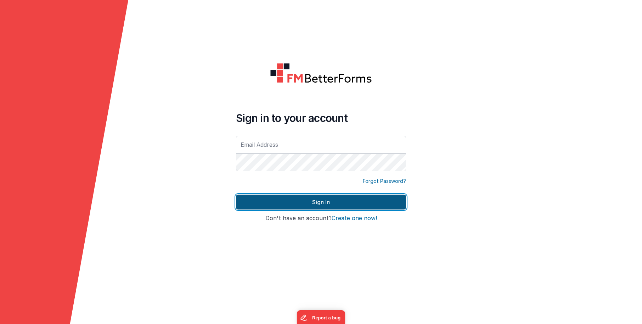
click at [358, 203] on button "Sign In" at bounding box center [321, 202] width 170 height 15
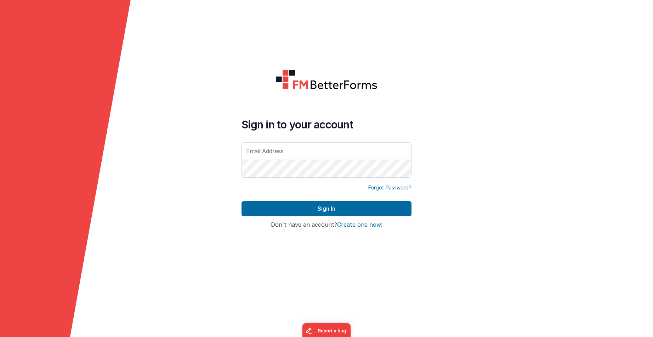
type input "paul@menelaus.co.uk"
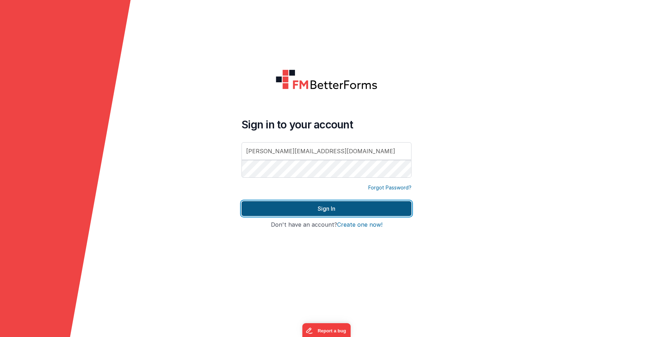
click at [322, 212] on button "Sign In" at bounding box center [327, 208] width 170 height 15
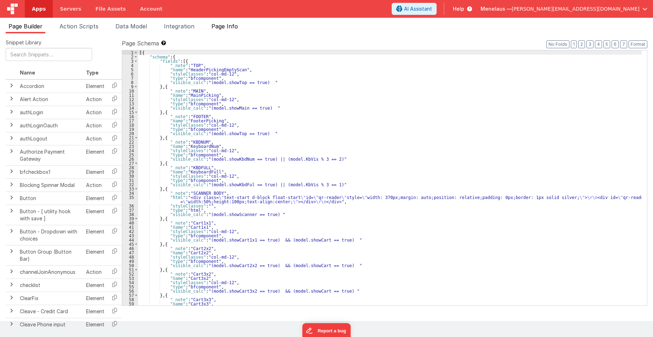
click at [227, 26] on span "Page Info" at bounding box center [225, 26] width 27 height 7
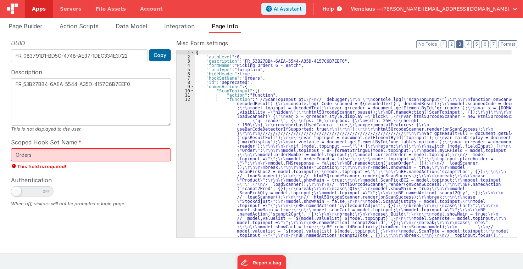
click at [462, 45] on button "3" at bounding box center [459, 44] width 7 height 8
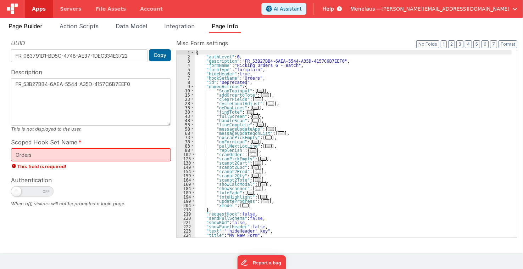
click at [38, 28] on span "Page Builder" at bounding box center [26, 26] width 34 height 7
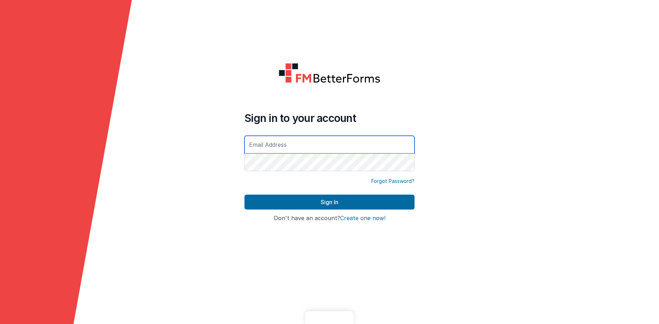
type input "[PERSON_NAME][EMAIL_ADDRESS][DOMAIN_NAME]"
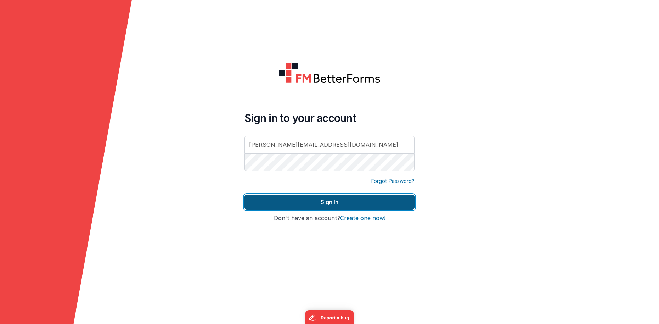
click at [331, 202] on button "Sign In" at bounding box center [330, 202] width 170 height 15
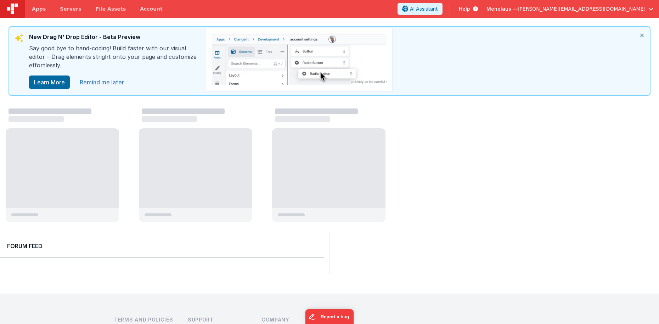
click at [102, 81] on link "Remind me later" at bounding box center [101, 82] width 53 height 14
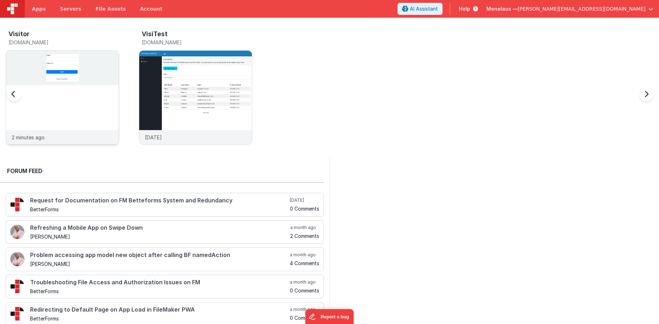
click at [89, 137] on div "2 minutes ago" at bounding box center [62, 137] width 113 height 14
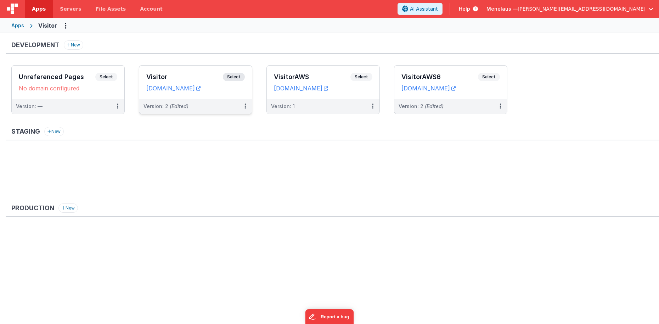
click at [218, 103] on div "Version: 2 (Edited)" at bounding box center [191, 106] width 95 height 7
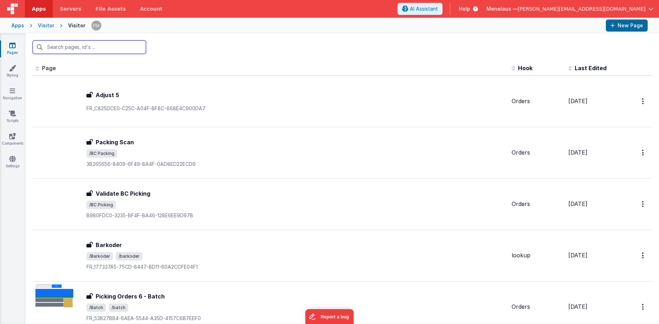
drag, startPoint x: 138, startPoint y: 51, endPoint x: 109, endPoint y: 61, distance: 30.0
click at [138, 51] on input "text" at bounding box center [89, 46] width 113 height 13
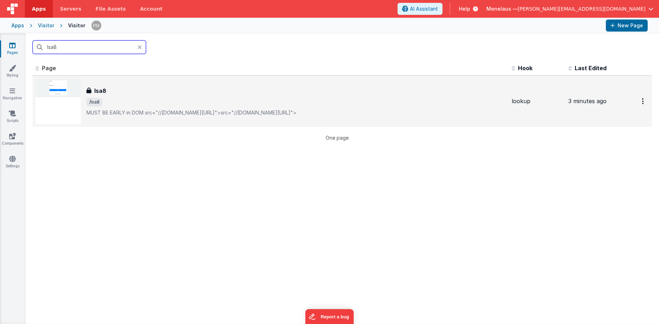
type input "lsa8"
click at [163, 104] on span "/lsa8" at bounding box center [296, 102] width 420 height 9
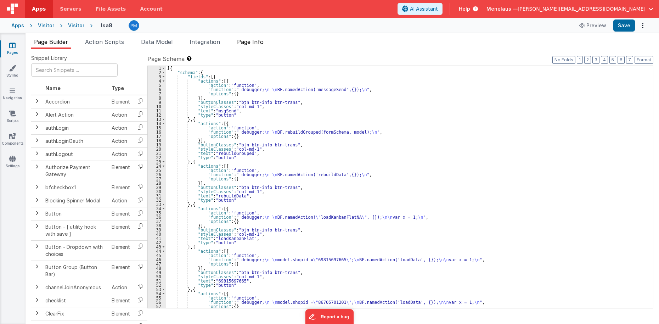
click at [262, 41] on span "Page Info" at bounding box center [250, 41] width 27 height 7
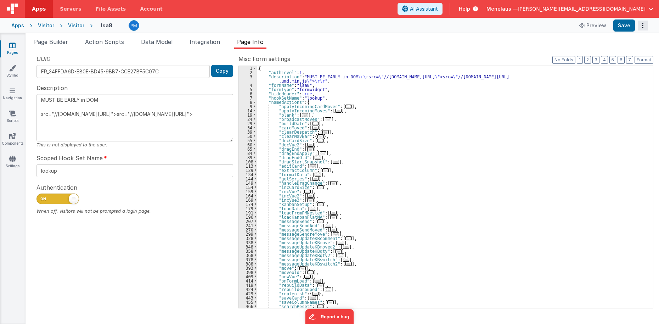
click at [645, 26] on icon "Options" at bounding box center [643, 26] width 10 height 0
click at [137, 128] on button at bounding box center [329, 162] width 659 height 324
click at [137, 128] on textarea "MUST BE EARLY in DOM src="//cdn.jsdelivr.net/npm/sortablejs@1.8.4/Sortable.min.…" at bounding box center [134, 117] width 197 height 47
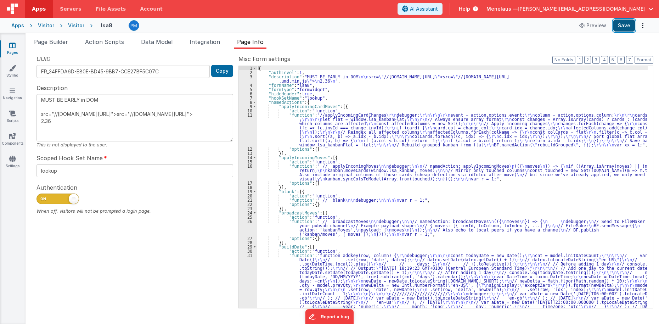
click at [630, 23] on button "Save" at bounding box center [624, 25] width 22 height 12
click at [644, 25] on button "Options" at bounding box center [643, 26] width 10 height 10
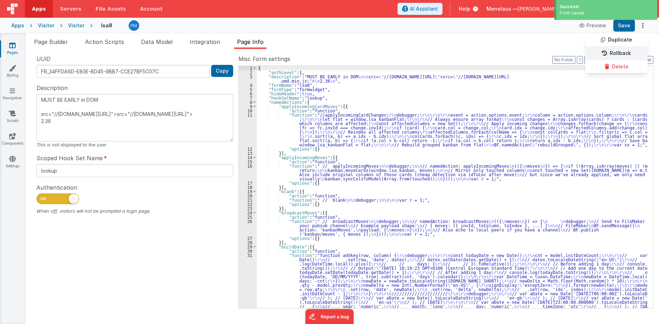
click at [626, 51] on link "Rollback" at bounding box center [616, 53] width 62 height 13
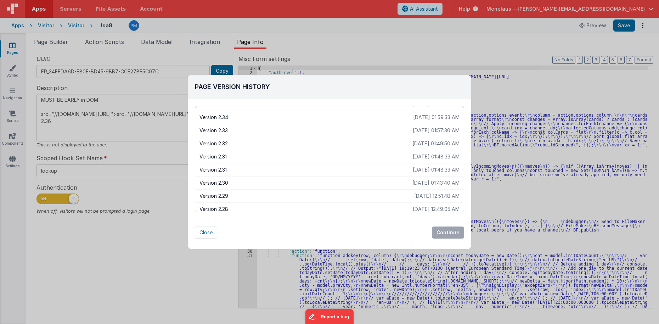
scroll to position [360, 0]
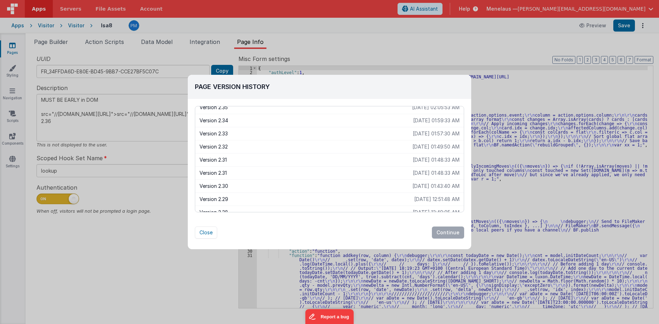
click at [221, 146] on p "Version 2.32" at bounding box center [306, 146] width 213 height 7
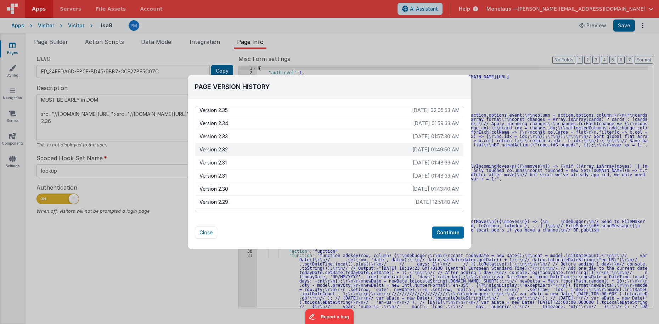
click at [215, 186] on p "Version 2.30" at bounding box center [306, 188] width 213 height 7
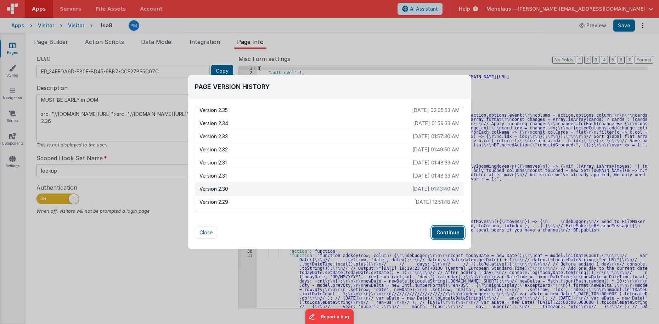
click at [451, 234] on button "Continue" at bounding box center [448, 232] width 32 height 12
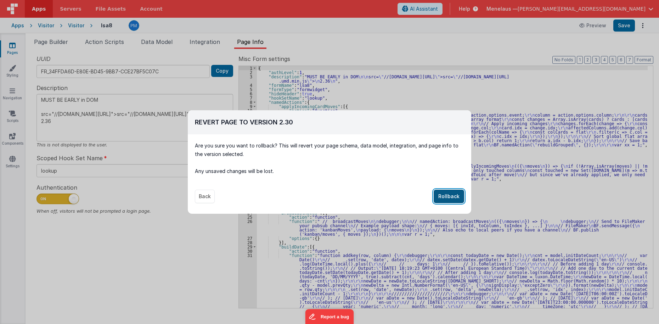
click at [455, 197] on button "Rollback" at bounding box center [449, 196] width 30 height 13
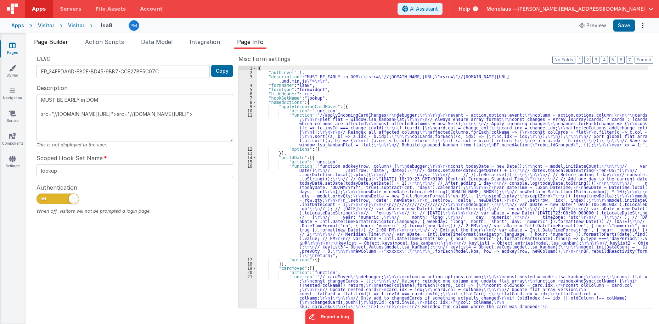
click at [61, 41] on span "Page Builder" at bounding box center [51, 41] width 34 height 7
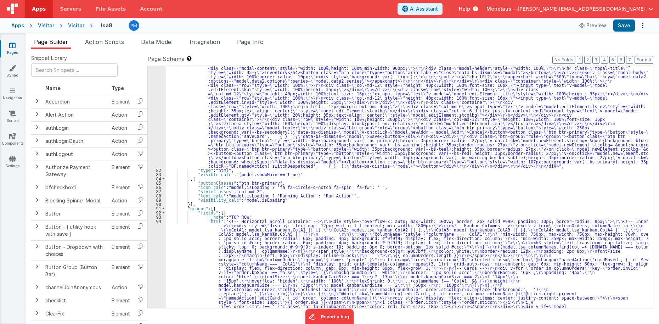
scroll to position [595, 0]
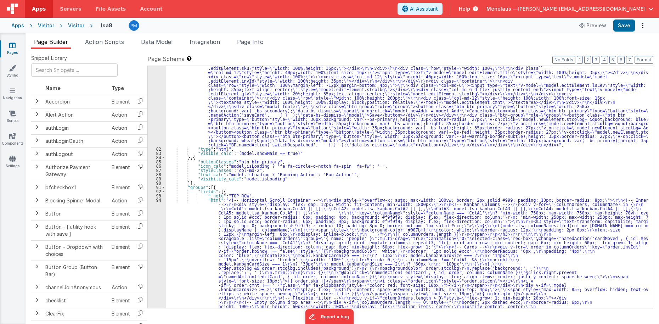
click at [278, 261] on div ""html" : "<div class= \" modal modal-xlg \" role= \" dialog \" tabindex= \" -1 …" at bounding box center [407, 273] width 482 height 467
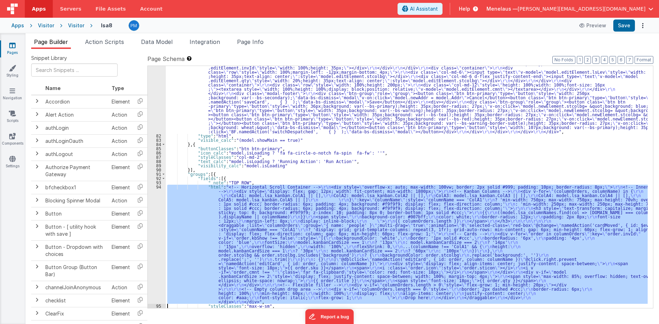
scroll to position [608, 0]
click at [161, 254] on div "94" at bounding box center [157, 244] width 18 height 119
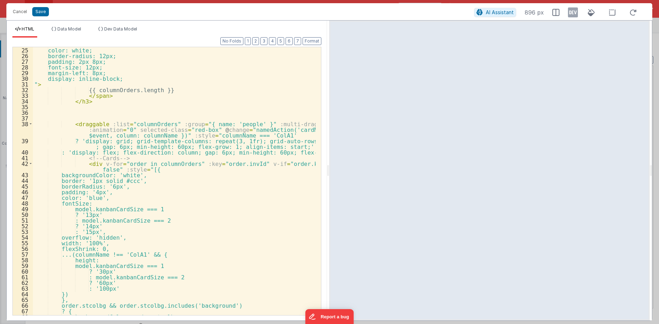
scroll to position [170, 0]
click at [17, 12] on button "Cancel" at bounding box center [19, 12] width 21 height 10
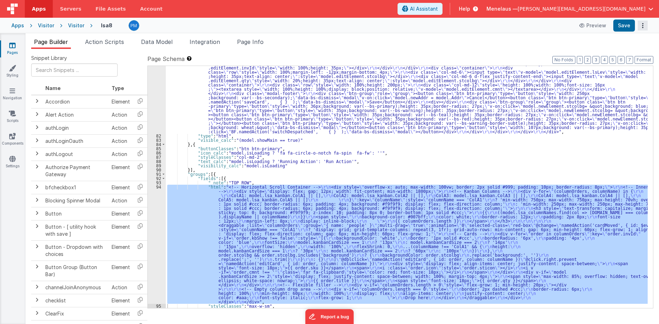
click at [644, 26] on icon "Options" at bounding box center [643, 26] width 10 height 0
click at [623, 52] on link "Rollback" at bounding box center [616, 53] width 62 height 13
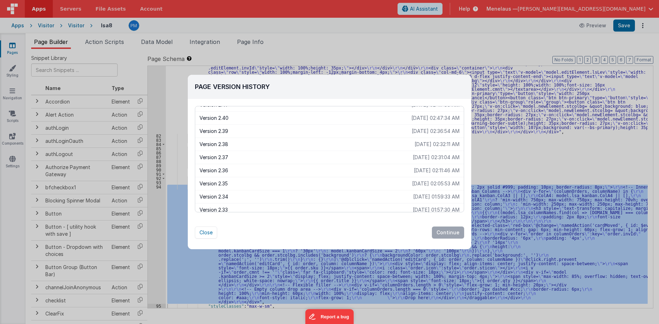
scroll to position [319, 0]
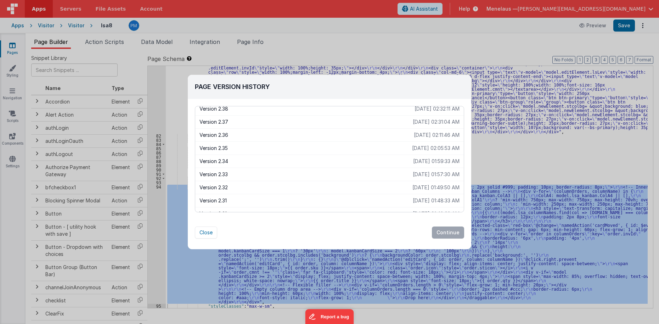
click at [225, 161] on p "Version 2.34" at bounding box center [307, 161] width 214 height 7
click at [446, 232] on button "Continue" at bounding box center [448, 232] width 32 height 12
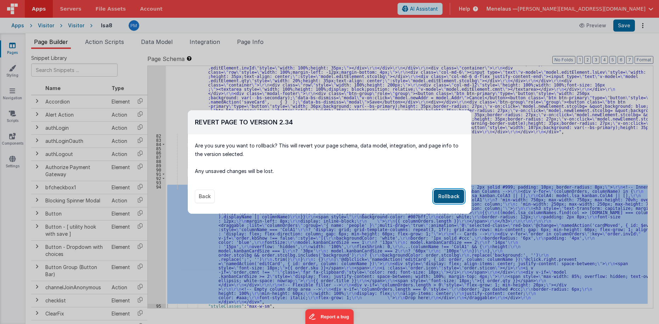
click at [456, 193] on button "Rollback" at bounding box center [449, 196] width 30 height 13
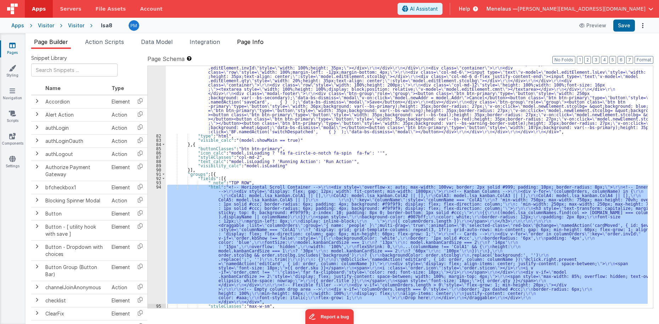
click at [252, 42] on span "Page Info" at bounding box center [250, 41] width 27 height 7
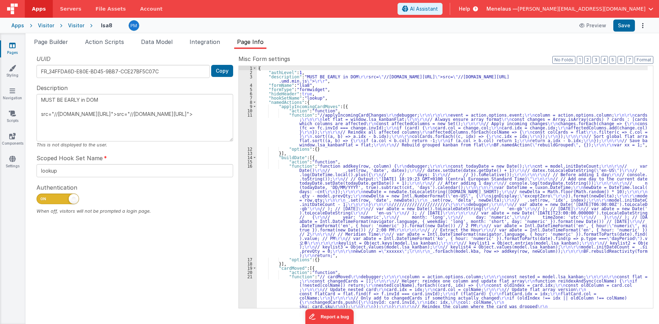
click at [135, 136] on textarea "MUST BE EARLY in DOM src="//cdn.jsdelivr.net/npm/sortablejs@1.8.4/Sortable.min.…" at bounding box center [134, 117] width 197 height 47
type textarea "MUST BE EARLY in DOM src="//cdn.jsdelivr.net/npm/sortablejs@1.8.4/Sortable.min.…"
click at [623, 24] on button "Save" at bounding box center [624, 25] width 22 height 12
click at [47, 43] on span "Page Builder" at bounding box center [51, 41] width 34 height 7
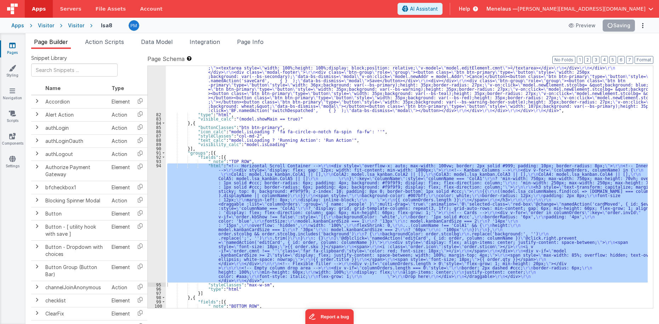
click at [157, 249] on div "94" at bounding box center [157, 222] width 18 height 119
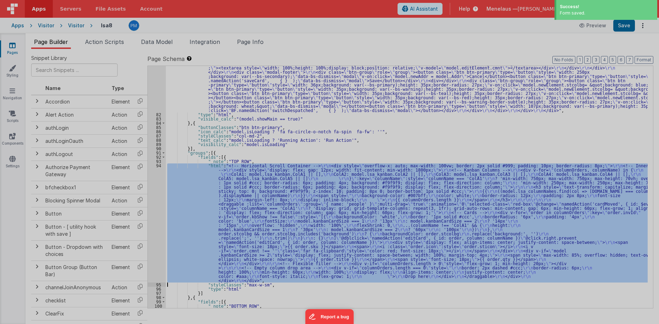
scroll to position [630, 0]
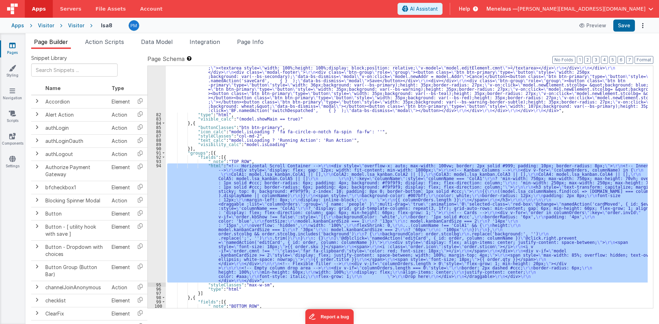
click at [162, 218] on div "94" at bounding box center [157, 222] width 18 height 119
click at [158, 237] on div "94" at bounding box center [157, 222] width 18 height 119
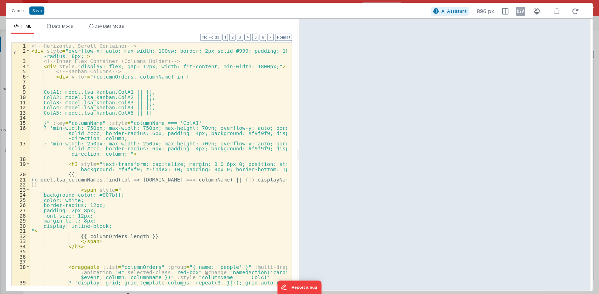
scroll to position [64, 0]
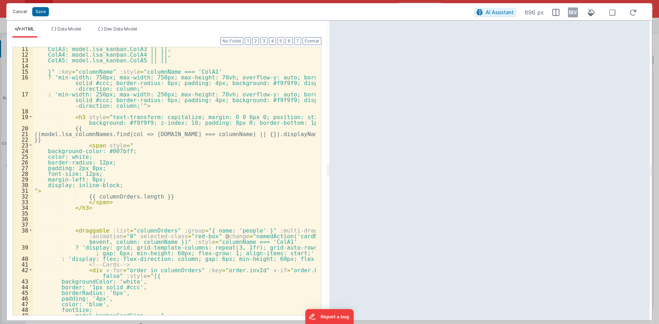
click at [22, 12] on button "Cancel" at bounding box center [19, 12] width 21 height 10
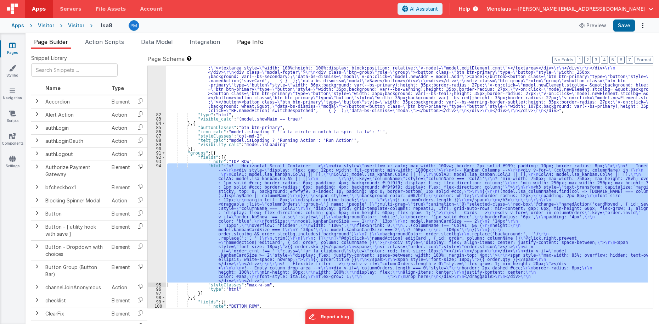
click at [262, 41] on span "Page Info" at bounding box center [250, 41] width 27 height 7
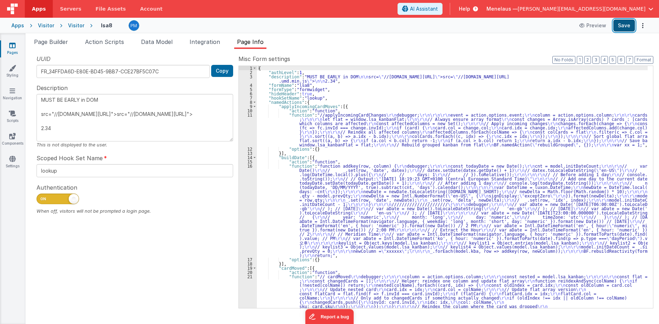
click at [628, 24] on button "Save" at bounding box center [624, 25] width 22 height 12
click at [643, 26] on icon "Options" at bounding box center [643, 26] width 10 height 0
click at [562, 102] on button at bounding box center [329, 162] width 659 height 324
click at [598, 59] on button "3" at bounding box center [595, 60] width 7 height 8
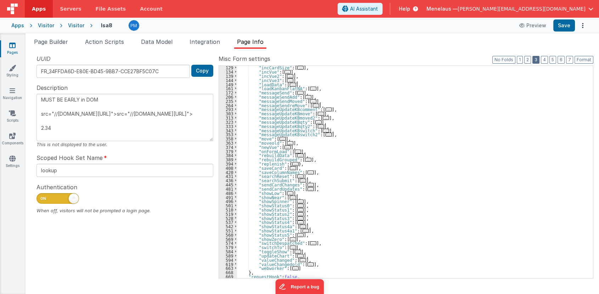
scroll to position [96, 0]
click at [414, 144] on div ""incCardSize" : [ ... ] , "incVue" : [ ... ] , "incVue2" : [ ... ] , "incVue3" …" at bounding box center [412, 176] width 351 height 221
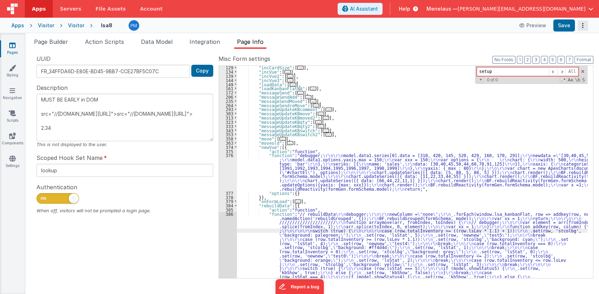
type input "setup"
click at [584, 26] on icon "Options" at bounding box center [583, 26] width 10 height 0
click at [560, 51] on link "Rollback" at bounding box center [557, 53] width 62 height 13
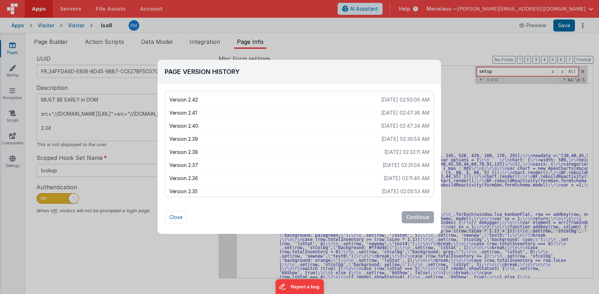
scroll to position [258, 0]
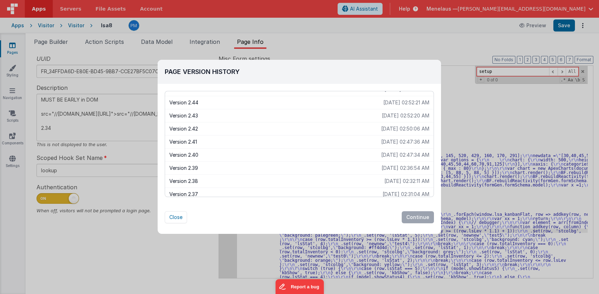
click at [193, 166] on p "Version 2.39" at bounding box center [275, 168] width 212 height 7
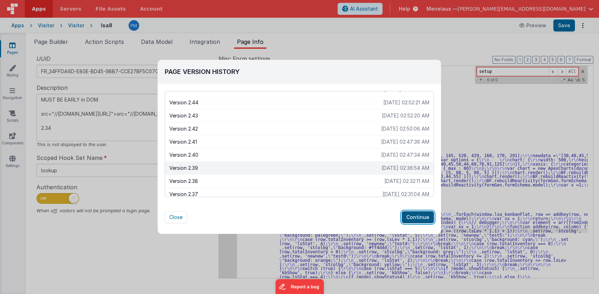
click at [415, 216] on button "Continue" at bounding box center [418, 218] width 32 height 12
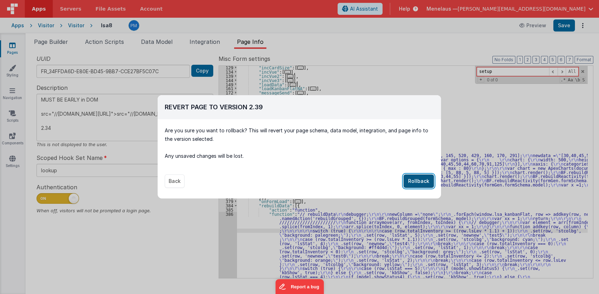
click at [421, 185] on button "Rollback" at bounding box center [419, 181] width 30 height 13
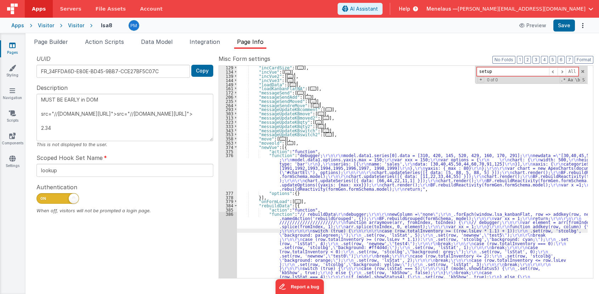
scroll to position [7, 0]
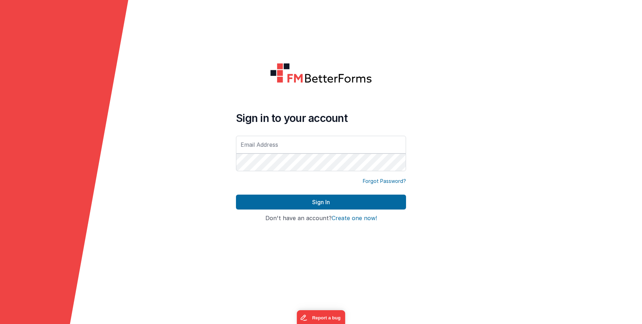
type input "[PERSON_NAME][EMAIL_ADDRESS][DOMAIN_NAME]"
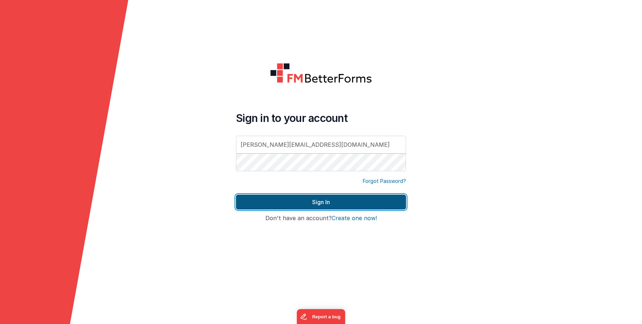
click at [322, 202] on button "Sign In" at bounding box center [321, 202] width 170 height 15
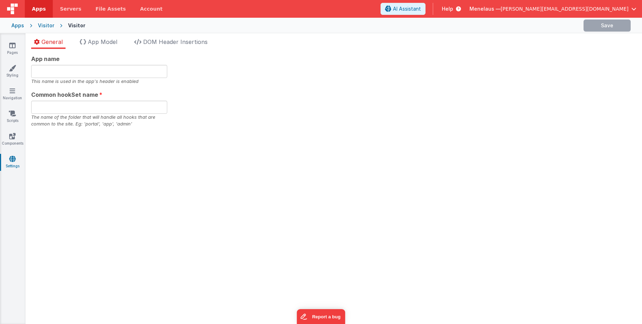
type input "<h3>Menelaus</h3>"
type input "kiosk"
click at [163, 44] on span "DOM Header Insertions" at bounding box center [175, 41] width 64 height 7
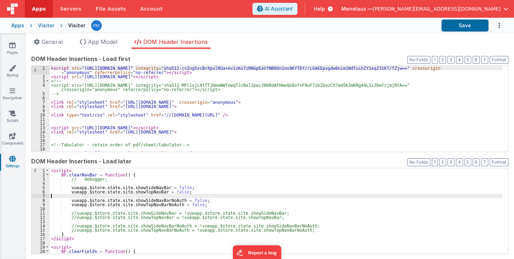
click at [299, 194] on div "< script > BF . clearNavBar = function ( ) { // debugger; vueapp . $store . sta…" at bounding box center [276, 215] width 453 height 94
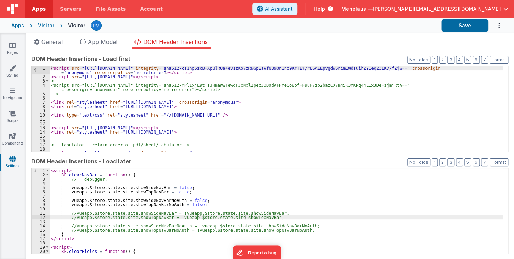
click at [418, 218] on div "< script > BF . clearNavBar = function ( ) { // debugger; vueapp . $store . sta…" at bounding box center [276, 215] width 453 height 94
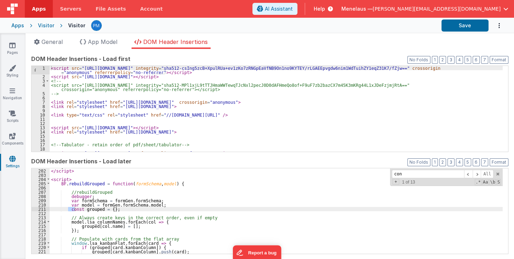
scroll to position [854, 0]
type input "contact.name"
click at [103, 41] on span "App Model" at bounding box center [102, 41] width 29 height 7
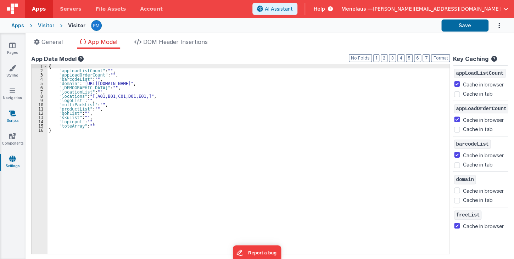
click at [10, 113] on icon at bounding box center [12, 113] width 7 height 7
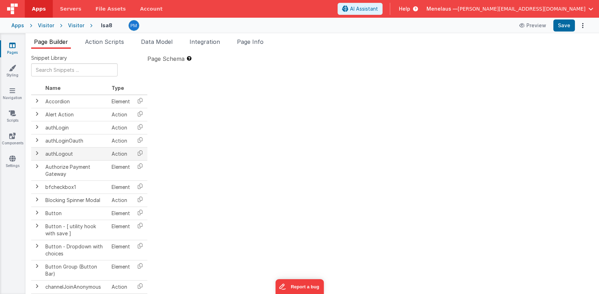
type textarea "MUST BE EARLY in DOM src="//cdn.jsdelivr.net/npm/sortablejs@1.8.4/Sortable.min.…"
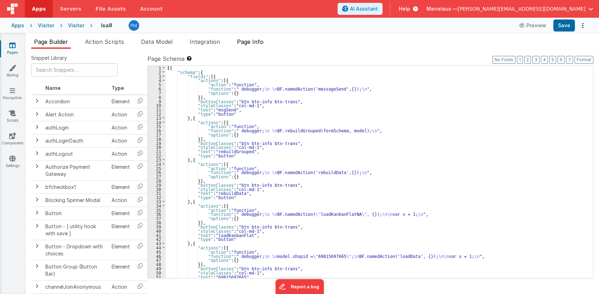
click at [257, 38] on span "Page Info" at bounding box center [250, 41] width 27 height 7
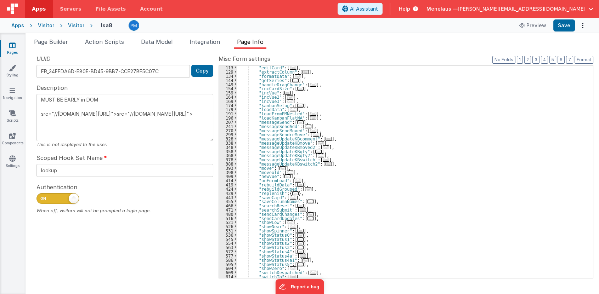
scroll to position [116, 0]
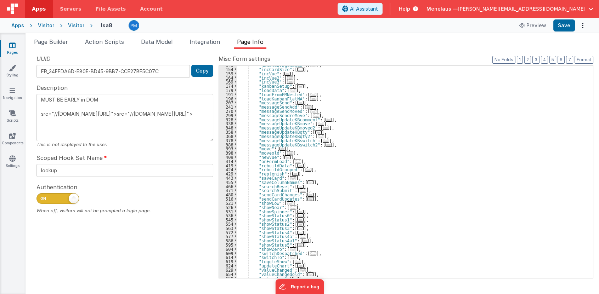
click at [461, 151] on div ""handleDragChange" : [ ... ] , "incCardSize" : [ ... ] , "incVue" : [ ... ] , "…" at bounding box center [412, 173] width 351 height 221
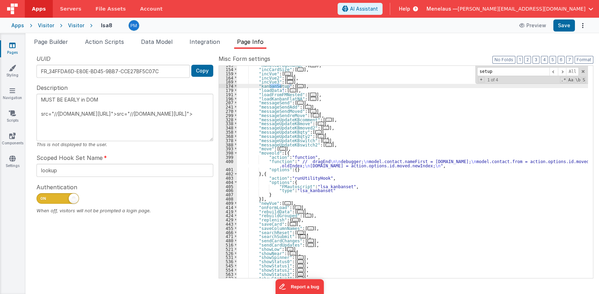
type input "setup"
click at [297, 85] on span "..." at bounding box center [300, 86] width 6 height 4
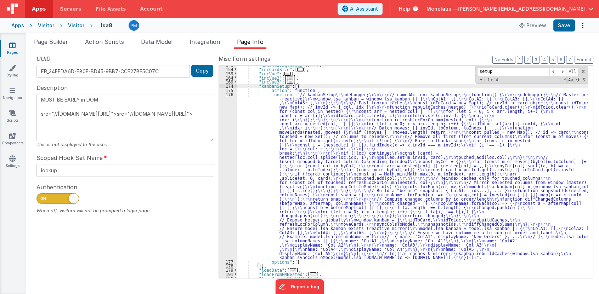
click at [92, 138] on textarea "MUST BE EARLY in DOM src="//[DOMAIN_NAME][URL]">src="//[DOMAIN_NAME][URL]">" at bounding box center [124, 117] width 177 height 47
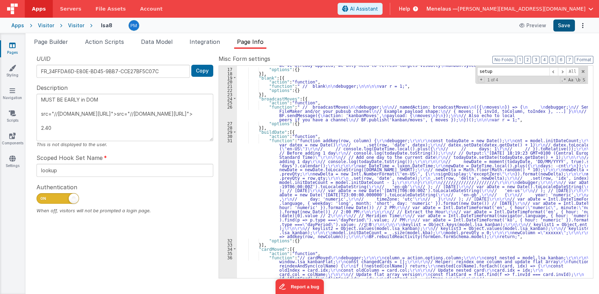
type textarea "MUST BE EARLY in DOM src="//cdn.jsdelivr.net/npm/sortablejs@1.8.4/Sortable.min.…"
click at [565, 23] on button "Save" at bounding box center [565, 25] width 22 height 12
drag, startPoint x: 55, startPoint y: 43, endPoint x: 79, endPoint y: 62, distance: 30.8
click at [55, 43] on span "Page Builder" at bounding box center [51, 41] width 34 height 7
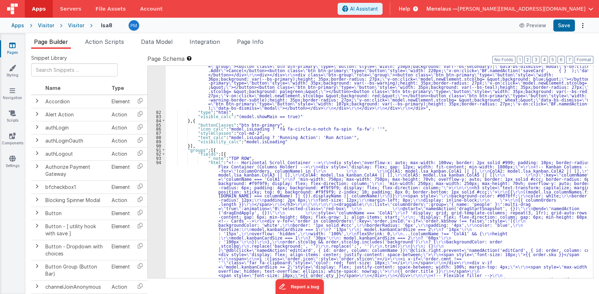
scroll to position [734, 0]
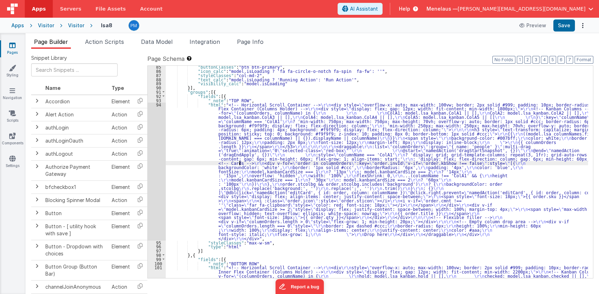
click at [239, 164] on div ""buttonClasses" : "btn btn-primary" , "icon_calc" : "model.isLoading ? 'fa fa-c…" at bounding box center [377, 242] width 422 height 355
click at [157, 163] on div "94" at bounding box center [157, 172] width 18 height 138
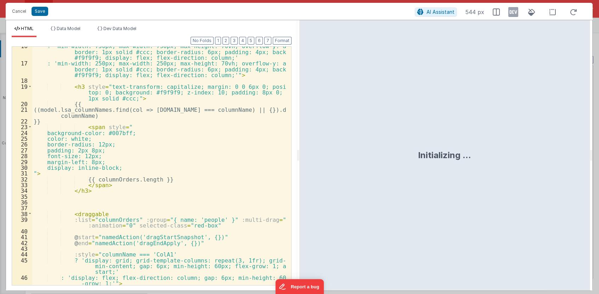
scroll to position [116, 0]
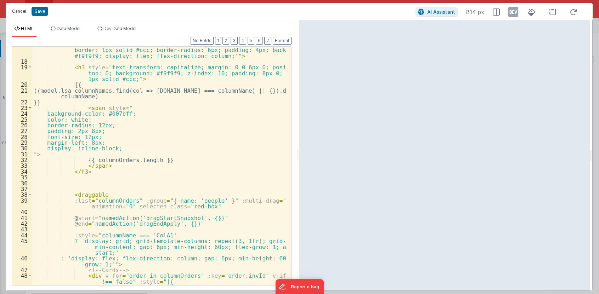
click at [23, 12] on button "Cancel" at bounding box center [19, 11] width 21 height 10
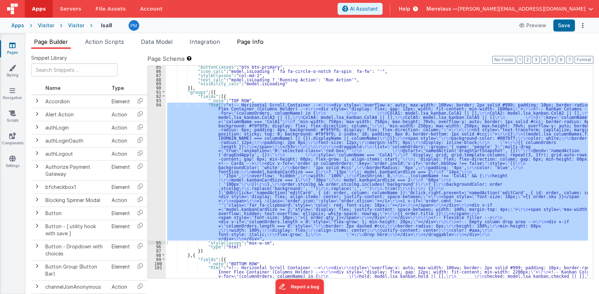
click at [258, 40] on span "Page Info" at bounding box center [250, 41] width 27 height 7
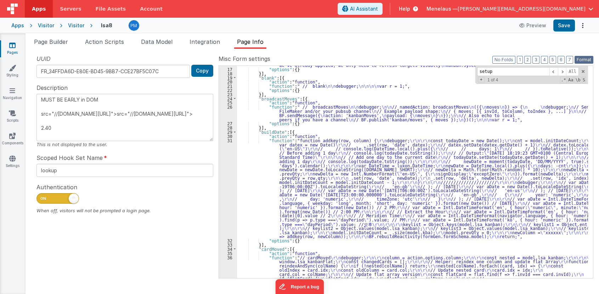
click at [584, 60] on button "Format" at bounding box center [584, 60] width 19 height 8
click at [537, 60] on button "3" at bounding box center [536, 60] width 7 height 8
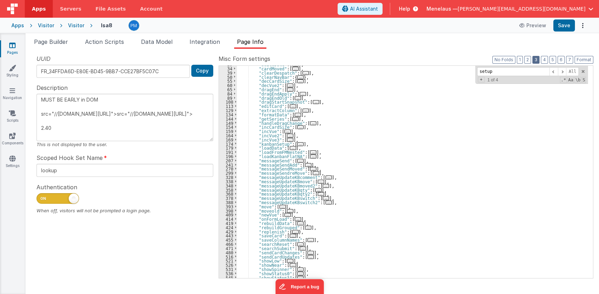
scroll to position [58, 0]
click at [300, 92] on span "..." at bounding box center [303, 94] width 6 height 4
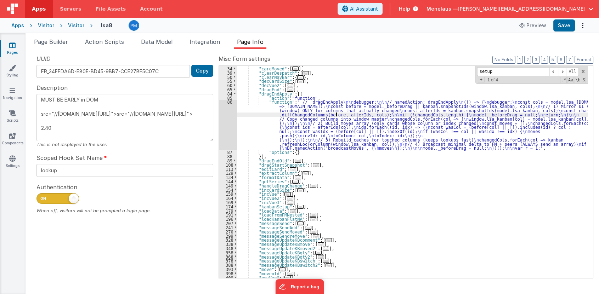
click at [336, 113] on div ""buildDate" : [ ... ] , "cardMoved" : [ ... ] , "clearDespatch" : [ ... ] , "cl…" at bounding box center [412, 172] width 351 height 221
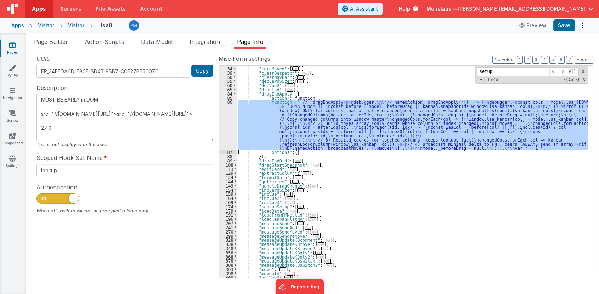
click at [224, 127] on div "86" at bounding box center [228, 125] width 18 height 50
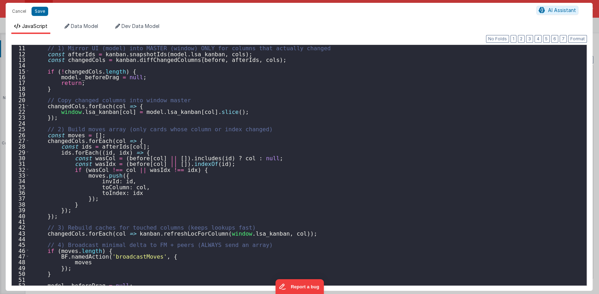
scroll to position [77, 0]
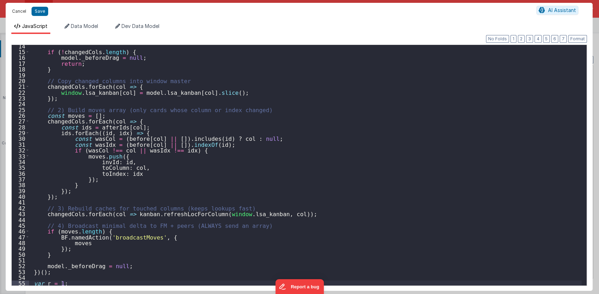
drag, startPoint x: 19, startPoint y: 13, endPoint x: 425, endPoint y: 208, distance: 450.1
click at [18, 13] on button "Cancel" at bounding box center [19, 11] width 21 height 10
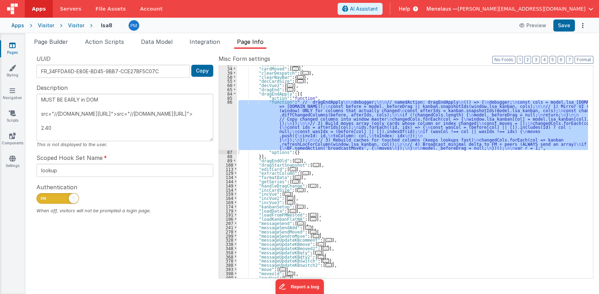
scroll to position [19, 0]
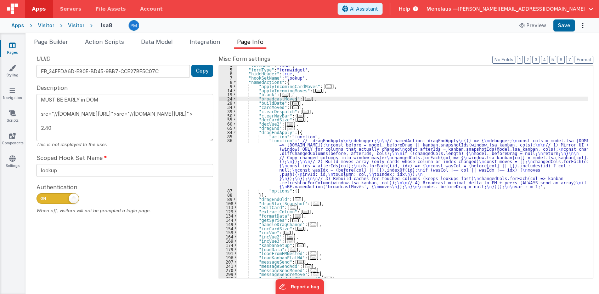
click at [305, 97] on span "..." at bounding box center [308, 99] width 6 height 4
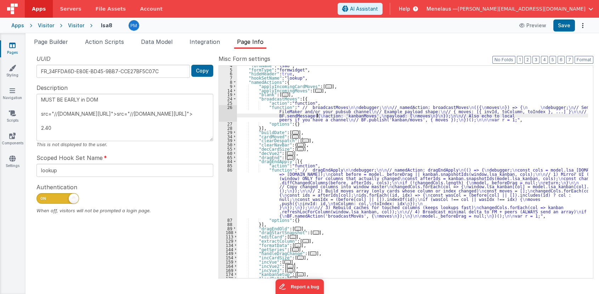
click at [317, 113] on div ""formName" : "lsa8" , "formType" : "formwidget" , "hideHeader" : true , "hookSe…" at bounding box center [412, 173] width 351 height 221
click at [230, 114] on div "26" at bounding box center [228, 113] width 18 height 17
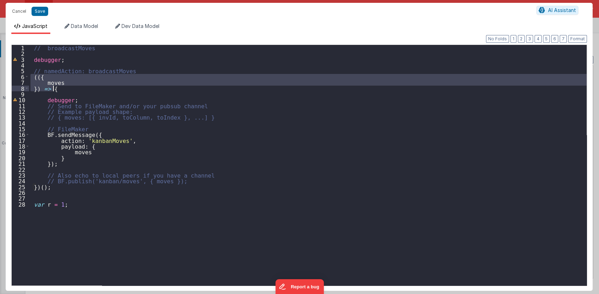
drag, startPoint x: 31, startPoint y: 77, endPoint x: 61, endPoint y: 91, distance: 32.7
click at [61, 91] on div "// broadcastMoves debugger ; // namedAction: broadcastMoves (({ moves }) => { d…" at bounding box center [308, 171] width 558 height 253
click at [21, 10] on button "Cancel" at bounding box center [19, 11] width 21 height 10
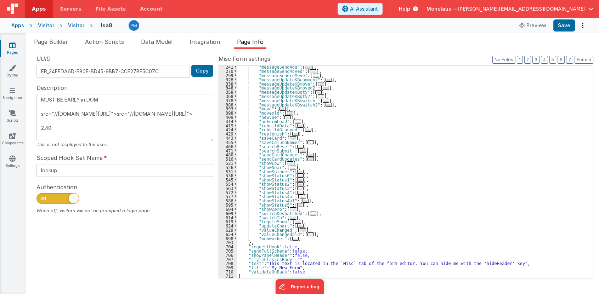
scroll to position [248, 0]
click at [308, 153] on span "..." at bounding box center [311, 155] width 6 height 4
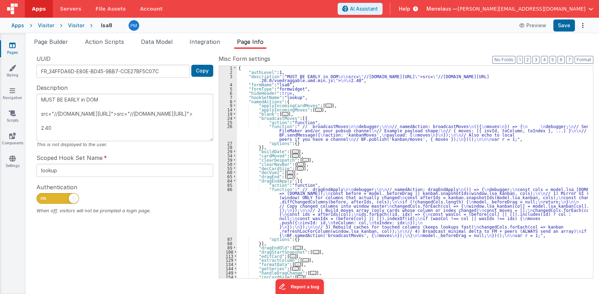
scroll to position [0, 0]
click at [315, 110] on span "..." at bounding box center [318, 110] width 6 height 4
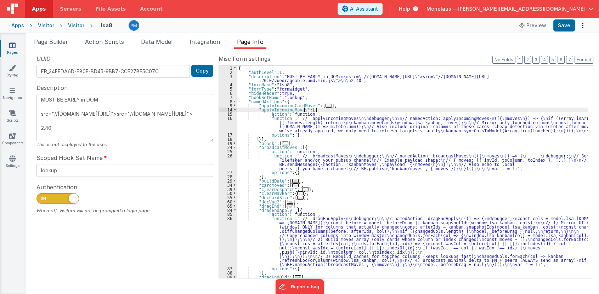
click at [324, 124] on div "{ "authLevel" : 1 , "description" : "MUST BE EARLY in DOM \n\n src= \" //cdn.js…" at bounding box center [412, 176] width 351 height 221
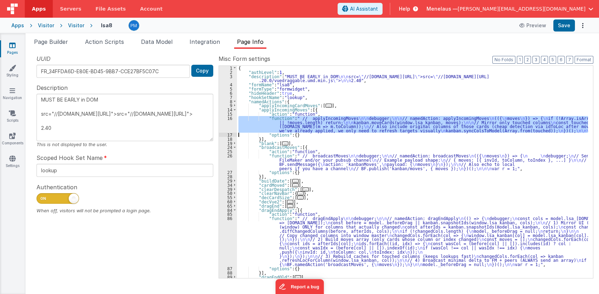
click at [229, 125] on div "16" at bounding box center [228, 124] width 18 height 17
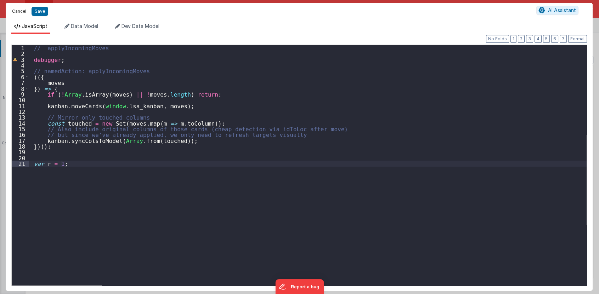
drag, startPoint x: 22, startPoint y: 7, endPoint x: 173, endPoint y: 66, distance: 161.8
click at [173, 66] on div "Cancel Save AI Assistant JavaScript Data Model Dev Data Model Format 7 6 5 4 3 …" at bounding box center [299, 147] width 587 height 288
click at [18, 11] on button "Cancel" at bounding box center [19, 11] width 21 height 10
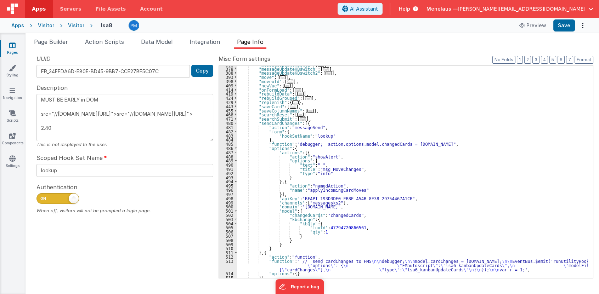
scroll to position [309, 0]
click at [428, 144] on div ""messageUpdateKBqty2" : [ ... ] , "messageUpdateKBswitch" : [ ... ] , "messageU…" at bounding box center [412, 173] width 351 height 221
click at [386, 175] on div ""messageUpdateKBqty2" : [ ... ] , "messageUpdateKBswitch" : [ ... ] , "messageU…" at bounding box center [412, 173] width 351 height 221
click at [537, 60] on button "3" at bounding box center [536, 60] width 7 height 8
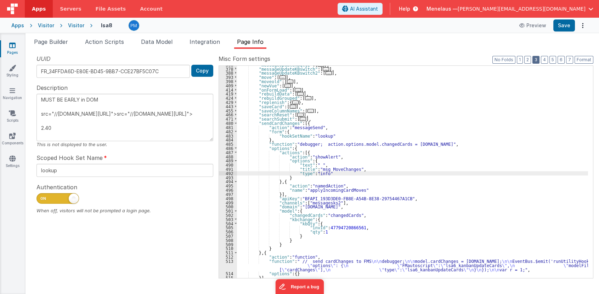
scroll to position [156, 0]
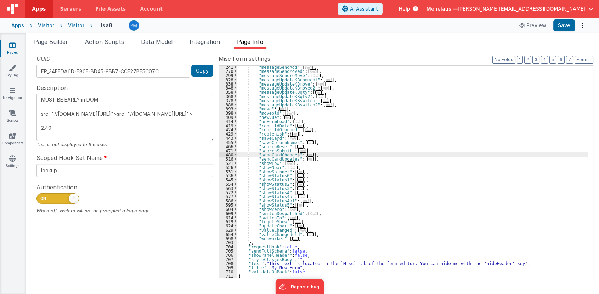
click at [308, 159] on span "..." at bounding box center [311, 159] width 6 height 4
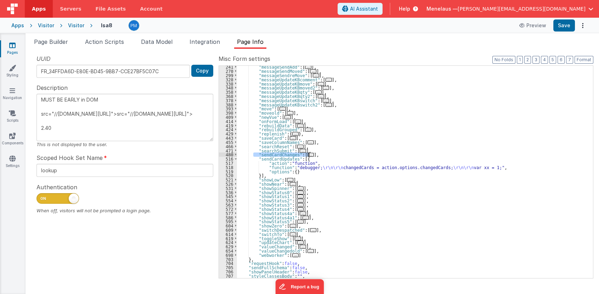
drag, startPoint x: 254, startPoint y: 154, endPoint x: 315, endPoint y: 154, distance: 61.7
click at [315, 154] on div ""messageSendAdd" : [ ... ] , "messageSendMoved" : [ ... ] , "messageSendreMove"…" at bounding box center [412, 175] width 351 height 221
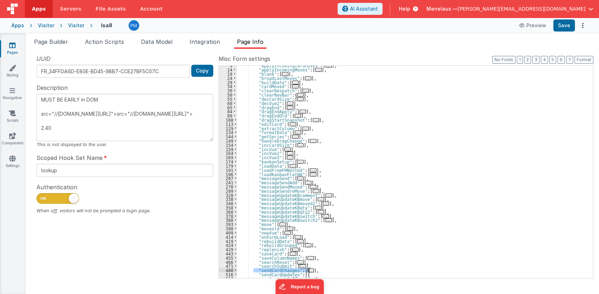
scroll to position [0, 0]
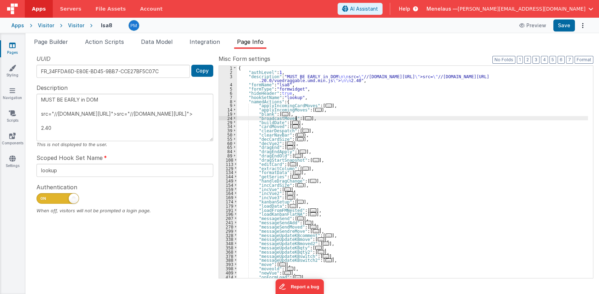
click at [305, 118] on span "..." at bounding box center [308, 119] width 6 height 4
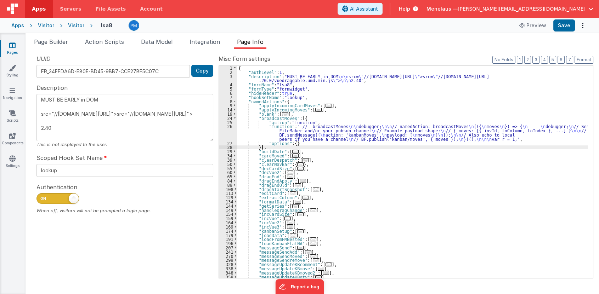
click at [268, 147] on div "{ "authLevel" : 1 , "description" : "MUST BE EARLY in DOM \n\n src= \" //cdn.js…" at bounding box center [412, 176] width 351 height 221
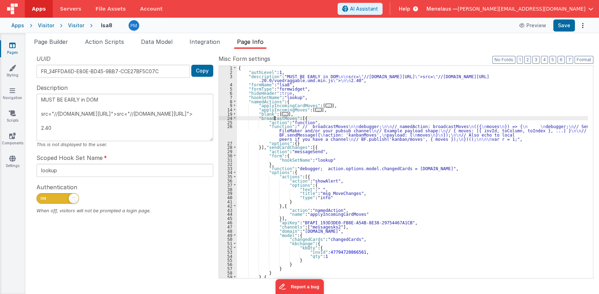
click at [274, 118] on div "{ "authLevel" : 1 , "description" : "MUST BE EARLY in DOM \n\n src= \" //cdn.js…" at bounding box center [412, 176] width 351 height 221
click at [287, 117] on div "{ "authLevel" : 1 , "description" : "MUST BE EARLY in DOM \n\n src= \" //cdn.js…" at bounding box center [412, 176] width 351 height 221
click at [279, 117] on div "{ "authLevel" : 1 , "description" : "MUST BE EARLY in DOM \n\n src= \" //cdn.js…" at bounding box center [412, 176] width 351 height 221
click at [279, 147] on div "{ "authLevel" : 1 , "description" : "MUST BE EARLY in DOM \n\n src= \" //cdn.js…" at bounding box center [412, 176] width 351 height 221
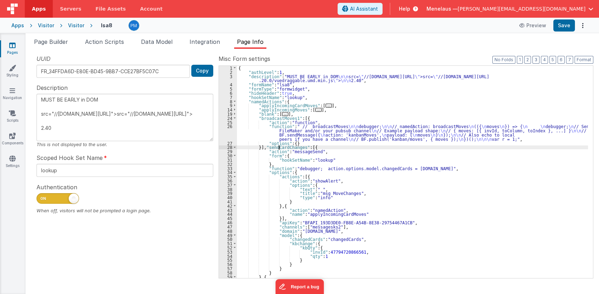
click at [279, 147] on div "{ "authLevel" : 1 , "description" : "MUST BE EARLY in DOM \n\n src= \" //cdn.js…" at bounding box center [412, 176] width 351 height 221
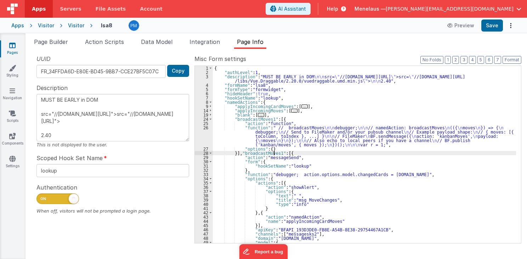
scroll to position [7, 0]
click at [271, 135] on div "{ "authLevel" : 1 , "description" : "MUST BE EARLY in DOM \n\n src= \" //cdn.js…" at bounding box center [364, 159] width 303 height 186
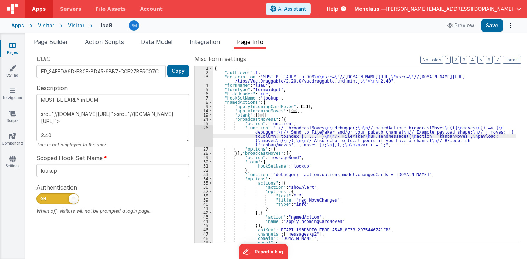
click at [203, 136] on div "26" at bounding box center [204, 135] width 18 height 21
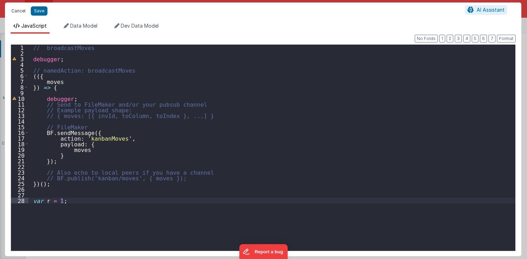
click at [23, 10] on button "Cancel" at bounding box center [18, 11] width 21 height 10
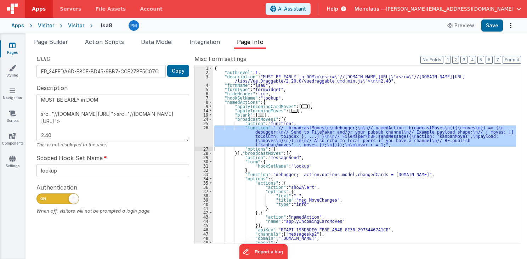
click at [285, 134] on div "{ "authLevel" : 1 , "description" : "MUST BE EARLY in DOM \n\n src= \" //cdn.js…" at bounding box center [364, 154] width 303 height 177
click at [206, 136] on div "26" at bounding box center [204, 135] width 18 height 21
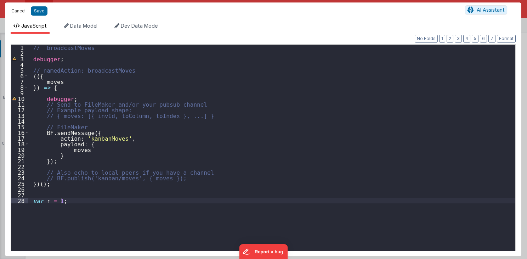
click at [16, 9] on button "Cancel" at bounding box center [18, 11] width 21 height 10
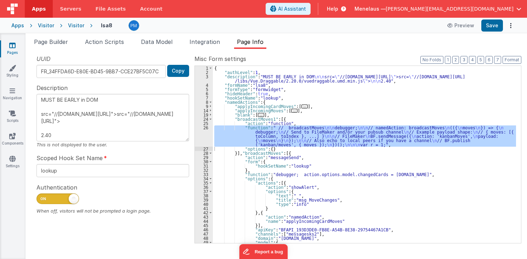
click at [405, 174] on div "{ "authLevel" : 1 , "description" : "MUST BE EARLY in DOM \n\n src= \" //cdn.js…" at bounding box center [364, 159] width 303 height 186
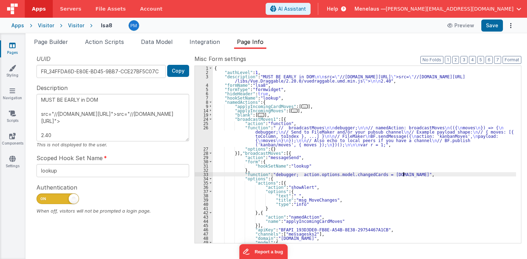
click at [405, 174] on div "{ "authLevel" : 1 , "description" : "MUST BE EARLY in DOM \n\n src= \" //cdn.js…" at bounding box center [364, 159] width 303 height 186
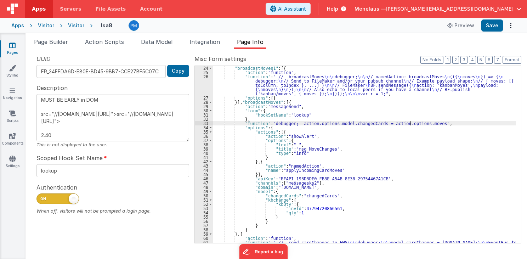
scroll to position [51, 0]
click at [496, 24] on button "Save" at bounding box center [493, 25] width 22 height 12
click at [511, 26] on icon "Options" at bounding box center [511, 26] width 10 height 0
click at [491, 52] on link "Rollback" at bounding box center [485, 53] width 62 height 13
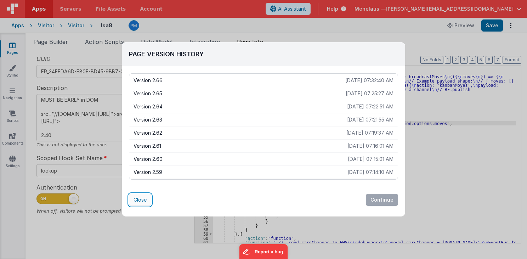
click at [134, 201] on button "Close" at bounding box center [140, 200] width 22 height 12
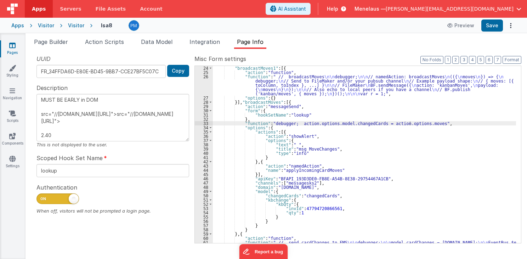
drag, startPoint x: 46, startPoint y: 133, endPoint x: 52, endPoint y: 133, distance: 6.0
click at [52, 133] on textarea "MUST BE EARLY in DOM src="//cdn.jsdelivr.net/npm/sortablejs@1.8.4/Sortable.min.…" at bounding box center [112, 117] width 153 height 47
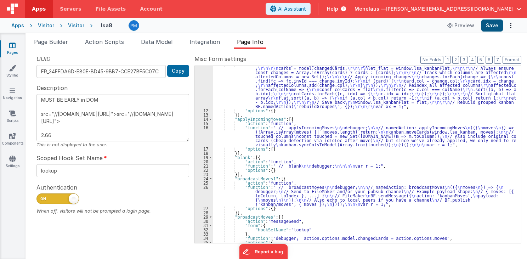
type textarea "MUST BE EARLY in DOM src="//cdn.jsdelivr.net/npm/sortablejs@1.8.4/Sortable.min.…"
click at [496, 24] on button "Save" at bounding box center [493, 25] width 22 height 12
click at [465, 59] on button "3" at bounding box center [464, 60] width 7 height 8
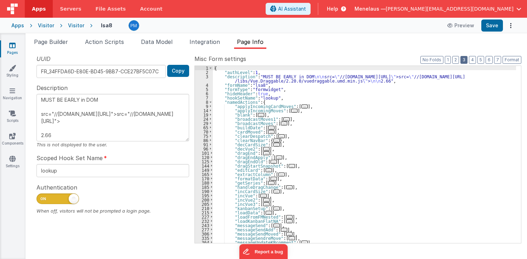
scroll to position [0, 0]
click at [281, 123] on span "..." at bounding box center [284, 124] width 6 height 4
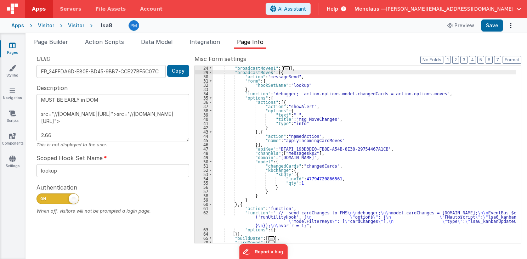
scroll to position [17, 0]
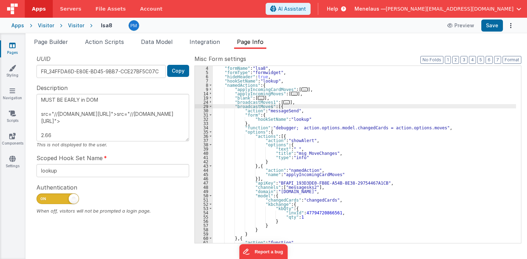
click at [407, 176] on div ""formName" : "lsa8" , "formType" : "formwidget" , "hideHeader" : true , "hookSe…" at bounding box center [364, 165] width 303 height 199
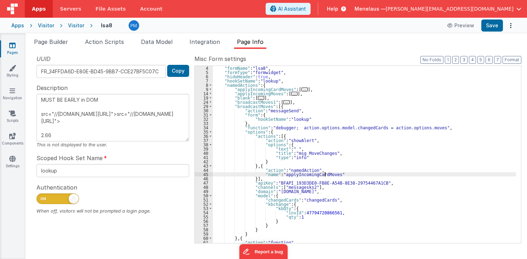
scroll to position [0, 0]
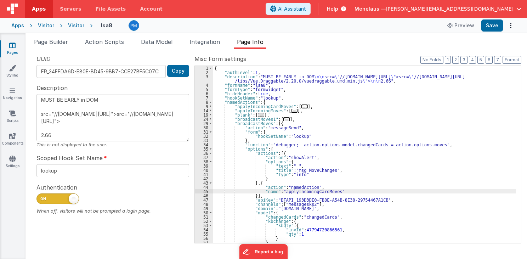
click at [404, 145] on div "{ "authLevel" : 1 , "description" : "MUST BE EARLY in DOM \n\n src= \" //cdn.js…" at bounding box center [364, 159] width 303 height 186
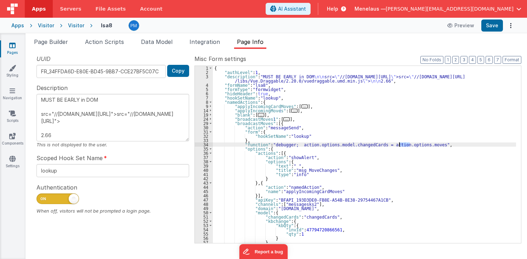
click at [404, 145] on div "{ "authLevel" : 1 , "description" : "MUST BE EARLY in DOM \n\n src= \" //cdn.js…" at bounding box center [364, 159] width 303 height 186
click at [344, 146] on div "{ "authLevel" : 1 , "description" : "MUST BE EARLY in DOM \n\n src= \" //cdn.js…" at bounding box center [364, 159] width 303 height 186
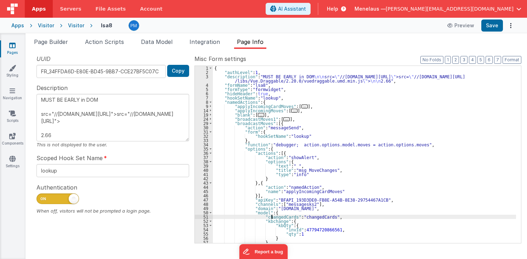
click at [273, 216] on div "{ "authLevel" : 1 , "description" : "MUST BE EARLY in DOM \n\n src= \" //cdn.js…" at bounding box center [364, 159] width 303 height 186
click at [292, 217] on div "{ "authLevel" : 1 , "description" : "MUST BE EARLY in DOM \n\n src= \" //cdn.js…" at bounding box center [364, 159] width 303 height 186
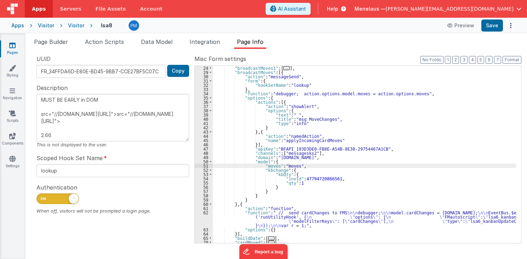
scroll to position [68, 0]
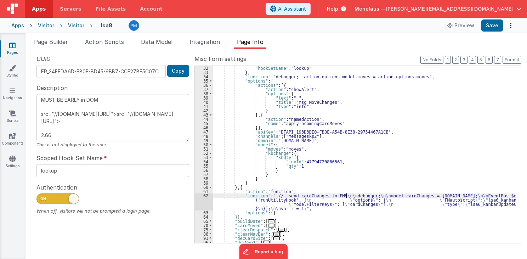
click at [347, 197] on div ""hookSetName" : "lookup" } , "function" : "debugger; action.options.model.moves…" at bounding box center [364, 159] width 303 height 186
click at [202, 204] on div "62" at bounding box center [204, 201] width 18 height 17
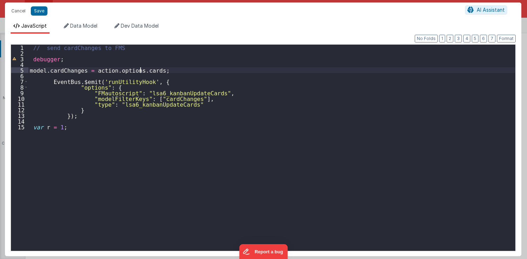
click at [140, 71] on div "// send cardChanges to FMS debugger ; model . cardChanges = action . options . …" at bounding box center [272, 154] width 488 height 218
click at [41, 10] on button "Save" at bounding box center [39, 10] width 17 height 9
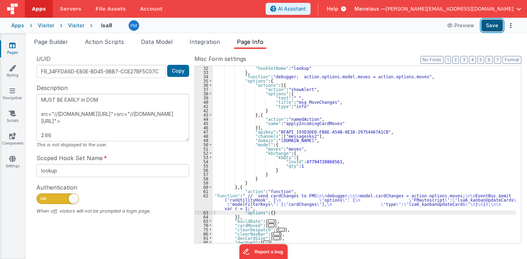
click at [497, 22] on button "Save" at bounding box center [493, 25] width 22 height 12
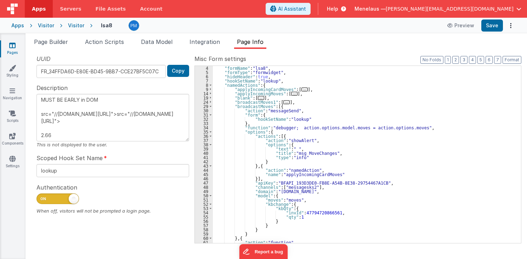
scroll to position [0, 0]
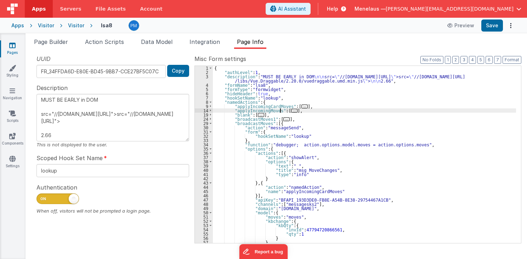
click at [291, 110] on span "..." at bounding box center [294, 111] width 6 height 4
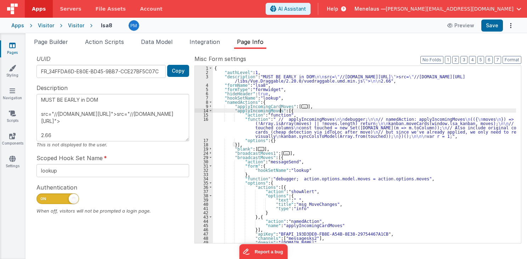
click at [302, 105] on span "..." at bounding box center [305, 107] width 6 height 4
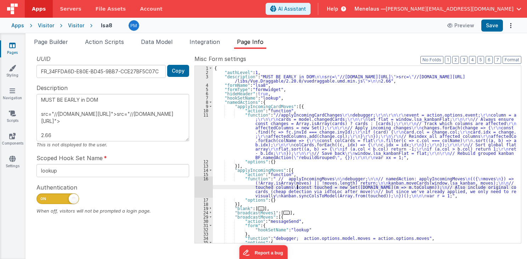
click at [297, 186] on div "{ "authLevel" : 1 , "description" : "MUST BE EARLY in DOM \n\n src= \" //cdn.js…" at bounding box center [364, 159] width 303 height 186
click at [208, 187] on div "16" at bounding box center [204, 186] width 18 height 21
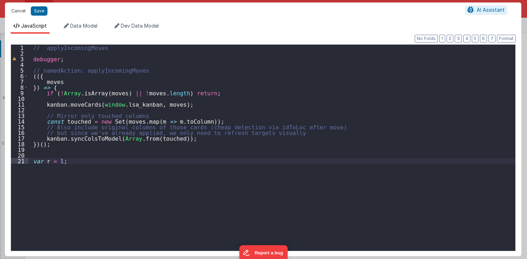
click at [20, 10] on button "Cancel" at bounding box center [18, 11] width 21 height 10
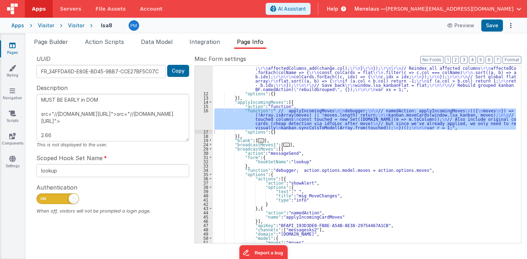
scroll to position [85, 0]
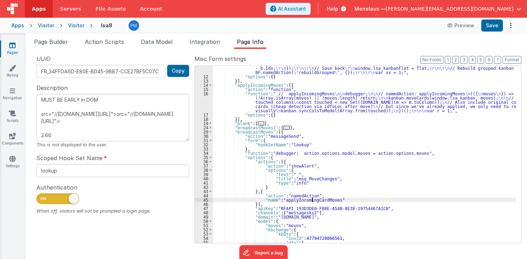
click at [312, 200] on div ""function" : "//applyIncomingCardChanges \r\n debugger; \r\n\r\n\r\n event = ac…" at bounding box center [364, 142] width 303 height 229
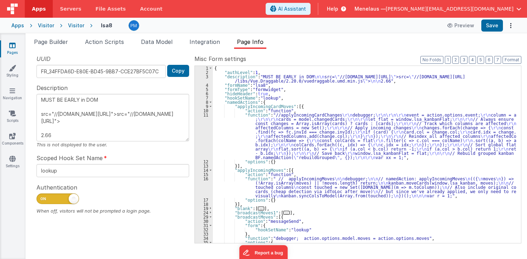
scroll to position [0, 0]
click at [451, 101] on div "{ "authLevel" : 1 , "description" : "MUST BE EARLY in DOM \n\n src= \" //cdn.js…" at bounding box center [364, 159] width 303 height 186
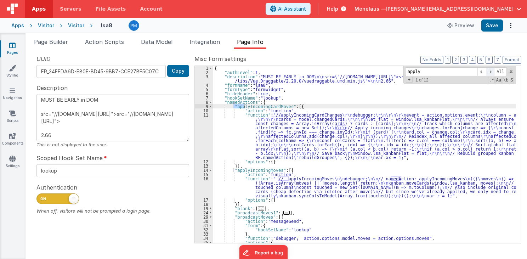
click at [490, 72] on span at bounding box center [490, 71] width 9 height 9
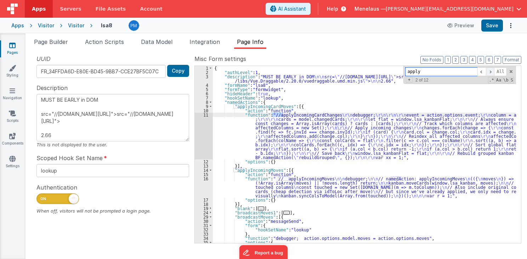
click at [490, 72] on span at bounding box center [490, 71] width 9 height 9
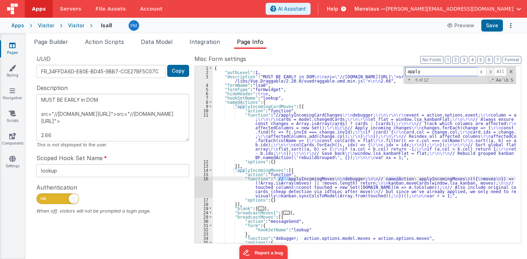
click at [490, 72] on span at bounding box center [490, 71] width 9 height 9
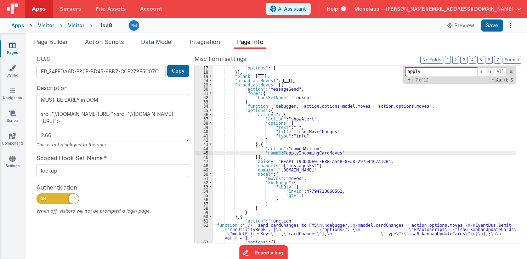
scroll to position [132, 0]
click at [490, 72] on span at bounding box center [490, 71] width 9 height 9
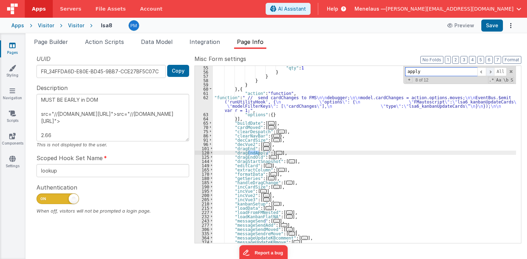
click at [490, 72] on span at bounding box center [490, 71] width 9 height 9
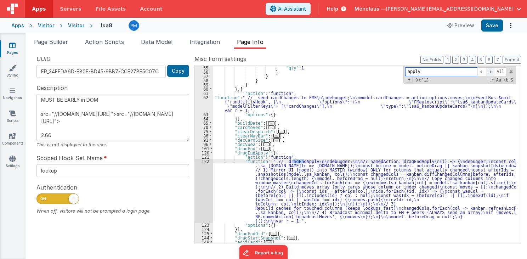
click at [490, 72] on span at bounding box center [490, 71] width 9 height 9
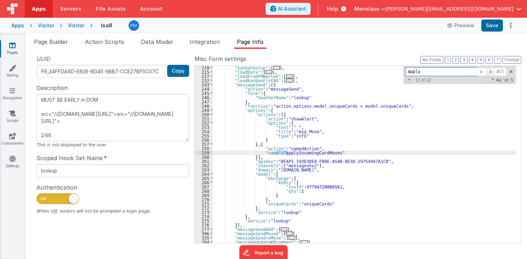
scroll to position [472, 0]
click at [428, 70] on input "apply" at bounding box center [441, 71] width 72 height 9
type input "applyinc"
click at [495, 70] on span at bounding box center [490, 71] width 9 height 9
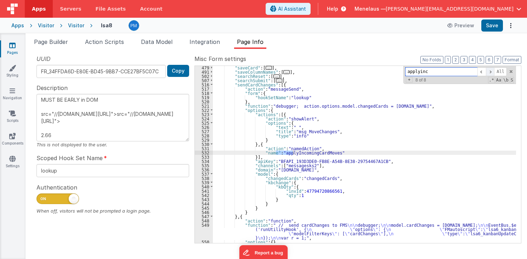
scroll to position [706, 0]
click at [495, 70] on span at bounding box center [490, 71] width 9 height 9
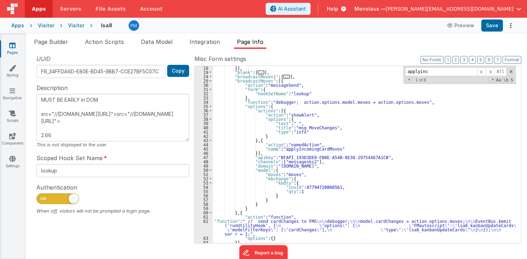
scroll to position [153, 0]
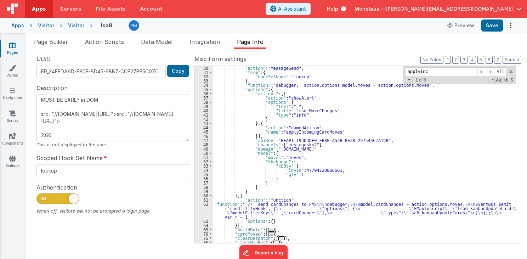
click at [273, 207] on div ""action" : "messageSend" , "form" : { "hookSetName" : "lookup" } , "function" :…" at bounding box center [364, 159] width 303 height 186
click at [202, 210] on div "62" at bounding box center [204, 210] width 18 height 17
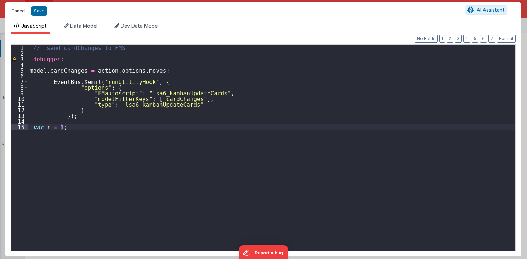
drag, startPoint x: 17, startPoint y: 9, endPoint x: 364, endPoint y: 139, distance: 370.7
click at [17, 9] on button "Cancel" at bounding box center [18, 11] width 21 height 10
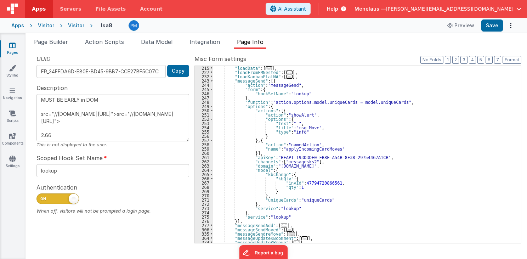
scroll to position [510, 0]
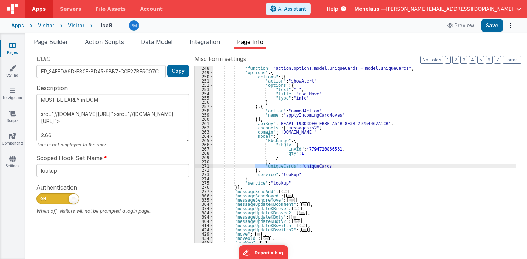
drag, startPoint x: 254, startPoint y: 165, endPoint x: 321, endPoint y: 165, distance: 67.3
click at [321, 165] on div ""function" : "action.options.model.uniqueCards = model.uniqueCards" , "options"…" at bounding box center [364, 159] width 303 height 186
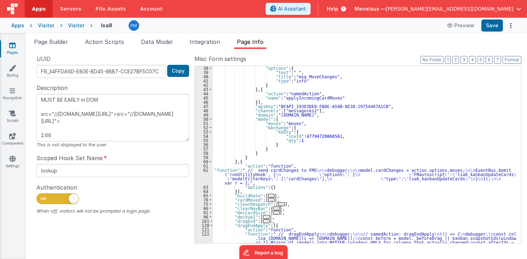
scroll to position [187, 0]
click at [259, 148] on div ""options" : { "text" : " " , "title" : "msg MoveChanges" , "type" : "info" } } …" at bounding box center [364, 189] width 303 height 246
click at [262, 148] on div ""options" : { "text" : " " , "title" : "msg MoveChanges" , "type" : "info" } } …" at bounding box center [364, 189] width 303 height 246
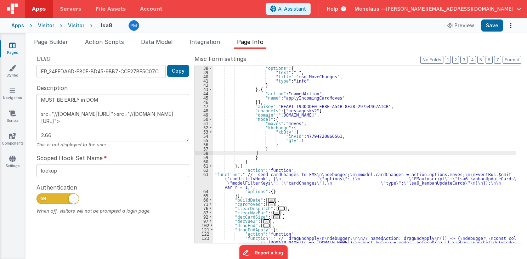
paste textarea
click at [262, 148] on div ""options" : { "text" : " " , "title" : "msg MoveChanges" , "type" : "info" } } …" at bounding box center [364, 189] width 303 height 246
click at [270, 154] on div ""options" : { "text" : " " , "title" : "msg MoveChanges" , "type" : "info" } } …" at bounding box center [364, 189] width 303 height 246
click at [271, 154] on div ""options" : { "text" : " " , "title" : "msg MoveChanges" , "type" : "info" } } …" at bounding box center [364, 189] width 303 height 246
click at [290, 152] on div ""options" : { "text" : " " , "title" : "msg MoveChanges" , "type" : "info" } } …" at bounding box center [364, 189] width 303 height 246
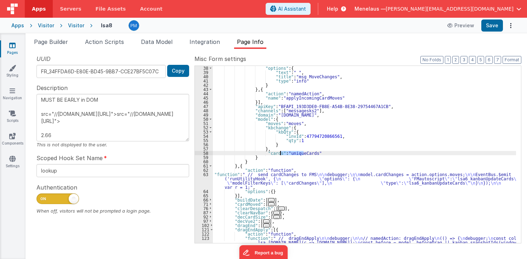
click at [290, 152] on div ""options" : { "text" : " " , "title" : "msg MoveChanges" , "type" : "info" } } …" at bounding box center [364, 189] width 303 height 246
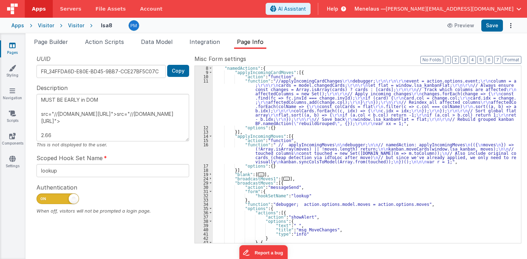
scroll to position [0, 0]
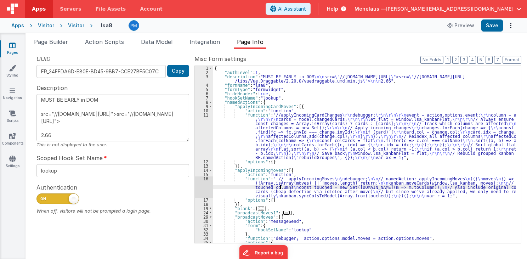
click at [281, 186] on div "{ "authLevel" : 1 , "description" : "MUST BE EARLY in DOM \n\n src= \" //cdn.js…" at bounding box center [364, 159] width 303 height 186
click at [203, 187] on div "16" at bounding box center [204, 186] width 18 height 21
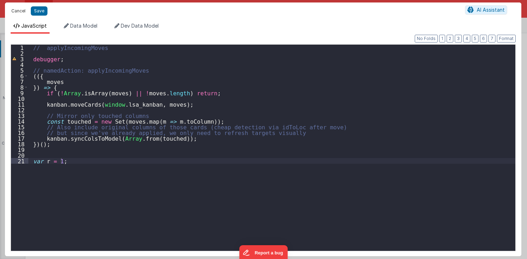
click at [20, 11] on button "Cancel" at bounding box center [18, 11] width 21 height 10
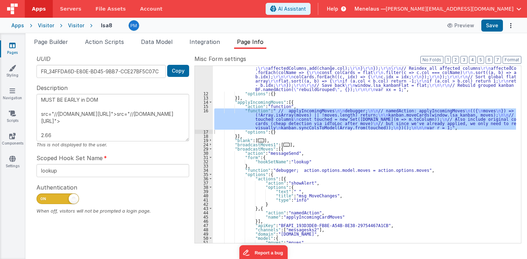
scroll to position [68, 0]
click at [312, 217] on div ""function" : "//applyIncomingCardChanges \r\n debugger; \r\n\r\n\r\n event = ac…" at bounding box center [364, 159] width 303 height 229
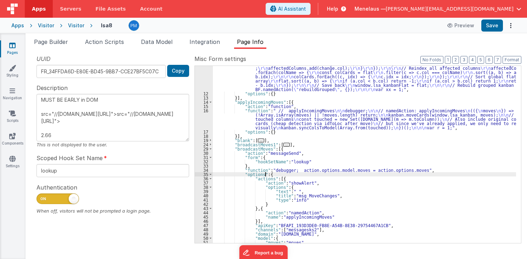
click at [446, 174] on div ""function" : "//applyIncomingCardChanges \r\n debugger; \r\n\r\n\r\n event = ac…" at bounding box center [364, 159] width 303 height 229
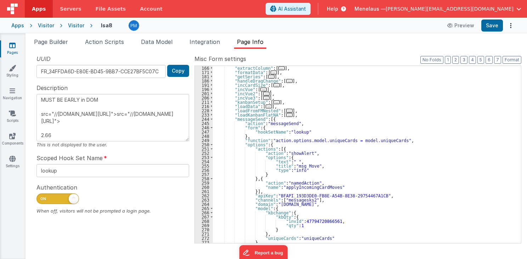
scroll to position [527, 0]
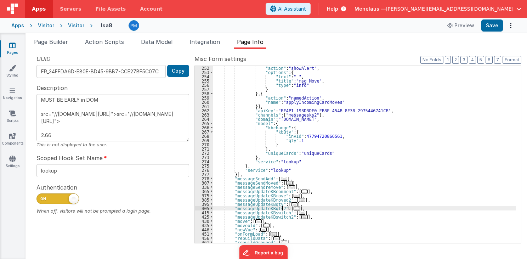
click at [294, 207] on span "..." at bounding box center [297, 209] width 6 height 4
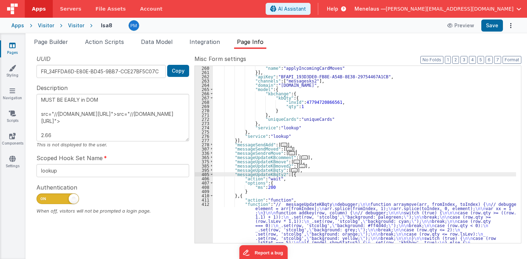
scroll to position [595, 0]
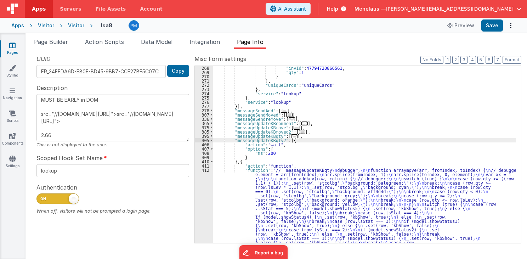
click at [298, 179] on div ""invId" : 47794720866561 , "qty" : 1 } } , "uniqueCards" : "uniqueCards" } , "s…" at bounding box center [364, 220] width 303 height 309
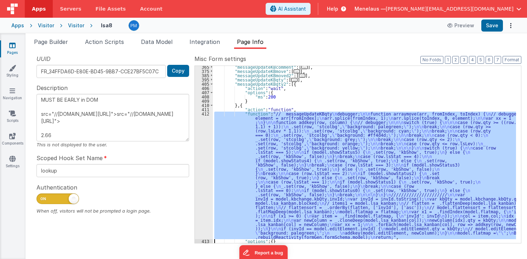
scroll to position [652, 0]
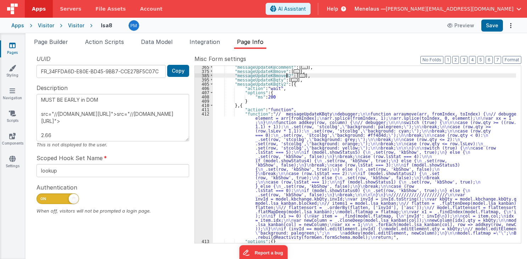
click at [299, 75] on span "..." at bounding box center [302, 76] width 6 height 4
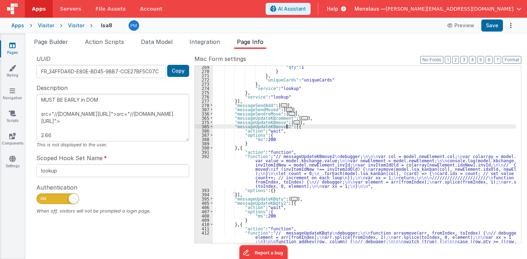
scroll to position [601, 0]
click at [294, 120] on span "..." at bounding box center [297, 122] width 6 height 4
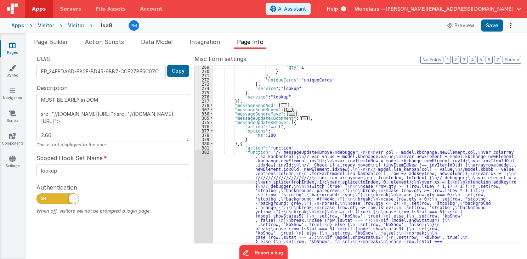
click at [299, 180] on div ""qty" : 1 } } , "uniqueCards" : "uniqueCards" } , "service" : "lookup" } , "ser…" at bounding box center [364, 211] width 303 height 292
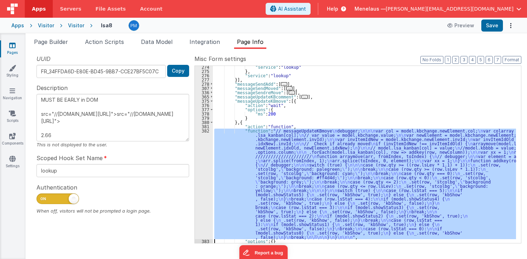
scroll to position [622, 0]
click at [202, 188] on div "382" at bounding box center [204, 184] width 18 height 111
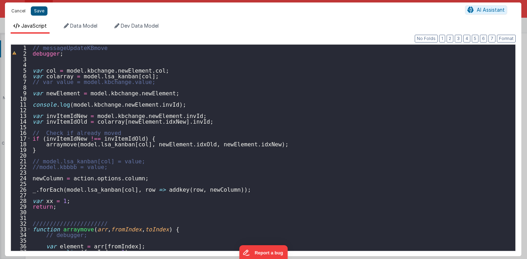
drag, startPoint x: 13, startPoint y: 10, endPoint x: 33, endPoint y: 15, distance: 19.8
click at [14, 10] on button "Cancel" at bounding box center [18, 11] width 21 height 10
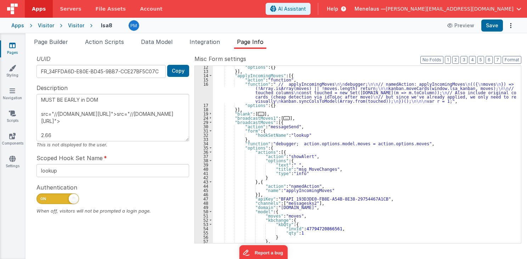
scroll to position [95, 0]
click at [512, 24] on button "Options" at bounding box center [511, 26] width 10 height 10
click at [491, 52] on link "Rollback" at bounding box center [485, 53] width 62 height 13
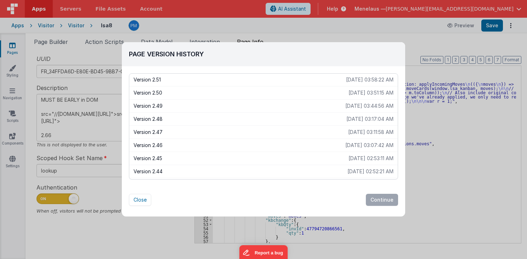
scroll to position [255, 0]
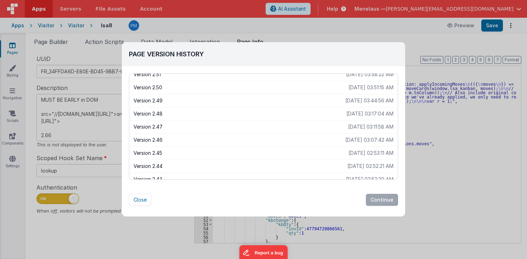
click at [160, 136] on p "Version 2.46" at bounding box center [240, 139] width 212 height 7
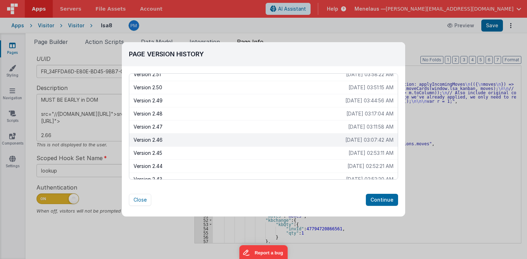
click at [156, 136] on p "Version 2.46" at bounding box center [240, 139] width 212 height 7
click at [385, 197] on button "Continue" at bounding box center [382, 200] width 32 height 12
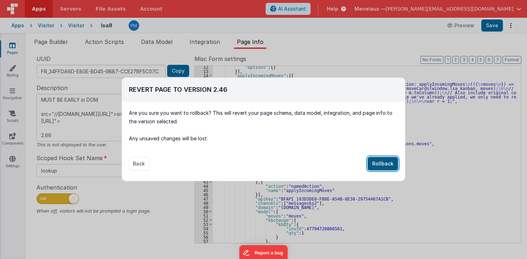
click at [389, 159] on button "Rollback" at bounding box center [383, 163] width 30 height 13
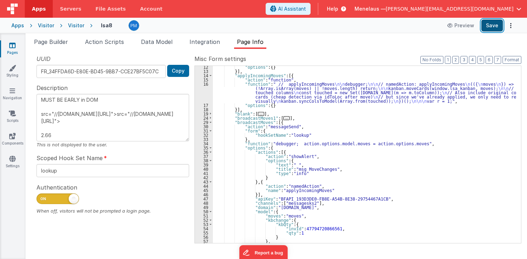
click at [491, 24] on button "Save" at bounding box center [493, 25] width 22 height 12
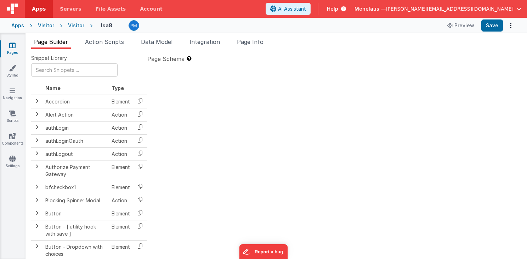
type textarea "MUST BE EARLY in DOM src="//[DOMAIN_NAME][URL]">src="//[DOMAIN_NAME][URL]"> 2.66"
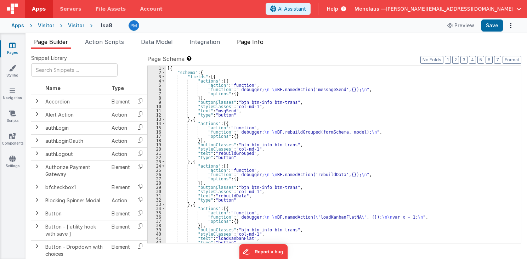
click at [247, 40] on span "Page Info" at bounding box center [250, 41] width 27 height 7
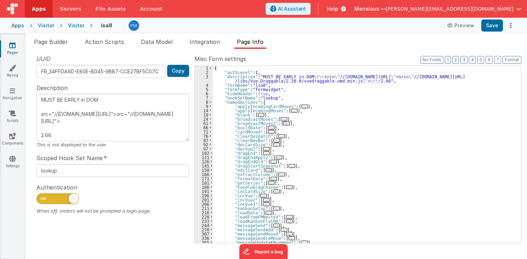
scroll to position [7, 0]
click at [510, 26] on icon "Options" at bounding box center [511, 26] width 10 height 0
click at [494, 51] on link "Rollback" at bounding box center [485, 53] width 62 height 13
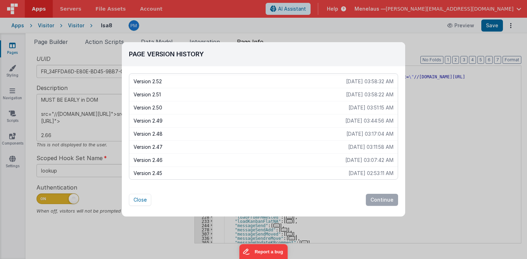
scroll to position [251, 0]
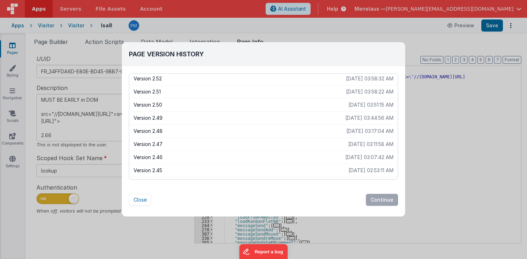
click at [146, 157] on p "Version 2.46" at bounding box center [240, 157] width 212 height 7
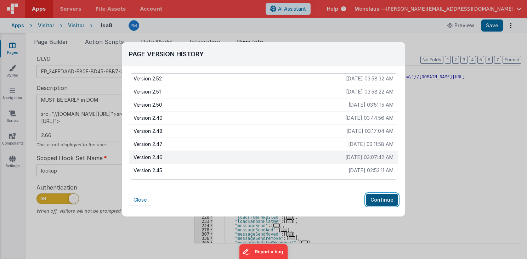
click at [379, 197] on button "Continue" at bounding box center [382, 200] width 32 height 12
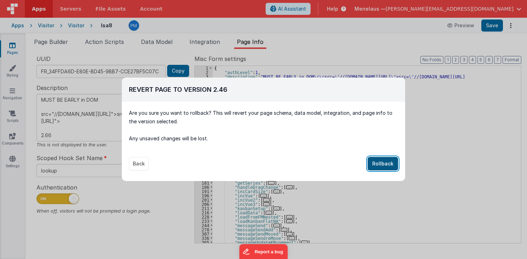
click at [386, 164] on button "Rollback" at bounding box center [383, 163] width 30 height 13
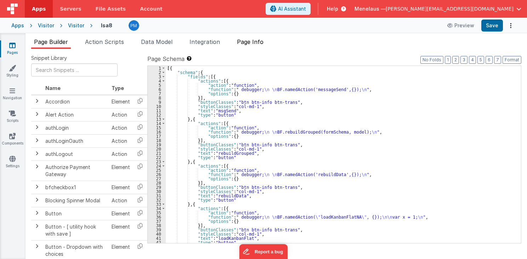
click at [251, 41] on span "Page Info" at bounding box center [250, 41] width 27 height 7
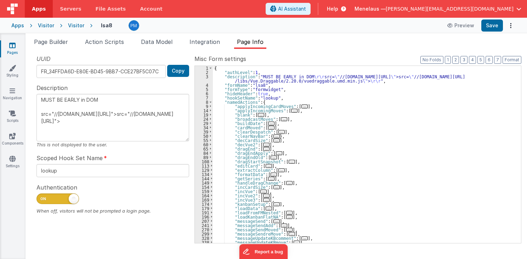
click at [86, 137] on textarea "MUST BE EARLY in DOM src="//[DOMAIN_NAME][URL]">src="//[DOMAIN_NAME][URL]">" at bounding box center [112, 117] width 153 height 47
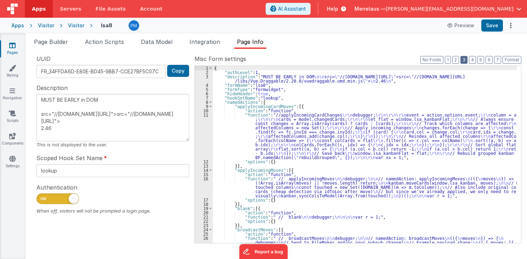
type textarea "MUST BE EARLY in DOM src="//[DOMAIN_NAME][URL]">src="//[DOMAIN_NAME][URL]"> 2.46"
click at [467, 61] on button "3" at bounding box center [464, 60] width 7 height 8
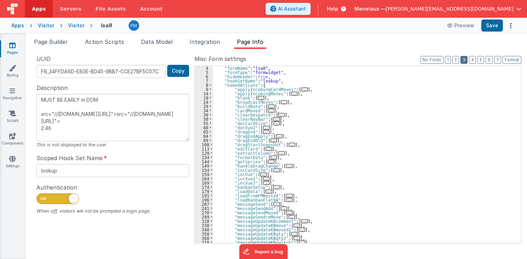
scroll to position [17, 0]
click at [493, 27] on button "Save" at bounding box center [493, 25] width 22 height 12
click at [291, 92] on span "..." at bounding box center [294, 94] width 6 height 4
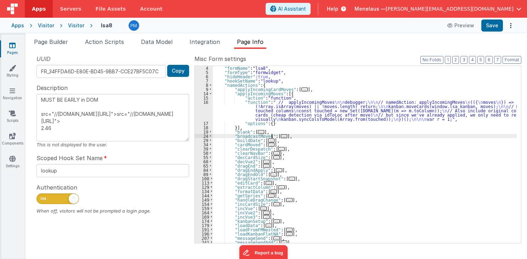
click at [281, 135] on span "..." at bounding box center [284, 136] width 6 height 4
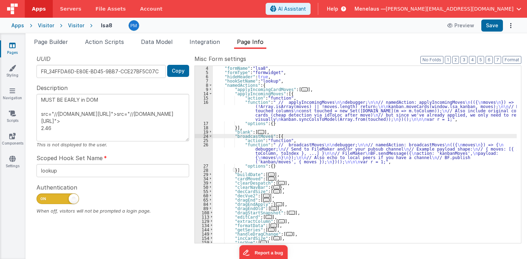
click at [276, 203] on span "..." at bounding box center [279, 204] width 6 height 4
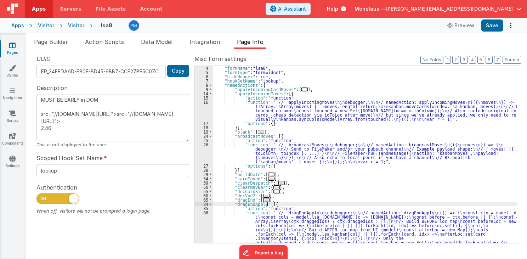
click at [299, 223] on div ""formName" : "lsa8" , "formType" : "formwidget" , "hideHeader" : true , "hookSe…" at bounding box center [365, 189] width 304 height 246
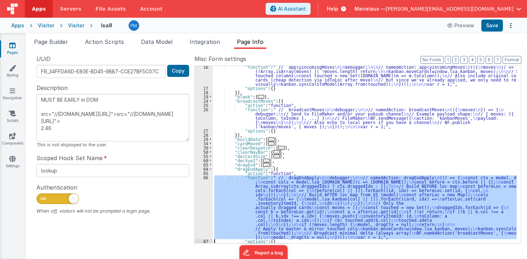
scroll to position [52, 0]
click at [208, 225] on div "86" at bounding box center [204, 207] width 18 height 64
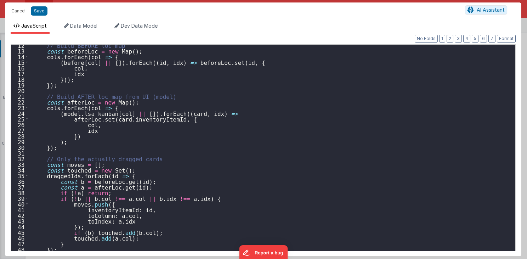
scroll to position [0, 0]
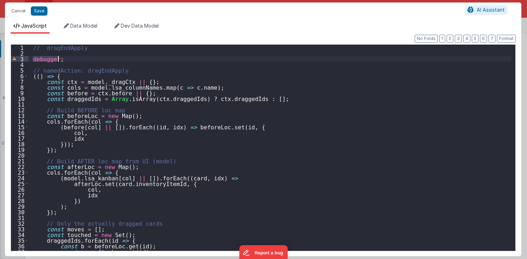
drag, startPoint x: 33, startPoint y: 58, endPoint x: 68, endPoint y: 58, distance: 35.1
click at [68, 58] on div "// dragEndApply debugger ; // namedAction: dragEndApply (( ) => { const ctx = m…" at bounding box center [269, 154] width 483 height 218
click at [72, 75] on div "// dragEndApply debugger ; // namedAction: dragEndApply (( ) => { const ctx = m…" at bounding box center [269, 154] width 483 height 218
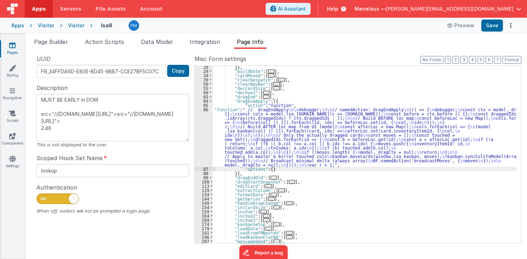
scroll to position [120, 0]
click at [289, 180] on span "..." at bounding box center [292, 182] width 6 height 4
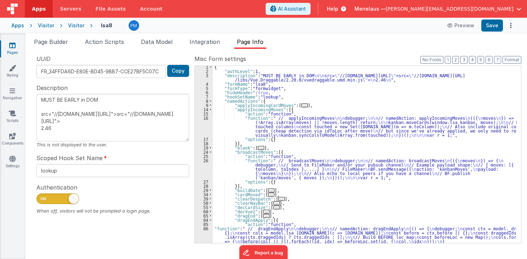
scroll to position [0, 0]
click at [299, 129] on div "{ "authLevel" : 1 , "description" : "MUST BE EARLY in DOM \n\n src= \" //cdn.js…" at bounding box center [365, 186] width 304 height 241
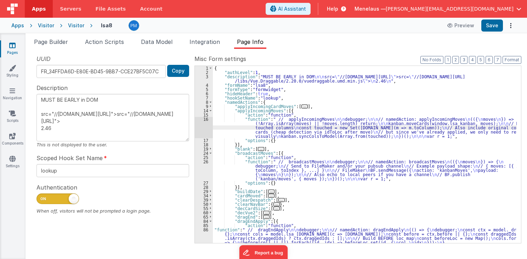
click at [203, 129] on div "16" at bounding box center [204, 127] width 18 height 21
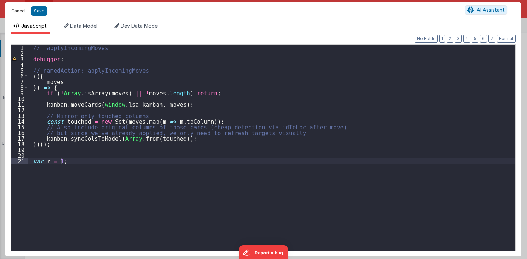
click at [16, 11] on button "Cancel" at bounding box center [18, 11] width 21 height 10
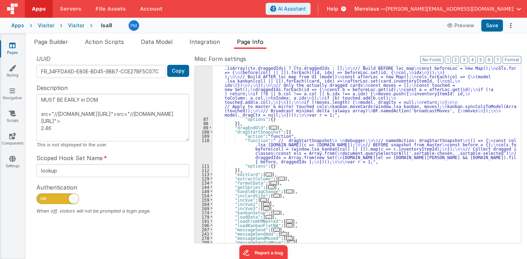
scroll to position [238, 0]
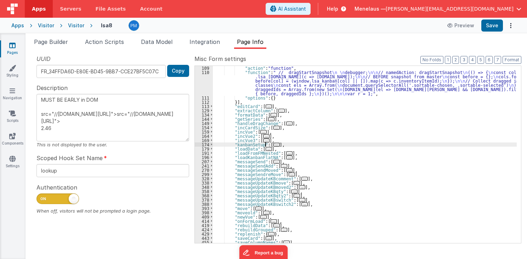
click at [274, 144] on span "..." at bounding box center [277, 145] width 6 height 4
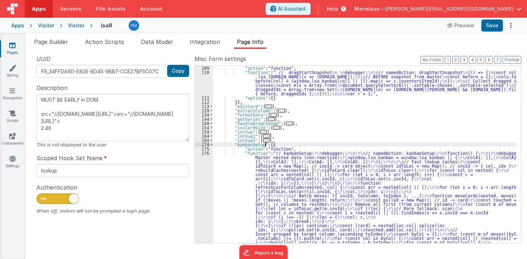
click at [296, 181] on div ""action" : "function" , "function" : " // dragStartSnapshot \n \n debugger; \n\…" at bounding box center [365, 257] width 304 height 382
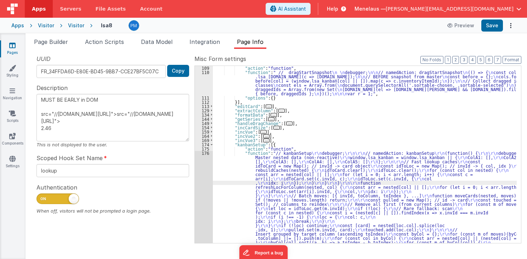
scroll to position [350, 0]
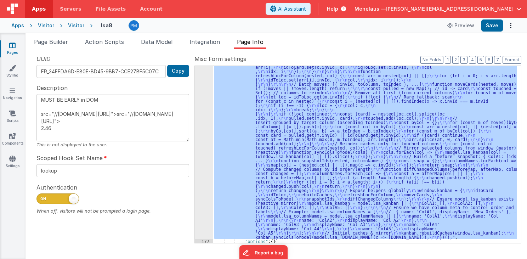
click at [204, 192] on div "176" at bounding box center [204, 139] width 18 height 200
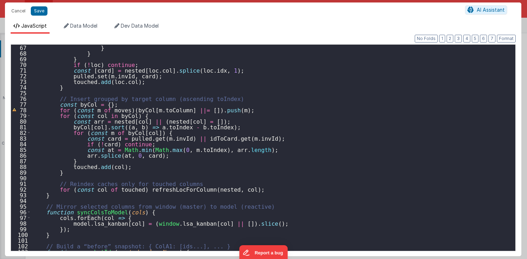
scroll to position [323, 0]
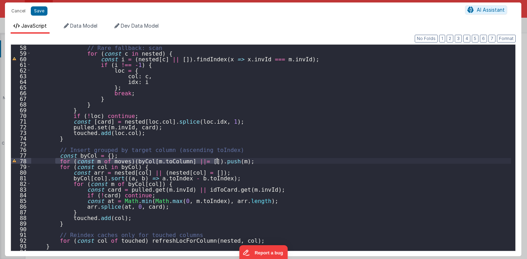
drag, startPoint x: 55, startPoint y: 161, endPoint x: 230, endPoint y: 163, distance: 175.4
click at [230, 163] on div "// Rare fallback: scan for ( const c in nested ) { const i = ( nested [ c ] || …" at bounding box center [271, 154] width 481 height 218
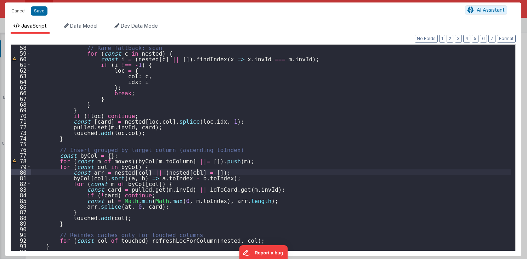
click at [310, 172] on div "// Rare fallback: scan for ( const c in nested ) { const i = ( nested [ c ] || …" at bounding box center [271, 154] width 481 height 218
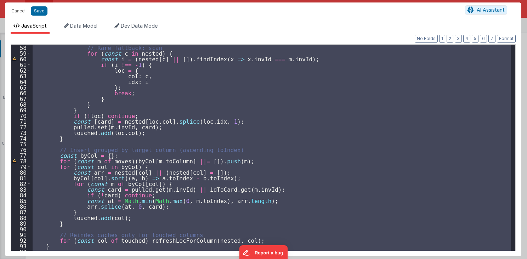
click at [246, 138] on div "// Rare fallback: scan for ( const c in nested ) { const i = ( nested [ c ] || …" at bounding box center [271, 148] width 480 height 206
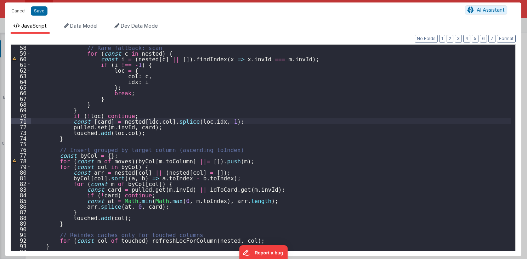
click at [155, 118] on div "// Rare fallback: scan for ( const c in nested ) { const i = ( nested [ c ] || …" at bounding box center [271, 154] width 481 height 218
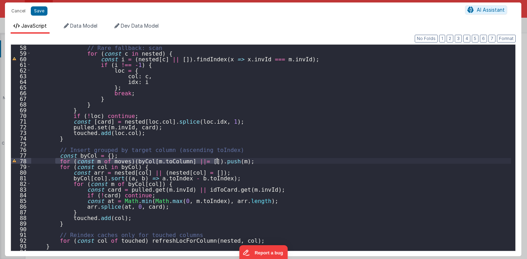
drag, startPoint x: 55, startPoint y: 161, endPoint x: 231, endPoint y: 163, distance: 176.5
click at [231, 163] on div "// Rare fallback: scan for ( const c in nested ) { const i = ( nested [ c ] || …" at bounding box center [271, 154] width 481 height 218
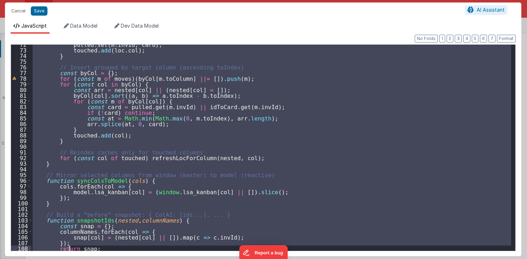
scroll to position [456, 0]
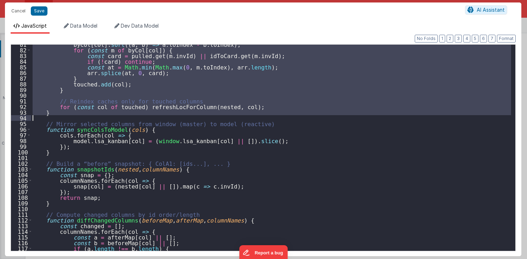
drag, startPoint x: 43, startPoint y: 87, endPoint x: 57, endPoint y: 117, distance: 32.8
click at [57, 117] on div "byCol [ col ] . sort (( a , b ) => a . toIndex - b . toIndex ) ; for ( const m …" at bounding box center [271, 150] width 481 height 218
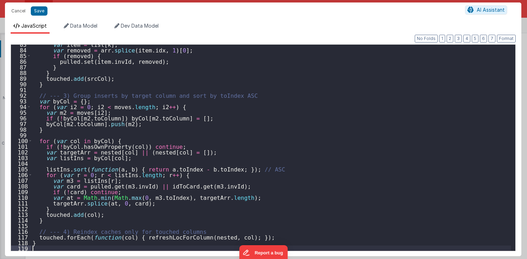
scroll to position [468, 0]
click at [504, 43] on div "Format 7 6 5 4 3 2 1 No Folds 83 84 85 86 87 88 89 90 91 92 93 94 95 96 97 98 9…" at bounding box center [263, 144] width 505 height 211
click at [402, 92] on div "var item = list [ k ] ; var removed = arr . splice ( item . idx , 1 ) [ 0 ] ; i…" at bounding box center [271, 150] width 481 height 218
click at [506, 40] on button "Format" at bounding box center [506, 39] width 19 height 8
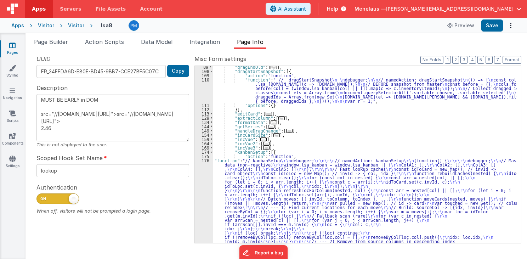
scroll to position [163, 0]
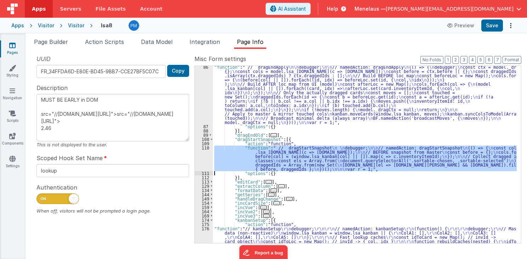
click at [201, 163] on div "110" at bounding box center [204, 159] width 18 height 26
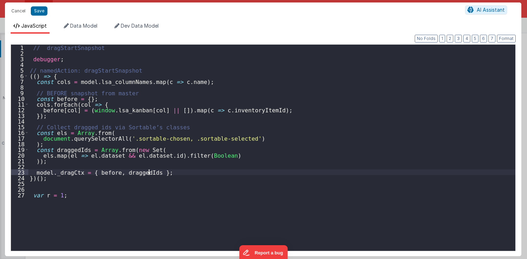
click at [201, 163] on div "// dragStartSnapshot debugger ; // namedAction: dragStartSnapshot (( ) => { con…" at bounding box center [272, 154] width 488 height 218
click at [508, 39] on button "Format" at bounding box center [506, 39] width 19 height 8
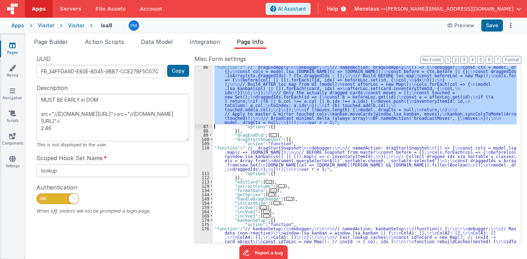
click at [207, 101] on div "86" at bounding box center [204, 95] width 18 height 60
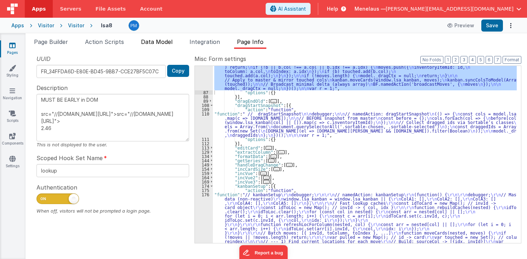
click at [168, 41] on span "Data Model" at bounding box center [157, 41] width 32 height 7
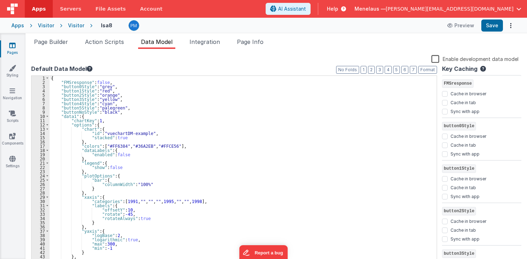
click at [219, 129] on div "{ "FMSresponse" : false , "button0Style" : "grey" , "button1Style" : "red" , "b…" at bounding box center [241, 175] width 383 height 198
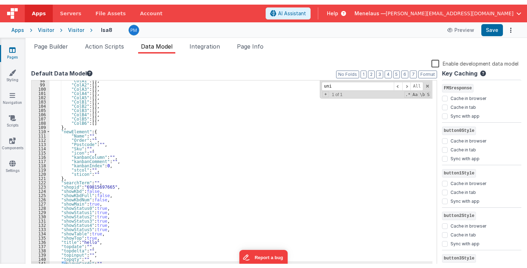
scroll to position [414, 0]
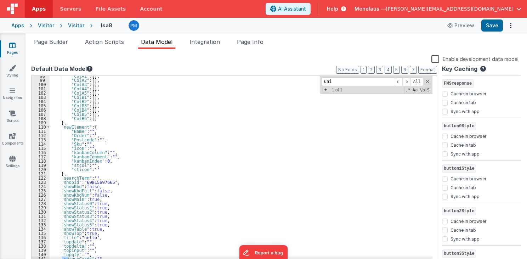
type input "uni"
click at [130, 247] on div ""ColA1" : [ ] , "ColA2" : [ ] , "ColA3" : [ ] , "ColA4" : [ ] , "ColA5" : [ ] ,…" at bounding box center [241, 173] width 383 height 198
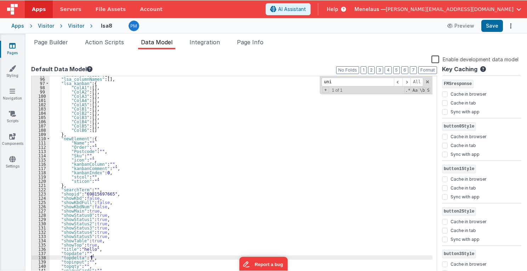
scroll to position [403, 0]
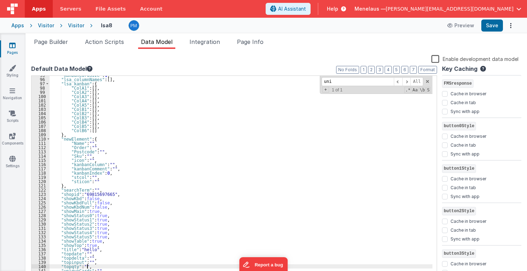
click at [94, 259] on div ""kanbanCardSize" : 1 , "lsa_columnNames" : [ ] , "lsa_kanban" : { "ColA1" : [ ]…" at bounding box center [241, 178] width 383 height 210
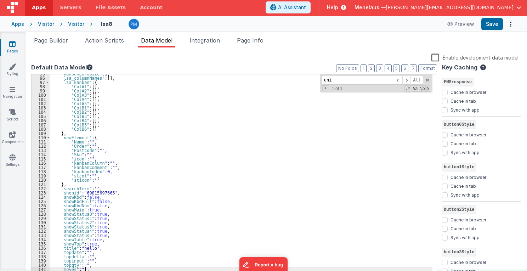
click at [294, 146] on div ""kanbanCardSize" : 1 , "lsa_columnNames" : [ ] , "lsa_kanban" : { "ColA1" : [ ]…" at bounding box center [241, 177] width 383 height 210
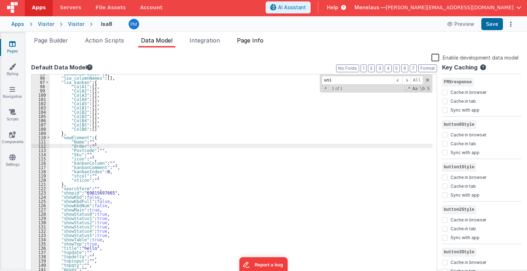
click at [248, 40] on span "Page Info" at bounding box center [250, 40] width 27 height 7
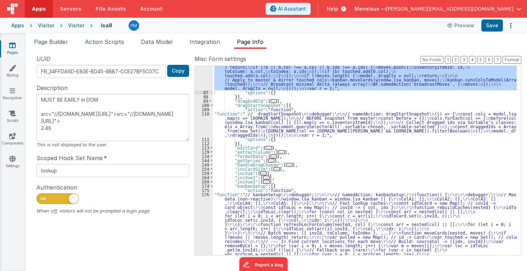
scroll to position [0, 0]
click at [486, 27] on button "Save" at bounding box center [493, 25] width 22 height 12
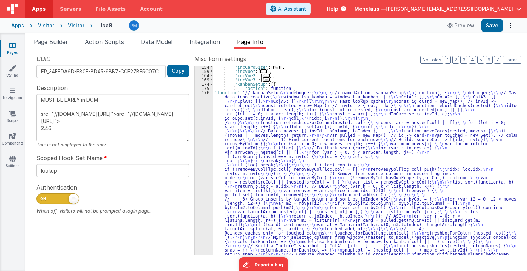
scroll to position [299, 0]
click at [466, 60] on button "3" at bounding box center [464, 60] width 7 height 8
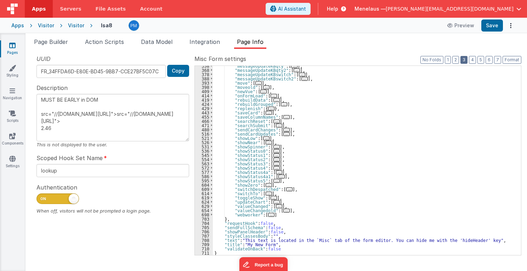
scroll to position [185, 0]
click at [283, 132] on span "..." at bounding box center [286, 134] width 6 height 4
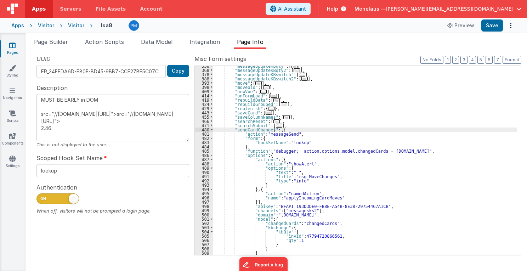
scroll to position [219, 0]
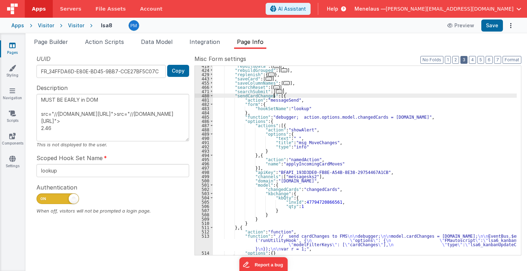
click at [467, 60] on button "3" at bounding box center [464, 60] width 7 height 8
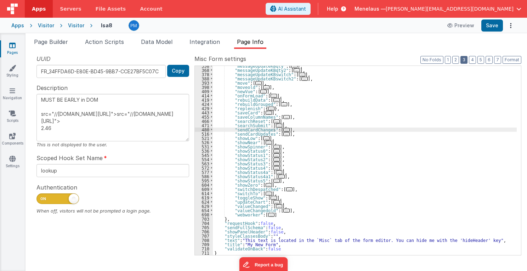
scroll to position [185, 0]
click at [283, 134] on span "..." at bounding box center [286, 134] width 6 height 4
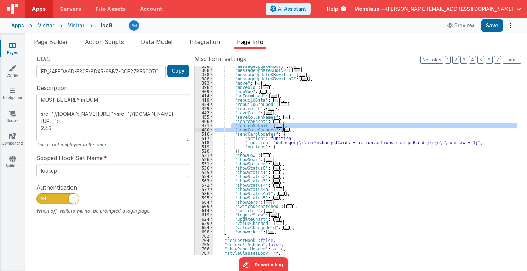
drag, startPoint x: 231, startPoint y: 127, endPoint x: 289, endPoint y: 130, distance: 58.6
click at [289, 130] on div ""messageUpdateKBqty" : [ ... ] , "messageUpdateKBqty2" : [ ... ] , "messageUpda…" at bounding box center [365, 163] width 304 height 198
click at [308, 129] on div ""messageUpdateKBqty" : [ ... ] , "messageUpdateKBqty2" : [ ... ] , "messageUpda…" at bounding box center [365, 160] width 304 height 189
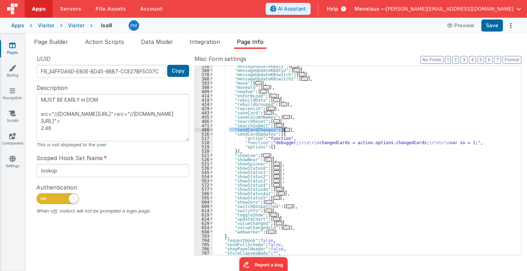
drag, startPoint x: 230, startPoint y: 129, endPoint x: 289, endPoint y: 129, distance: 58.8
click at [289, 129] on div ""messageUpdateKBqty" : [ ... ] , "messageUpdateKBqty2" : [ ... ] , "messageUpda…" at bounding box center [365, 163] width 304 height 198
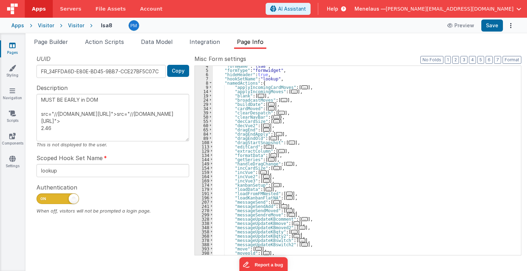
scroll to position [0, 0]
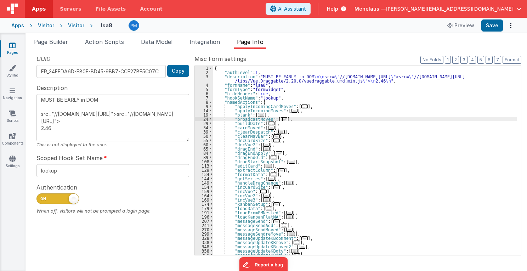
click at [287, 120] on div "{ "authLevel" : 1 , "description" : "MUST BE EARLY in DOM \n\n src= \" //cdn.js…" at bounding box center [365, 165] width 304 height 198
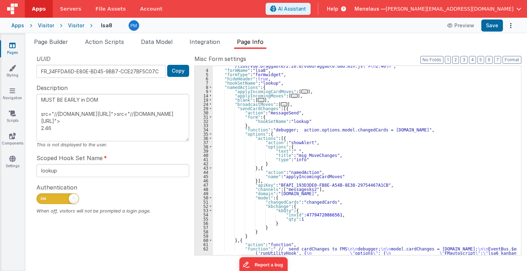
scroll to position [15, 0]
click at [260, 105] on div ""description" : "MUST BE EARLY in DOM \n\n src= \" //cdn.jsdelivr.net/npm/sorta…" at bounding box center [365, 167] width 304 height 215
click at [255, 109] on div ""description" : "MUST BE EARLY in DOM \n\n src= \" //cdn.jsdelivr.net/npm/sorta…" at bounding box center [365, 167] width 304 height 215
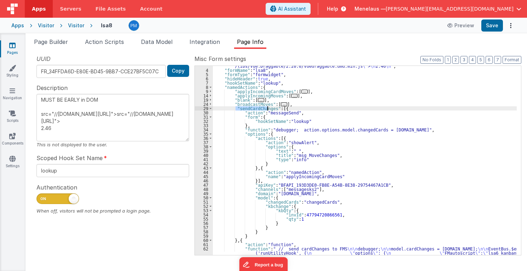
paste textarea
click at [263, 104] on div ""description" : "MUST BE EARLY in DOM \n\n src= \" //cdn.jsdelivr.net/npm/sorta…" at bounding box center [365, 167] width 304 height 215
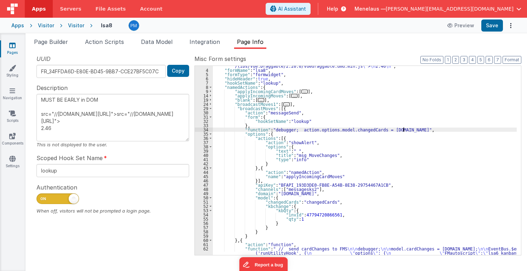
click at [405, 129] on div ""description" : "MUST BE EARLY in DOM \n\n src= \" //cdn.jsdelivr.net/npm/sorta…" at bounding box center [365, 167] width 304 height 215
click at [350, 130] on div ""description" : "MUST BE EARLY in DOM \n\n src= \" //cdn.jsdelivr.net/npm/sorta…" at bounding box center [365, 167] width 304 height 215
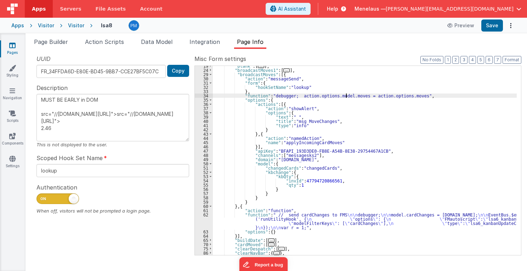
scroll to position [49, 0]
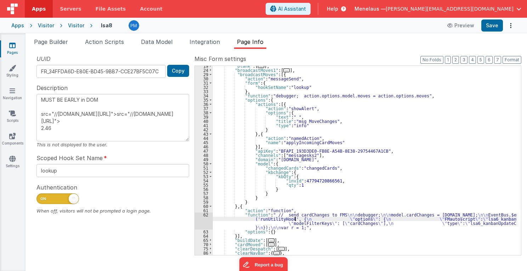
click at [295, 221] on div ""blank" : [ ... ] , "broadcastMoves1" : [ ... ] , "broadcastMoves" : [{ "action…" at bounding box center [365, 163] width 304 height 198
click at [445, 214] on div ""blank" : [ ... ] , "broadcastMoves1" : [ ... ] , "broadcastMoves" : [{ "action…" at bounding box center [365, 163] width 304 height 198
click at [260, 193] on div ""blank" : [ ... ] , "broadcastMoves1" : [ ... ] , "broadcastMoves" : [{ "action…" at bounding box center [365, 163] width 304 height 198
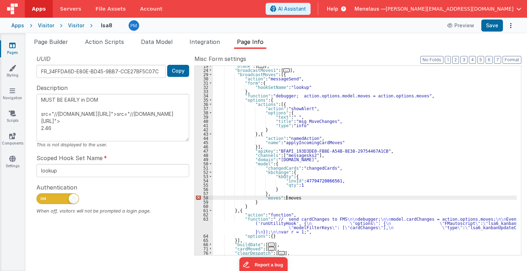
click at [276, 196] on div ""blank" : [ ... ] , "broadcastMoves1" : [ ... ] , "broadcastMoves" : [{ "action…" at bounding box center [365, 163] width 304 height 198
click at [289, 197] on div ""blank" : [ ... ] , "broadcastMoves1" : [ ... ] , "broadcastMoves" : [{ "action…" at bounding box center [365, 163] width 304 height 198
click at [278, 198] on div ""blank" : [ ... ] , "broadcastMoves1" : [ ... ] , "broadcastMoves" : [{ "action…" at bounding box center [365, 163] width 304 height 198
click at [494, 23] on button "Save" at bounding box center [493, 25] width 22 height 12
click at [465, 58] on button "3" at bounding box center [464, 60] width 7 height 8
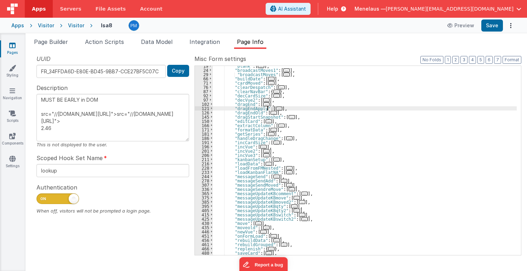
click at [276, 108] on span "..." at bounding box center [279, 109] width 6 height 4
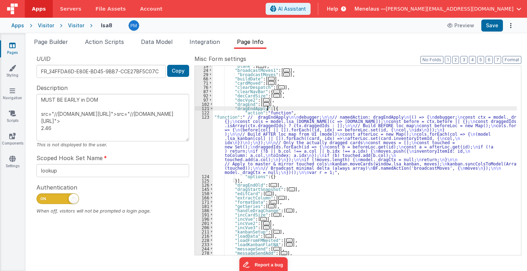
click at [297, 145] on div ""blank" : [ ... ] , "broadcastMoves1" : [ ... ] , "broadcastMoves" : [ ... ] , …" at bounding box center [365, 163] width 304 height 198
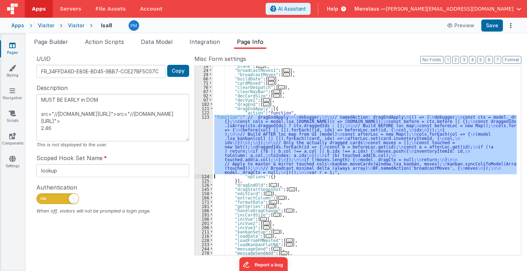
click at [205, 138] on div "123" at bounding box center [204, 145] width 18 height 60
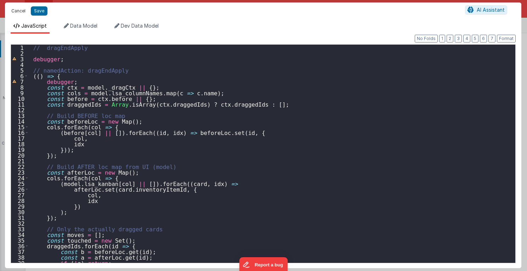
click at [23, 10] on button "Cancel" at bounding box center [18, 11] width 21 height 10
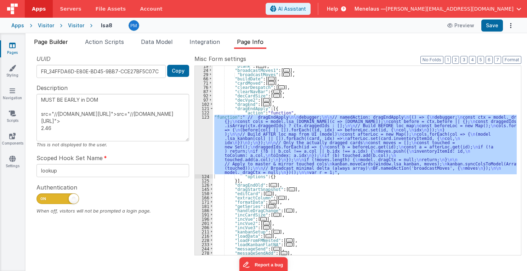
click at [48, 43] on span "Page Builder" at bounding box center [51, 41] width 34 height 7
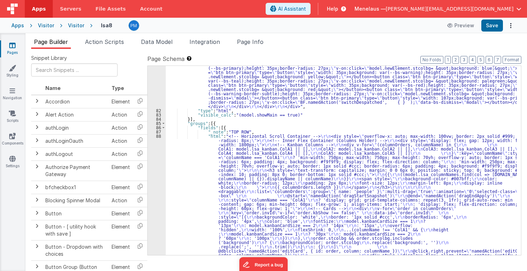
scroll to position [833, 0]
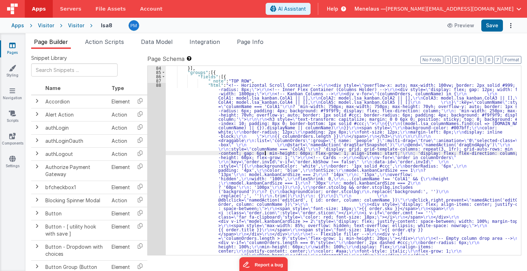
click at [266, 152] on div "}] , "groups" : [{ "fields" : [{ "_note" : "TOP ROW" , "html" : "<!-- Horizonta…" at bounding box center [341, 165] width 351 height 198
click at [153, 156] on div "84 85 86 87 88 89" at bounding box center [157, 165] width 18 height 198
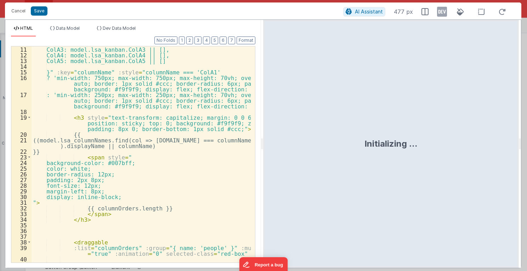
scroll to position [119, 0]
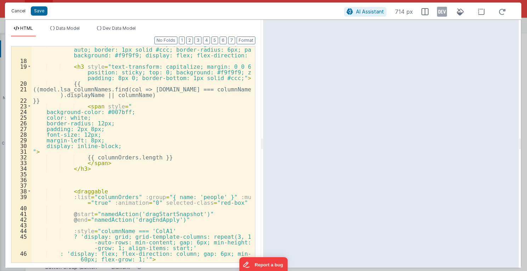
drag, startPoint x: 16, startPoint y: 12, endPoint x: 26, endPoint y: 17, distance: 11.3
click at [16, 12] on button "Cancel" at bounding box center [18, 11] width 21 height 10
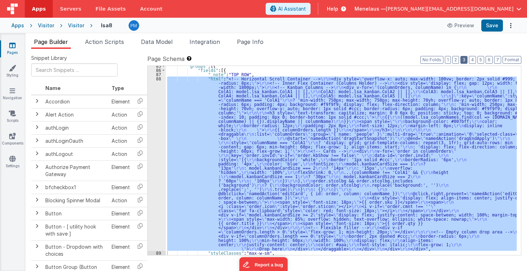
click at [466, 60] on button "3" at bounding box center [464, 60] width 7 height 8
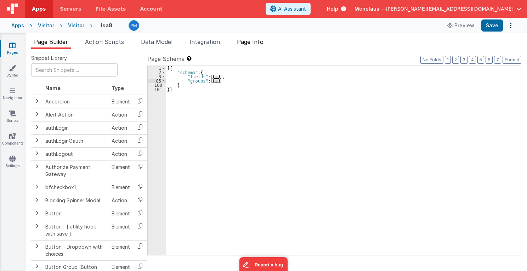
click at [255, 39] on span "Page Info" at bounding box center [250, 41] width 27 height 7
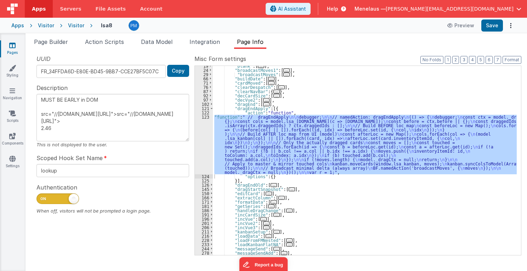
click at [396, 90] on div ""blank" : [ ... ] , "broadcastMoves1" : [ ... ] , "broadcastMoves" : [ ... ] , …" at bounding box center [365, 163] width 304 height 198
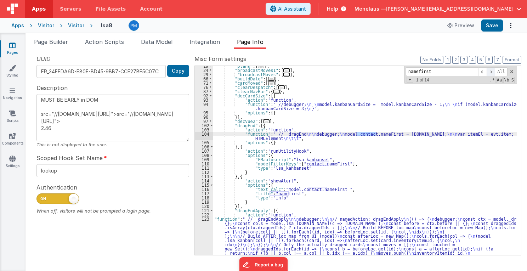
type input "namefirst"
click at [493, 71] on span at bounding box center [491, 71] width 9 height 9
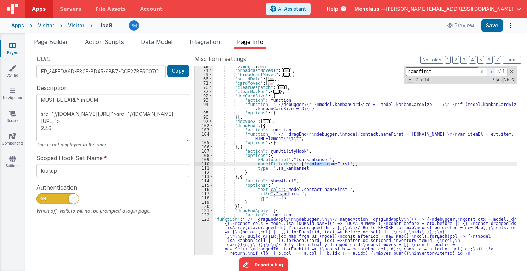
click at [493, 71] on span at bounding box center [491, 71] width 9 height 9
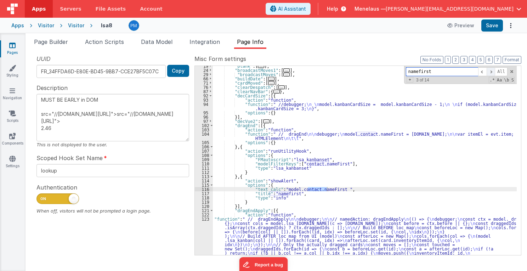
click at [493, 71] on span at bounding box center [491, 71] width 9 height 9
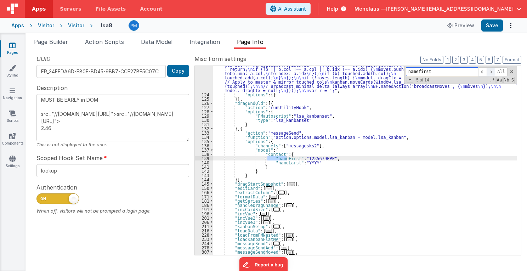
click at [493, 72] on span at bounding box center [491, 71] width 9 height 9
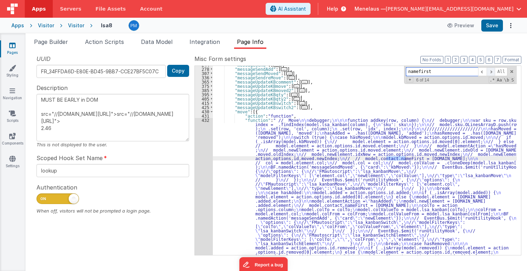
scroll to position [411, 0]
drag, startPoint x: 493, startPoint y: 72, endPoint x: 460, endPoint y: 283, distance: 214.2
click at [460, 259] on html "Apps Servers File Assets Account Some FUTURE Slot AI Assistant Help Menelaus — …" at bounding box center [263, 135] width 527 height 271
click at [493, 71] on span at bounding box center [491, 71] width 9 height 9
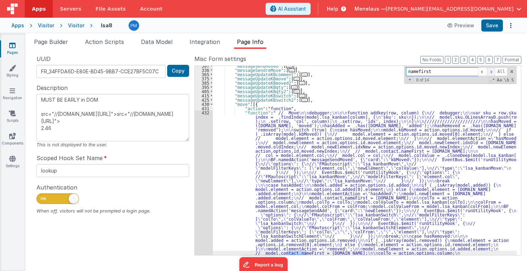
click at [493, 71] on span at bounding box center [491, 71] width 9 height 9
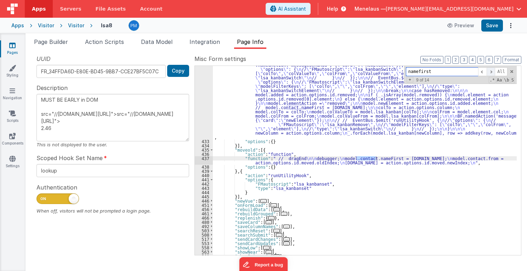
scroll to position [564, 0]
click at [493, 72] on span at bounding box center [491, 71] width 9 height 9
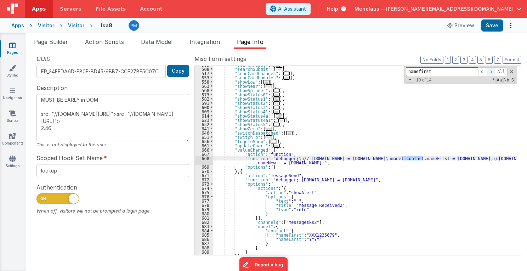
scroll to position [730, 0]
click at [493, 72] on span at bounding box center [491, 71] width 9 height 9
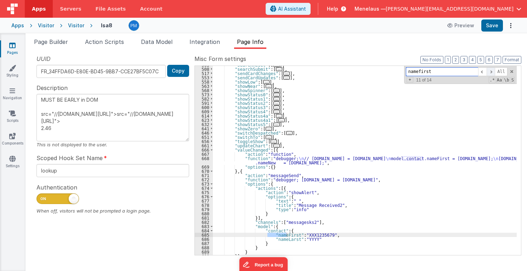
click at [493, 72] on span at bounding box center [491, 71] width 9 height 9
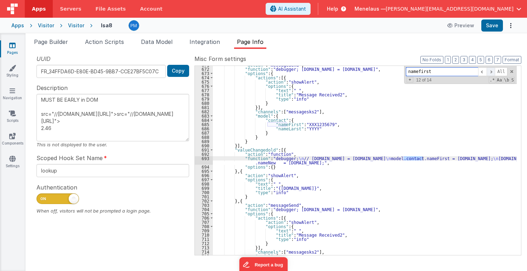
scroll to position [841, 0]
click at [493, 72] on span at bounding box center [491, 71] width 9 height 9
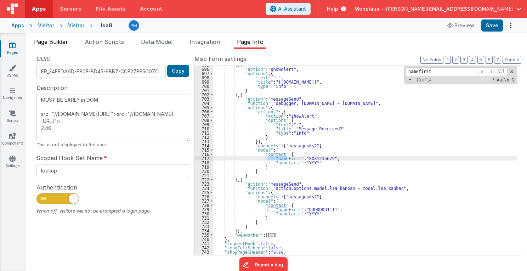
click at [44, 42] on span "Page Builder" at bounding box center [51, 41] width 34 height 7
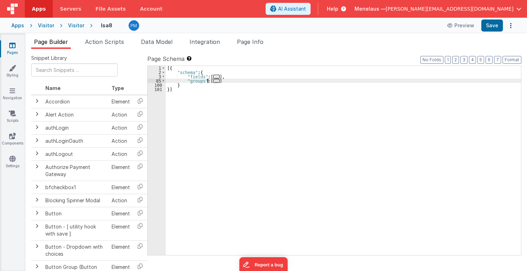
click at [213, 79] on span "..." at bounding box center [216, 81] width 6 height 4
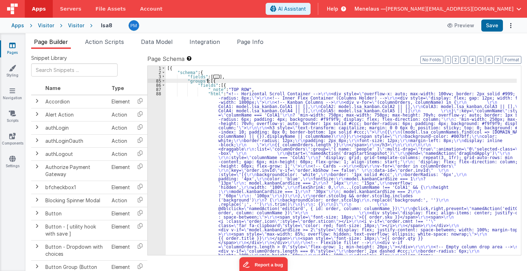
scroll to position [0, 0]
click at [229, 160] on div "[{ "schema" : { "fields" : [ ... ] , "groups" : [{ "fields" : [{ "_note" : "TOP…" at bounding box center [341, 250] width 351 height 368
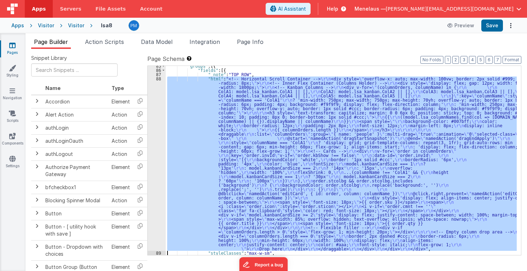
scroll to position [15, 0]
click at [150, 171] on div "85 86 87 88 89 90 91" at bounding box center [157, 163] width 18 height 198
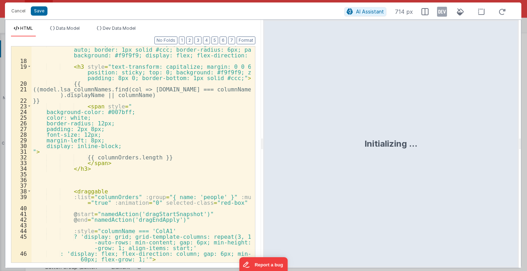
scroll to position [136, 0]
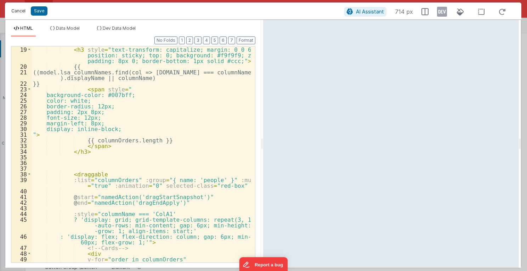
click at [16, 9] on button "Cancel" at bounding box center [18, 11] width 21 height 10
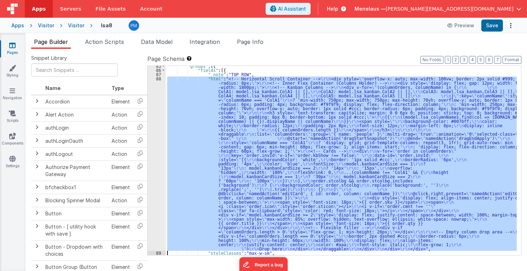
click at [401, 107] on div ""groups" : [{ "fields" : [{ "_note" : "TOP ROW" , "html" : "<!-- Horizontal Scr…" at bounding box center [341, 160] width 351 height 189
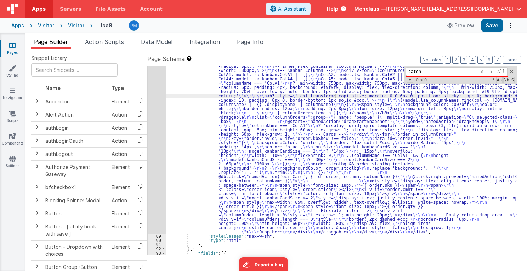
scroll to position [32, 0]
click at [359, 118] on div ""html" : "<!-- Horizontal Scroll Container --> \r\n <div style= \" overflow-x: …" at bounding box center [341, 244] width 351 height 368
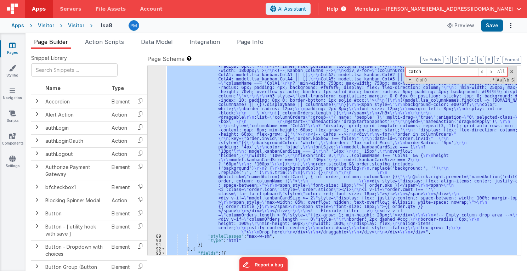
click at [433, 131] on div ""html" : "<!-- Horizontal Scroll Container --> \r\n <div style= \" overflow-x: …" at bounding box center [341, 160] width 351 height 189
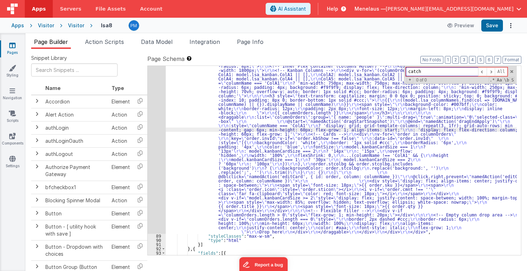
click at [429, 72] on input "catch" at bounding box center [442, 71] width 72 height 9
paste input "var result = model.contact.nameFirst ;"
drag, startPoint x: 429, startPoint y: 70, endPoint x: 400, endPoint y: 75, distance: 29.4
click at [400, 75] on div ""html" : "<!-- Horizontal Scroll Container --> \r\n <div style= \" overflow-x: …" at bounding box center [341, 160] width 351 height 189
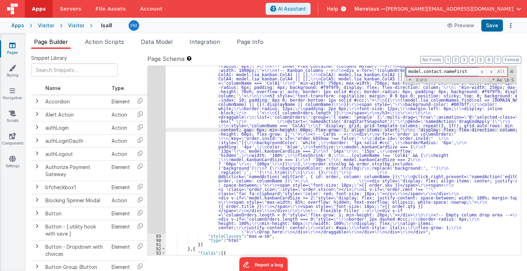
click at [464, 72] on input "model.contact.nameFirst" at bounding box center [442, 71] width 72 height 9
drag, startPoint x: 422, startPoint y: 72, endPoint x: 406, endPoint y: 71, distance: 16.3
click at [406, 71] on div "model.contact.nameFirst All Replace All + 0 of 0 .* Aa \b S" at bounding box center [460, 75] width 113 height 18
drag, startPoint x: 426, startPoint y: 72, endPoint x: 409, endPoint y: 72, distance: 16.7
click at [409, 72] on input "contact.nameFirst" at bounding box center [442, 71] width 72 height 9
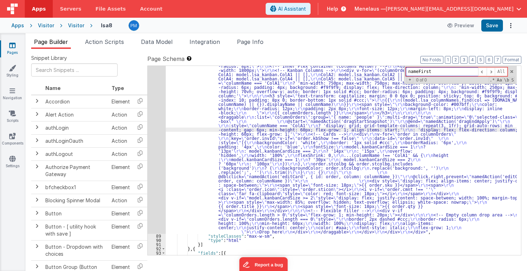
click at [437, 72] on input "nameFirst" at bounding box center [442, 71] width 72 height 9
type input "nameFirst"
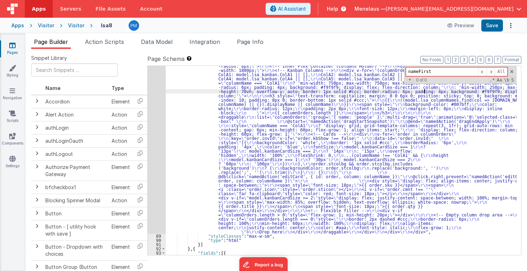
click at [424, 93] on div ""html" : "<!-- Horizontal Scroll Container --> \r\n <div style= \" overflow-x: …" at bounding box center [341, 244] width 351 height 368
click at [367, 91] on div ""html" : "<!-- Horizontal Scroll Container --> \r\n <div style= \" overflow-x: …" at bounding box center [341, 244] width 351 height 368
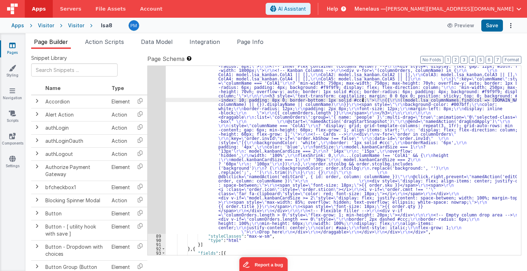
click at [362, 98] on div ""html" : "<!-- Horizontal Scroll Container --> \r\n <div style= \" overflow-x: …" at bounding box center [341, 244] width 351 height 368
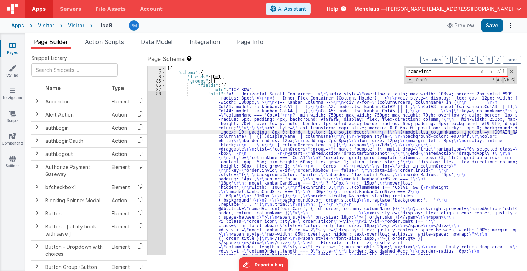
click at [249, 34] on div "Page Builder Action Scripts Data Model Integration Page Info Snippet Library Na…" at bounding box center [277, 152] width 502 height 238
click at [252, 41] on span "Page Info" at bounding box center [250, 41] width 27 height 7
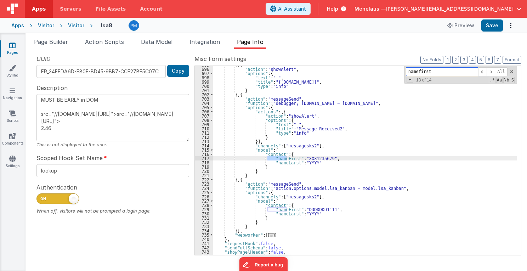
click at [410, 71] on input "namefirst" at bounding box center [442, 71] width 72 height 9
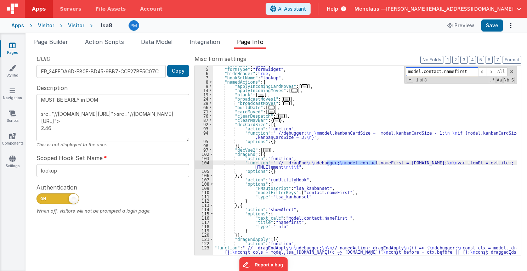
scroll to position [20, 0]
click at [495, 71] on span at bounding box center [491, 71] width 9 height 9
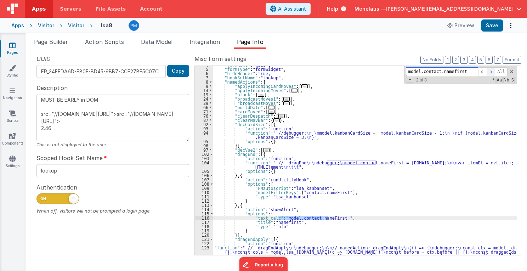
click at [495, 71] on span at bounding box center [491, 71] width 9 height 9
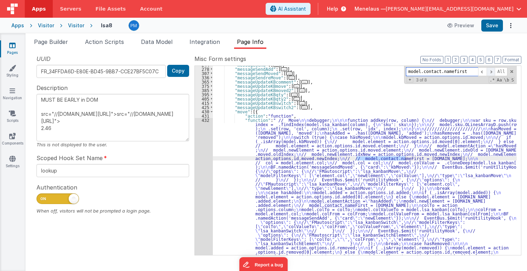
click at [495, 71] on span at bounding box center [491, 71] width 9 height 9
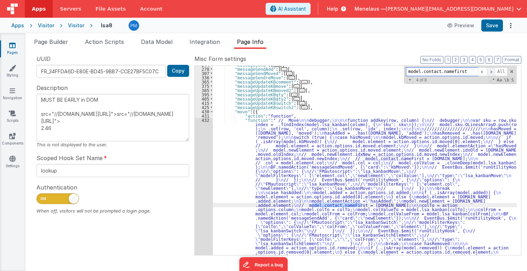
click at [495, 71] on span at bounding box center [491, 71] width 9 height 9
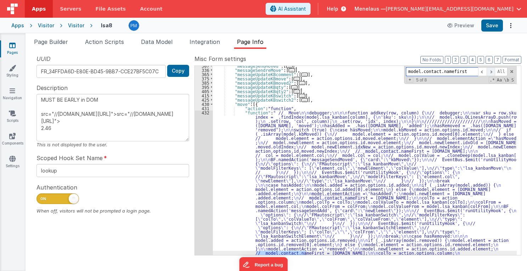
scroll to position [419, 0]
click at [495, 71] on span at bounding box center [491, 71] width 9 height 9
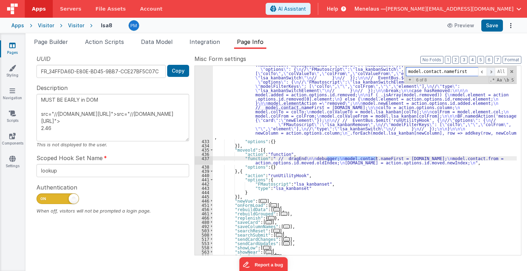
scroll to position [564, 0]
click at [495, 71] on span at bounding box center [491, 71] width 9 height 9
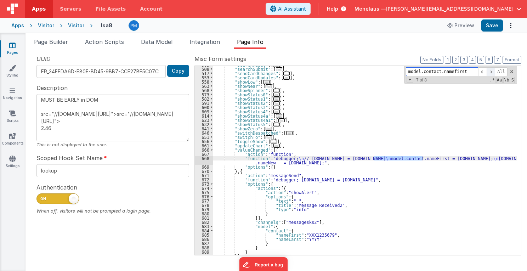
click at [495, 71] on span at bounding box center [491, 71] width 9 height 9
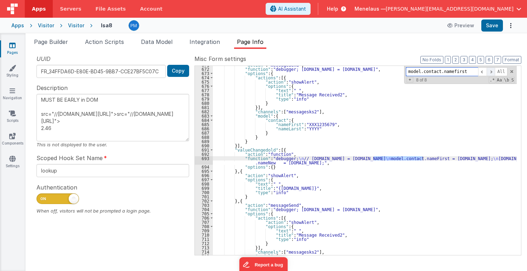
click at [495, 71] on span at bounding box center [491, 71] width 9 height 9
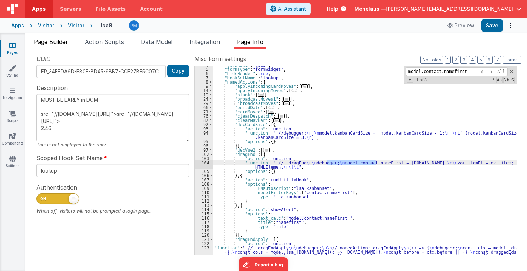
click at [60, 42] on span "Page Builder" at bounding box center [51, 41] width 34 height 7
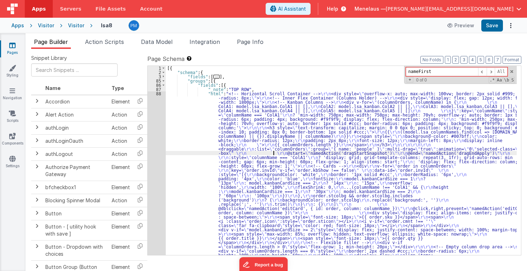
click at [273, 155] on div "[{ "schema" : { "fields" : [ ... ] , "groups" : [{ "fields" : [{ "_note" : "TOP…" at bounding box center [341, 250] width 351 height 368
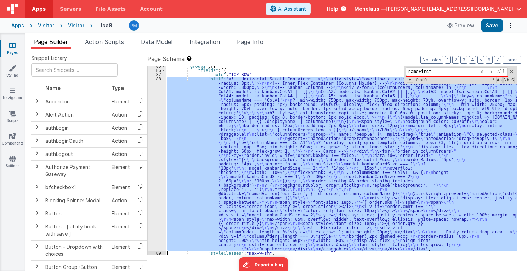
click at [159, 162] on div "85 86 87 88 89 90 91" at bounding box center [157, 163] width 18 height 198
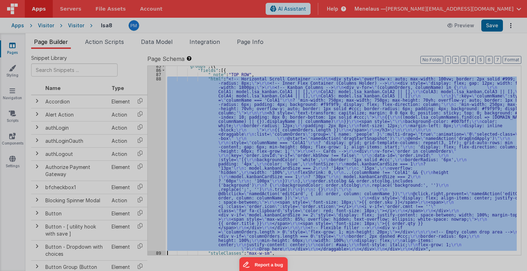
click at [159, 162] on div "<!-- Horizontal Scroll Container --> < div style = "overflow-x: auto; max-width…" at bounding box center [141, 167] width 219 height 256
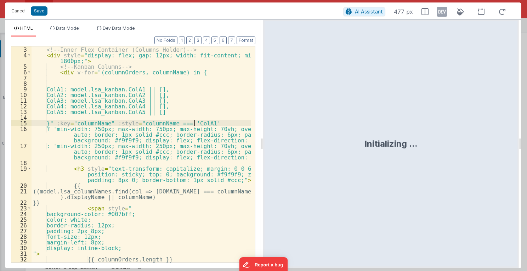
scroll to position [17, 0]
drag, startPoint x: 262, startPoint y: 143, endPoint x: 296, endPoint y: 145, distance: 34.1
click at [296, 145] on html "Cancel Save AI Assistant 477 px HTML Data Model Dev Data Model Format 7 6 5 4 3…" at bounding box center [263, 135] width 527 height 271
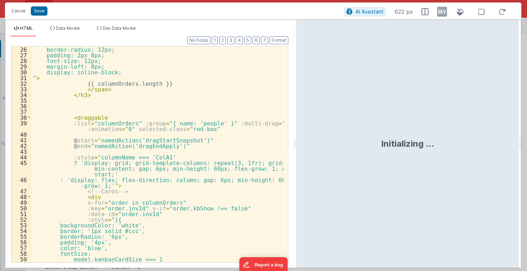
scroll to position [221, 0]
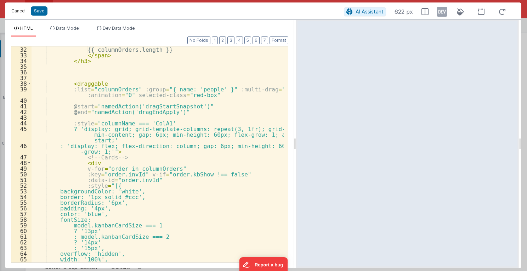
click at [27, 6] on button "Cancel" at bounding box center [18, 11] width 21 height 10
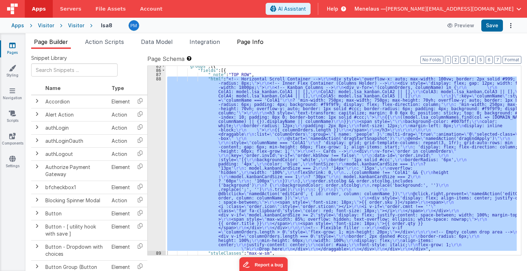
click at [252, 41] on span "Page Info" at bounding box center [250, 41] width 27 height 7
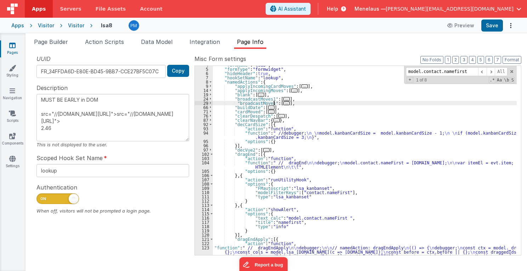
click at [283, 102] on span "..." at bounding box center [286, 103] width 6 height 4
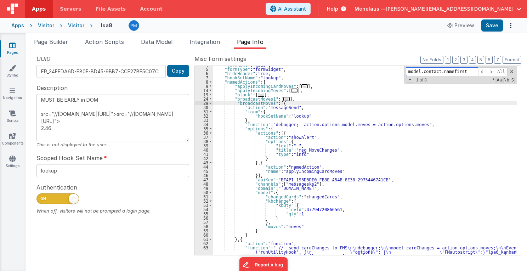
drag, startPoint x: 440, startPoint y: 72, endPoint x: 409, endPoint y: 73, distance: 31.6
click at [409, 73] on input "model.contact.namefirst" at bounding box center [442, 71] width 72 height 9
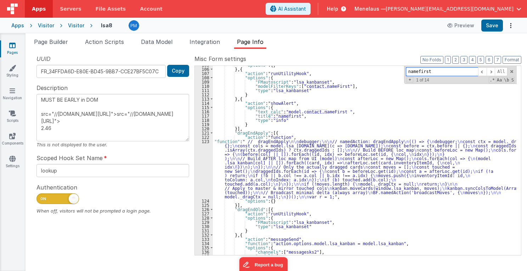
scroll to position [377, 0]
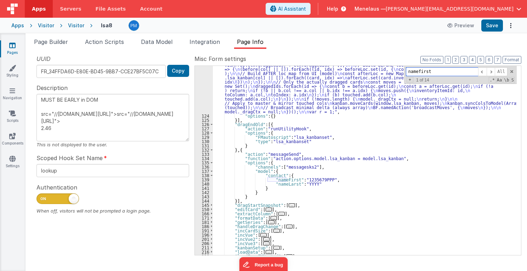
click at [433, 72] on input "namefirst" at bounding box center [442, 71] width 72 height 9
type input "namefirst"
click at [411, 79] on span "+" at bounding box center [410, 80] width 7 height 6
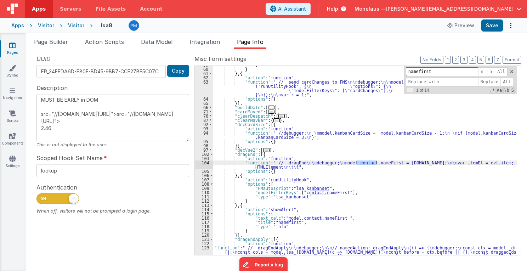
scroll to position [186, 0]
drag, startPoint x: 440, startPoint y: 72, endPoint x: 409, endPoint y: 74, distance: 30.9
click at [409, 74] on input "namefirst" at bounding box center [442, 71] width 72 height 9
click at [418, 84] on input at bounding box center [442, 82] width 72 height 9
paste input "namefirst"
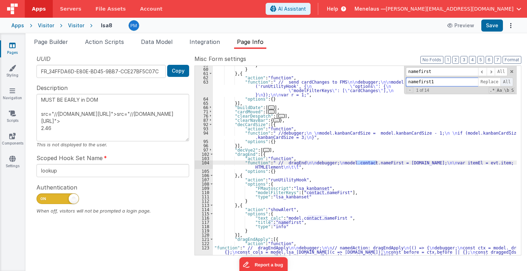
type input "namefirst1"
click at [505, 81] on span "All" at bounding box center [507, 82] width 13 height 9
click at [492, 27] on button "Save" at bounding box center [493, 25] width 22 height 12
click at [401, 231] on div "} } } , { "action" : "function" , "function" : " // send cardChanges to FMS \n\…" at bounding box center [365, 189] width 304 height 253
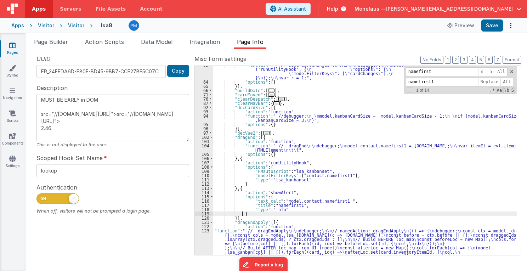
scroll to position [203, 0]
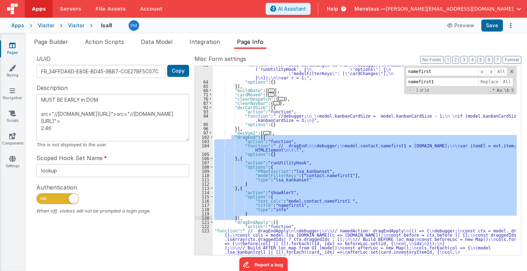
drag, startPoint x: 231, startPoint y: 136, endPoint x: 247, endPoint y: 218, distance: 83.4
click at [247, 218] on div ""function" : " // send cardChanges to FMS \n\n debugger; \n\n model.cardChanges…" at bounding box center [365, 196] width 304 height 266
click at [411, 191] on div ""function" : " // send cardChanges to FMS \n\n debugger; \n\n model.cardChanges…" at bounding box center [365, 160] width 304 height 189
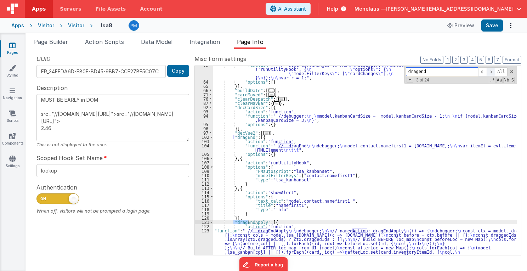
type input "dragend"
click at [491, 69] on span at bounding box center [491, 71] width 9 height 9
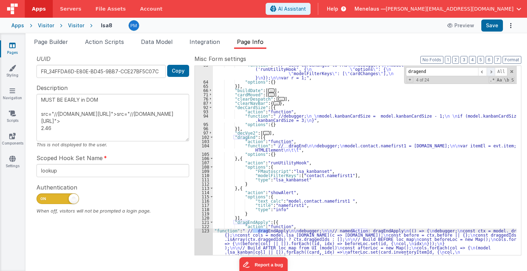
click at [491, 69] on span at bounding box center [491, 71] width 9 height 9
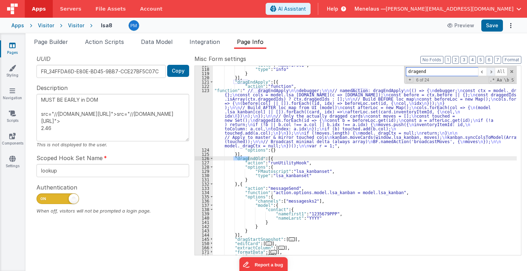
scroll to position [343, 0]
click at [491, 69] on span at bounding box center [491, 71] width 9 height 9
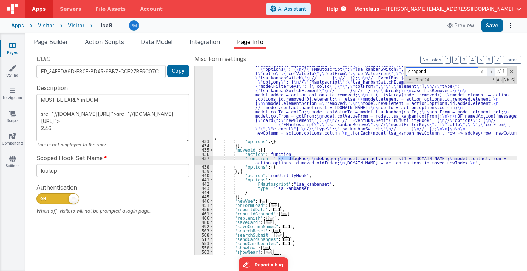
scroll to position [730, 0]
click at [491, 69] on span at bounding box center [491, 71] width 9 height 9
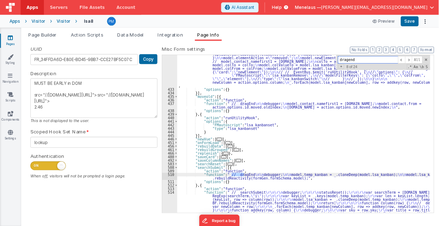
scroll to position [781, 0]
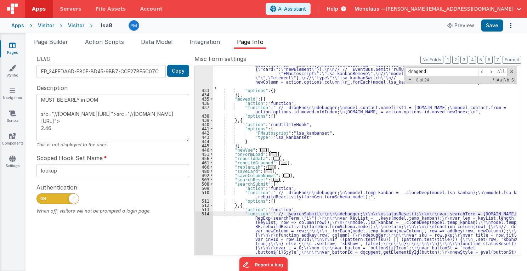
click at [290, 214] on div ""function" : " // Move \n\n debugger; \n\n\n function addkey(row, column) { \n …" at bounding box center [365, 121] width 304 height 415
click at [285, 192] on div ""function" : " // Move \n\n debugger; \n\n\n function addkey(row, column) { \n …" at bounding box center [365, 121] width 304 height 415
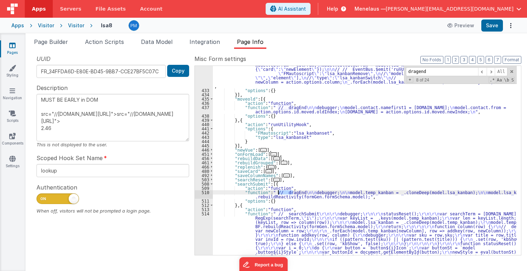
click at [285, 192] on div ""function" : " // Move \n\n debugger; \n\n\n function addkey(row, column) { \n …" at bounding box center [365, 121] width 304 height 415
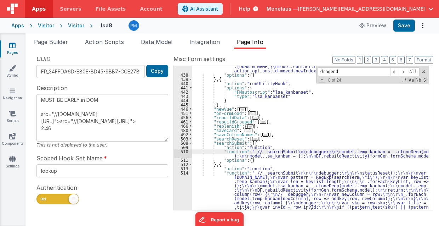
scroll to position [913, 0]
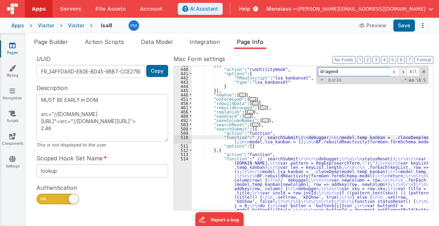
click at [405, 71] on span at bounding box center [403, 71] width 9 height 9
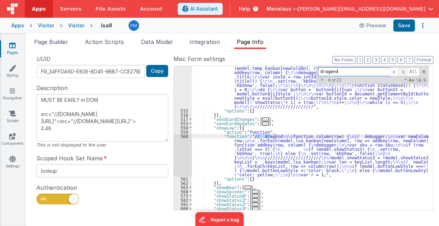
scroll to position [1029, 0]
click at [405, 71] on span at bounding box center [403, 71] width 9 height 9
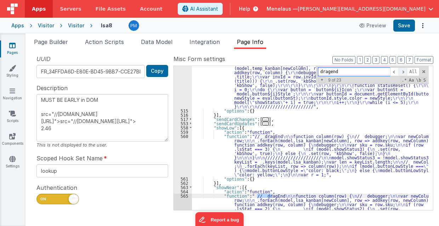
click at [405, 71] on span at bounding box center [403, 71] width 9 height 9
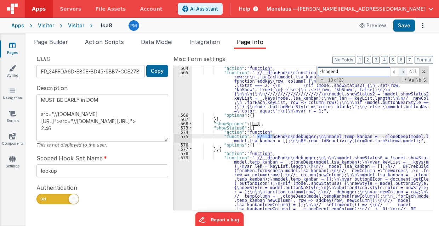
scroll to position [1152, 0]
click at [405, 71] on span at bounding box center [403, 71] width 9 height 9
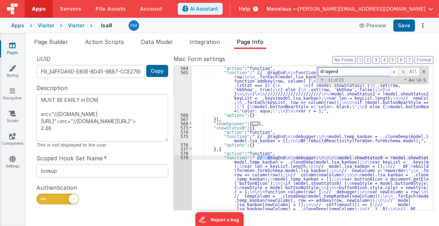
click at [405, 71] on span at bounding box center [403, 71] width 9 height 9
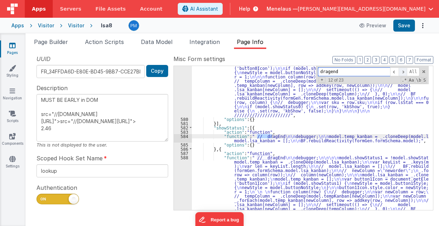
click at [405, 71] on span at bounding box center [403, 71] width 9 height 9
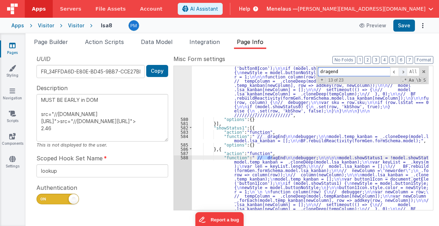
click at [405, 71] on span at bounding box center [403, 71] width 9 height 9
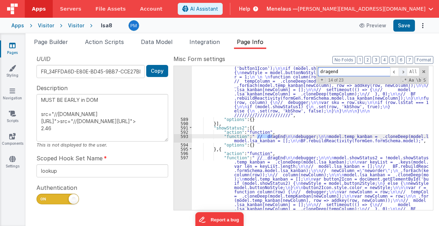
click at [405, 71] on span at bounding box center [403, 71] width 9 height 9
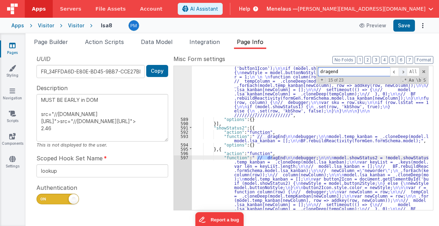
click at [405, 71] on span at bounding box center [403, 71] width 9 height 9
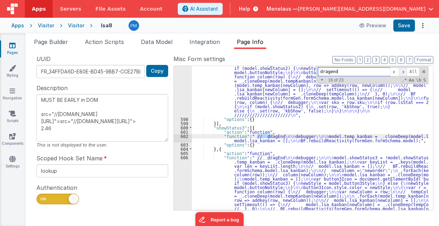
click at [405, 71] on span at bounding box center [403, 71] width 9 height 9
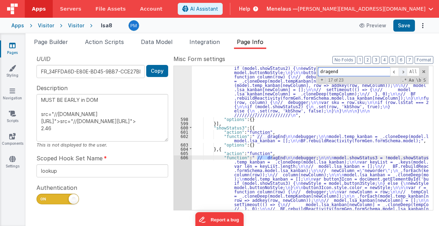
click at [405, 71] on span at bounding box center [403, 71] width 9 height 9
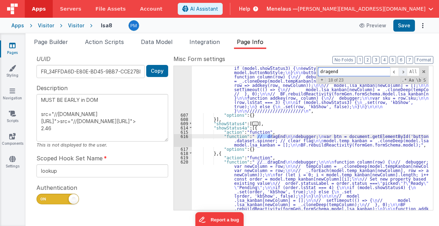
click at [405, 71] on span at bounding box center [403, 71] width 9 height 9
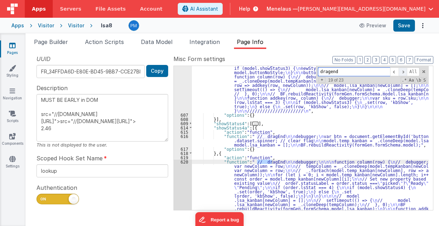
click at [405, 71] on span at bounding box center [403, 71] width 9 height 9
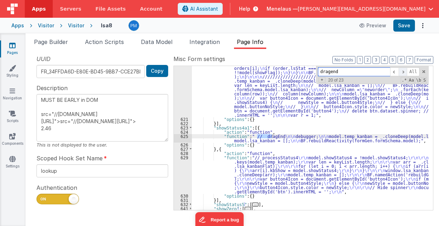
click at [405, 71] on span at bounding box center [403, 71] width 9 height 9
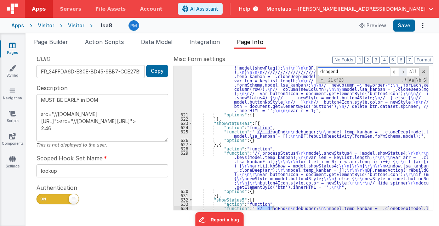
click at [405, 71] on span at bounding box center [403, 71] width 9 height 9
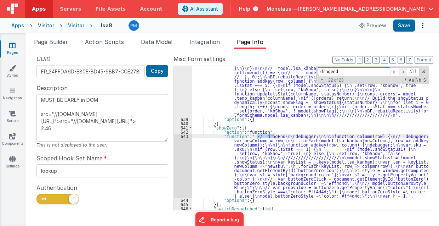
click at [405, 71] on span at bounding box center [403, 71] width 9 height 9
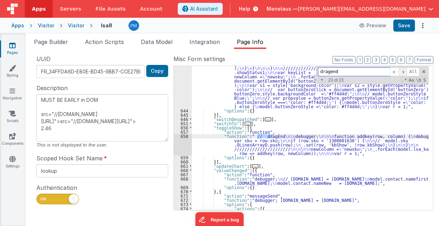
click at [405, 71] on span at bounding box center [403, 71] width 9 height 9
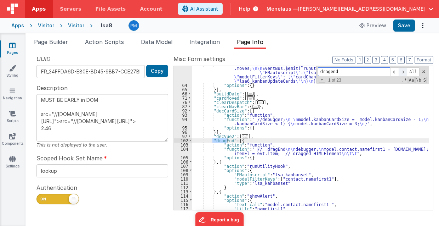
scroll to position [204, 0]
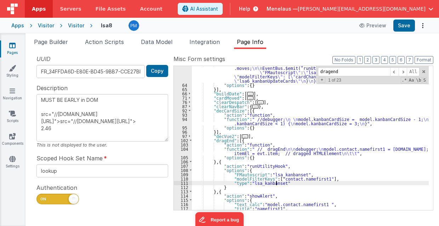
click at [369, 181] on div ""function" : " // send cardChanges to FMS \n\n debugger; \n\n model.cardChanges…" at bounding box center [310, 147] width 237 height 170
click at [62, 42] on span "Page Builder" at bounding box center [51, 41] width 34 height 7
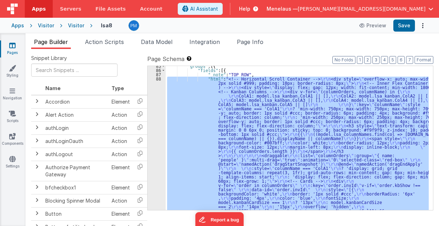
scroll to position [15, 0]
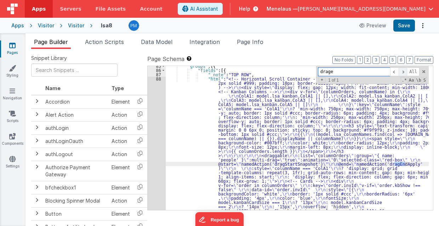
type input "drage"
click at [404, 72] on span at bounding box center [403, 71] width 9 height 9
click at [261, 40] on span "Page Info" at bounding box center [250, 41] width 27 height 7
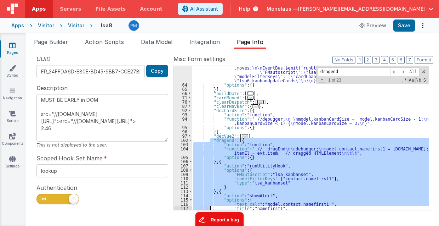
scroll to position [204, 0]
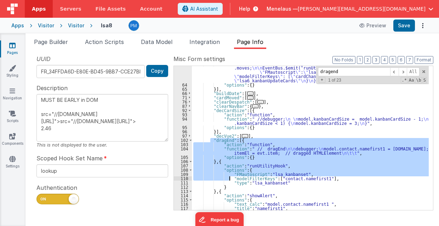
drag, startPoint x: 210, startPoint y: 139, endPoint x: 229, endPoint y: 179, distance: 44.6
click at [229, 179] on div ""function" : " // send cardChanges to FMS \n\n debugger; \n\n model.cardChanges…" at bounding box center [310, 146] width 237 height 170
click at [236, 165] on div ""function" : " // send cardChanges to FMS \n\n debugger; \n\n model.cardChanges…" at bounding box center [310, 138] width 237 height 144
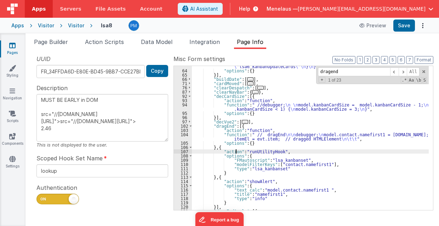
scroll to position [247, 0]
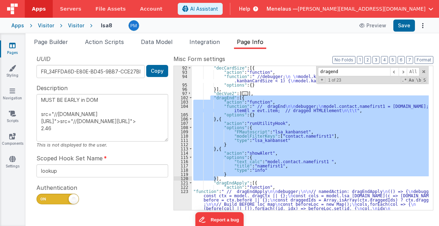
drag, startPoint x: 209, startPoint y: 97, endPoint x: 220, endPoint y: 177, distance: 81.1
click at [220, 177] on div ""decCardSize" : [{ "action" : "function" , "function" : " //debugger; \n \n mod…" at bounding box center [310, 178] width 237 height 225
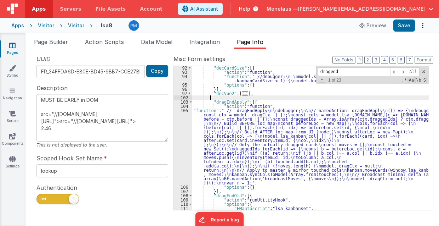
scroll to position [275, 0]
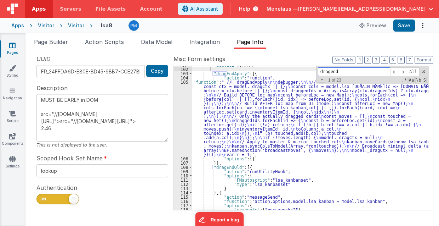
drag, startPoint x: 347, startPoint y: 72, endPoint x: 320, endPoint y: 70, distance: 26.3
click at [320, 70] on input "dragend" at bounding box center [354, 71] width 72 height 9
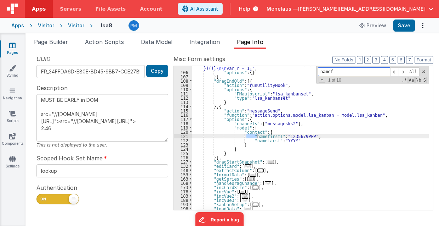
scroll to position [361, 0]
type input "namefir"
click at [406, 71] on span at bounding box center [403, 71] width 9 height 9
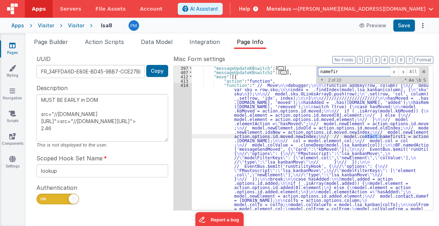
scroll to position [524, 0]
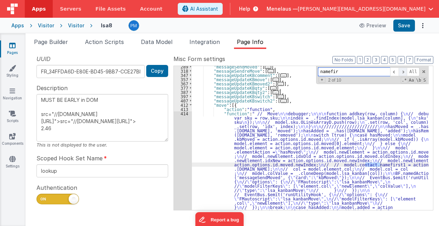
click at [405, 71] on span at bounding box center [403, 71] width 9 height 9
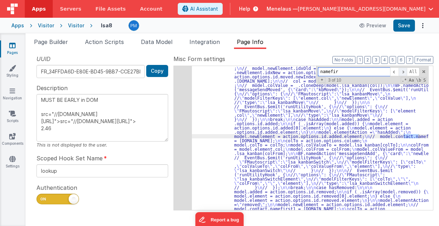
scroll to position [612, 0]
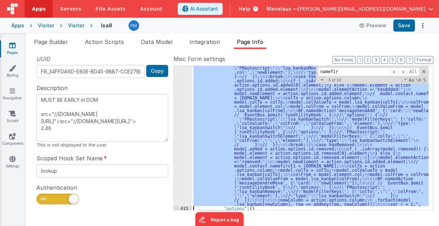
scroll to position [655, 0]
click at [180, 146] on div "414" at bounding box center [183, 93] width 18 height 225
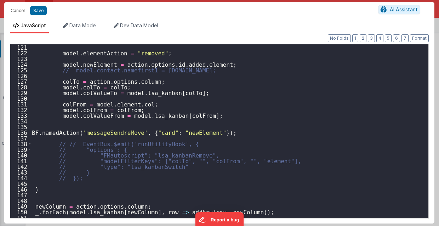
scroll to position [693, 0]
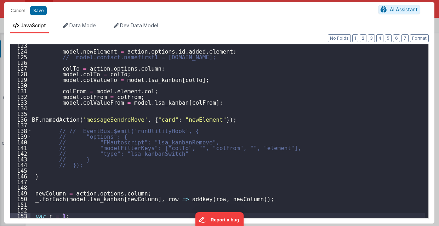
click at [240, 107] on div "model . newElement = action . options . id . added . element ; // model.contact…" at bounding box center [227, 135] width 395 height 185
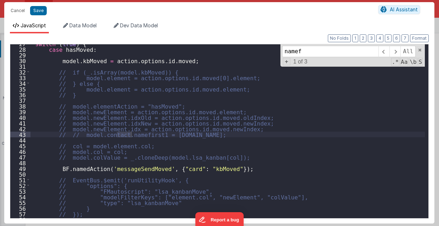
scroll to position [151, 0]
type input "namef"
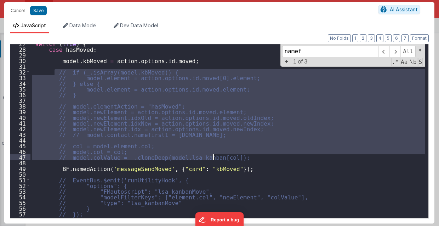
drag, startPoint x: 55, startPoint y: 71, endPoint x: 239, endPoint y: 159, distance: 204.1
click at [239, 159] on div "switch ( true ) { case hasMoved : model . kbMoved = action . options . id . mov…" at bounding box center [227, 133] width 395 height 185
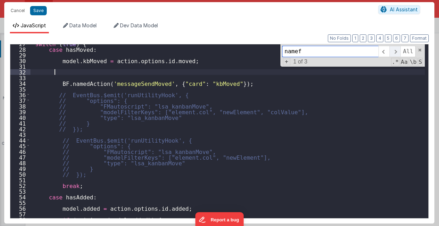
click at [397, 51] on span at bounding box center [395, 51] width 11 height 11
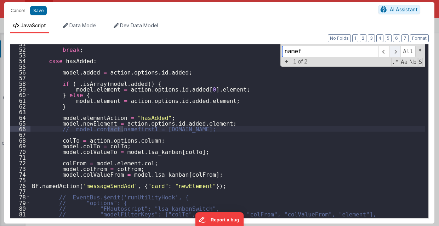
scroll to position [287, 0]
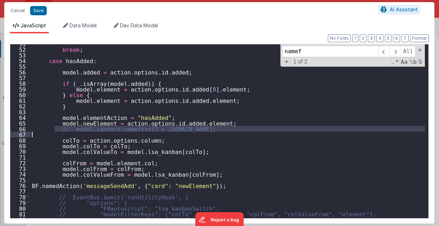
drag, startPoint x: 55, startPoint y: 130, endPoint x: 289, endPoint y: 134, distance: 234.6
click at [289, 134] on div "break ; case hasAdded : model . added = action . options . id . added ; if ( _ …" at bounding box center [227, 133] width 395 height 185
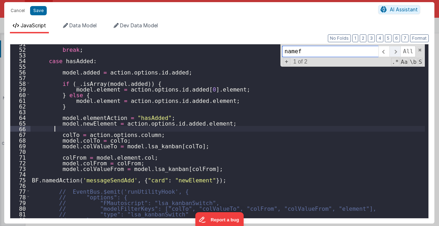
click at [398, 49] on span at bounding box center [395, 51] width 11 height 11
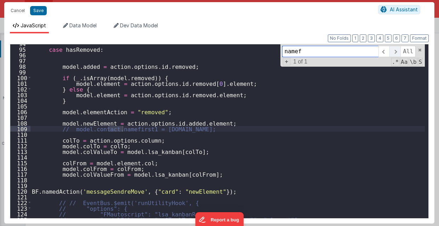
scroll to position [531, 0]
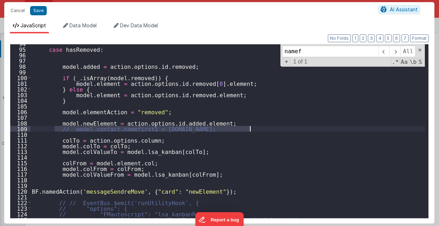
drag, startPoint x: 64, startPoint y: 129, endPoint x: 268, endPoint y: 129, distance: 203.8
click at [268, 129] on div "case hasRemoved : model . added = action . options . id . removed ; if ( _ . is…" at bounding box center [227, 133] width 395 height 185
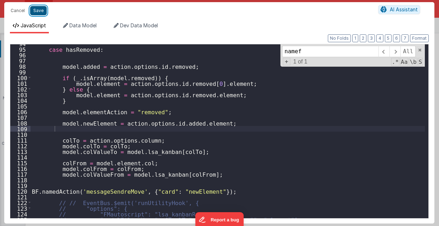
click at [40, 12] on button "Save" at bounding box center [38, 10] width 17 height 9
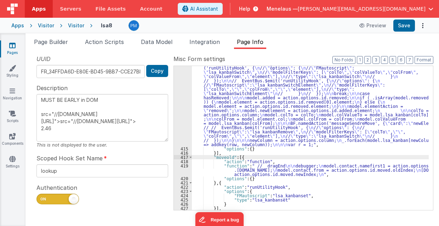
click at [210, 157] on div ""function" : " // Move \n\n debugger; \n\n\n function addkey(row, column) { \n …" at bounding box center [310, 138] width 237 height 314
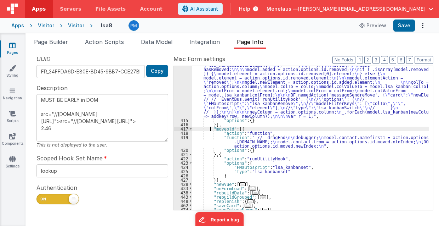
scroll to position [698, 0]
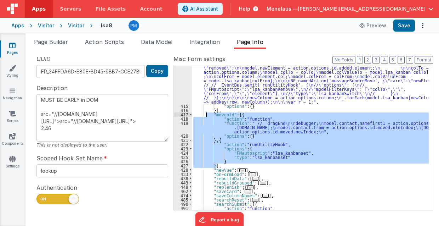
drag, startPoint x: 217, startPoint y: 166, endPoint x: 207, endPoint y: 115, distance: 51.6
click at [207, 115] on div ""function" : " // Move \n\n debugger; \n\n\n function addkey(row, column) { \n …" at bounding box center [310, 97] width 237 height 319
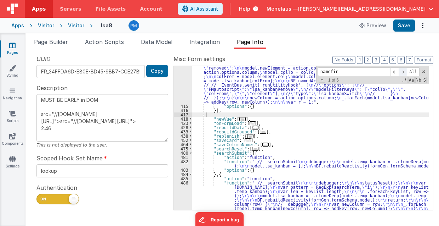
click at [405, 72] on span at bounding box center [403, 71] width 9 height 9
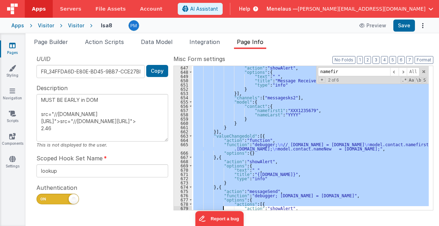
scroll to position [2071, 0]
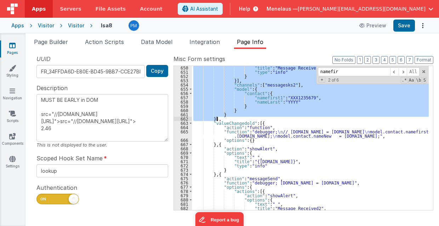
drag, startPoint x: 210, startPoint y: 127, endPoint x: 219, endPoint y: 119, distance: 11.3
click at [219, 119] on div ""title" : "Message Received2" , "type" : "info" } }] , "channels" : [ "messages…" at bounding box center [310, 142] width 237 height 153
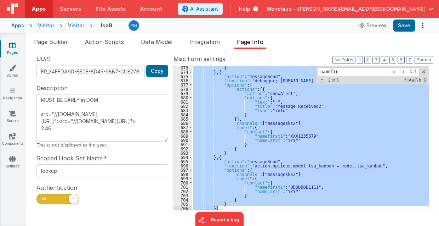
scroll to position [2178, 0]
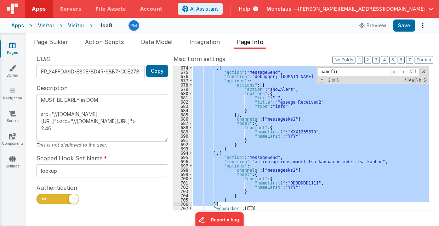
drag, startPoint x: 209, startPoint y: 123, endPoint x: 218, endPoint y: 204, distance: 81.2
click at [218, 204] on div "} , { "action" : "messageSend" , "function" : "debugger; action.options.model.c…" at bounding box center [310, 142] width 237 height 153
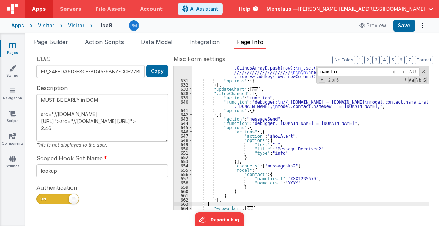
scroll to position [1976, 0]
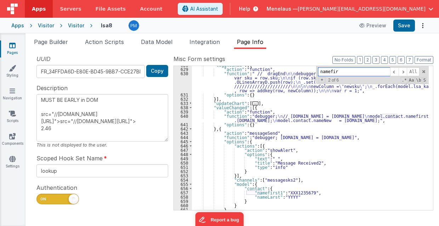
click at [341, 72] on input "namefir" at bounding box center [354, 71] width 72 height 9
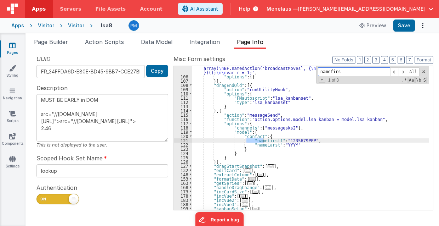
scroll to position [357, 0]
type input "namefirst"
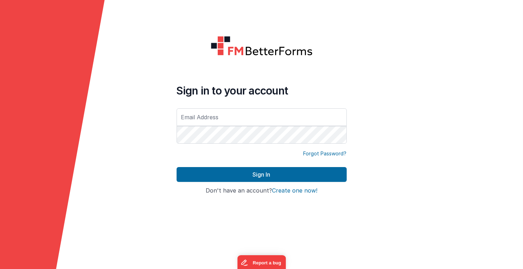
type input "[PERSON_NAME][EMAIL_ADDRESS][DOMAIN_NAME]"
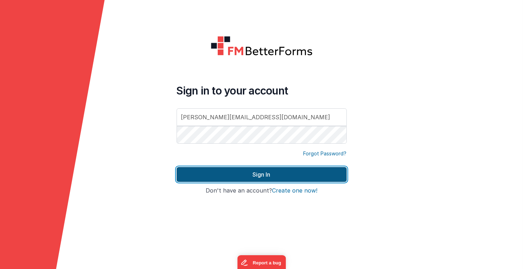
click at [258, 175] on button "Sign In" at bounding box center [261, 174] width 170 height 15
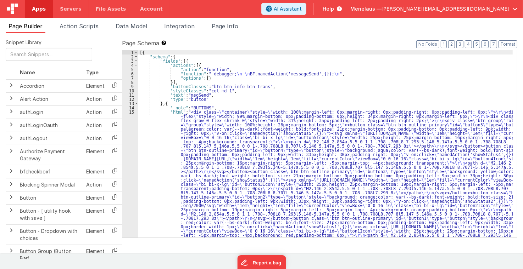
click at [27, 28] on span "Page Builder" at bounding box center [26, 26] width 34 height 7
click at [30, 29] on span "Page Builder" at bounding box center [26, 26] width 34 height 7
click at [36, 9] on span "Apps" at bounding box center [39, 8] width 14 height 7
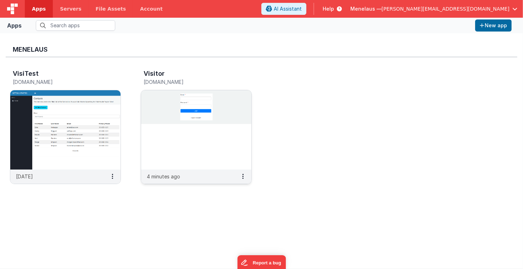
click at [163, 135] on img at bounding box center [196, 129] width 110 height 79
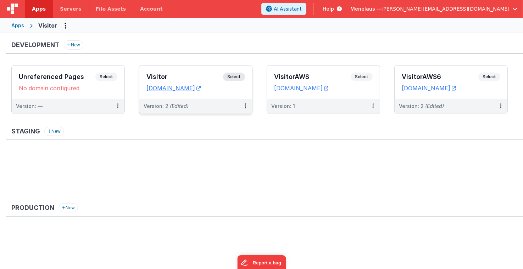
click at [203, 72] on div "Visitor Select URLs [DOMAIN_NAME]" at bounding box center [195, 82] width 113 height 33
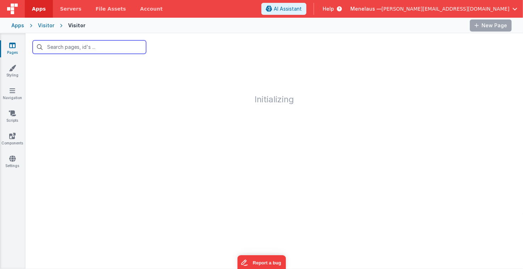
click at [71, 47] on input "text" at bounding box center [89, 46] width 113 height 13
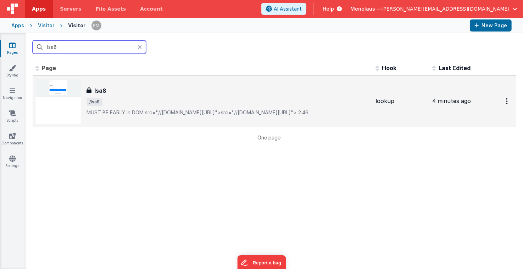
type input "lsa8"
click at [100, 86] on h3 "lsa8" at bounding box center [100, 90] width 12 height 9
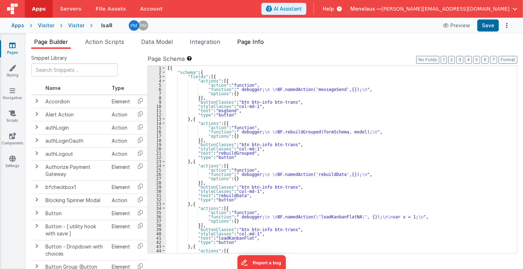
click at [252, 41] on span "Page Info" at bounding box center [250, 41] width 27 height 7
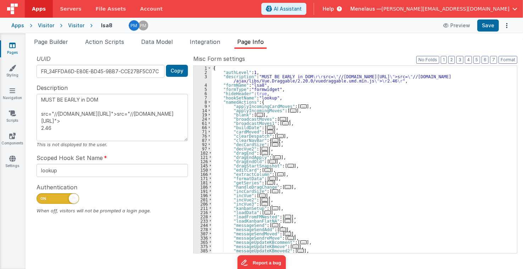
drag, startPoint x: 123, startPoint y: 128, endPoint x: 36, endPoint y: 96, distance: 93.2
click at [36, 96] on div "UUID FR_34FFDA6D-E80E-BD45-9BB7-CCE27BF5C07C Copy Description MUST BE EARLY in …" at bounding box center [112, 154] width 162 height 198
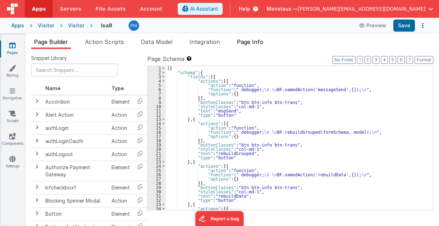
type textarea "MUST BE EARLY in DOM src="//[DOMAIN_NAME][URL]">src="//[DOMAIN_NAME][URL]"> 2.46"
click at [259, 44] on span "Page Info" at bounding box center [250, 41] width 27 height 7
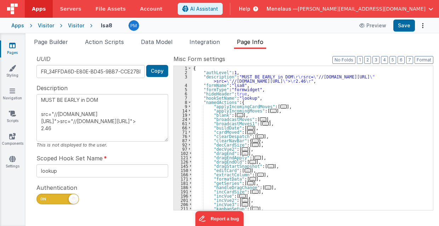
click at [368, 102] on div "{ "authLevel" : 1 , "description" : "MUST BE EARLY in DOM \r\r src= \" //[DOMAI…" at bounding box center [311, 142] width 238 height 153
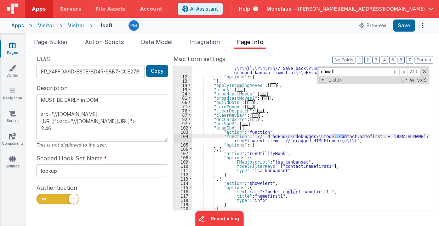
scroll to position [98, 0]
type input "namefirst"
click at [406, 70] on span at bounding box center [404, 71] width 9 height 9
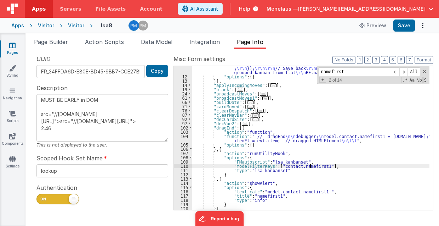
click at [310, 166] on div ""function" : "//applyIncomingCardChanges \r\n debugger; \r\n\r\n\r\n event = ac…" at bounding box center [311, 119] width 238 height 208
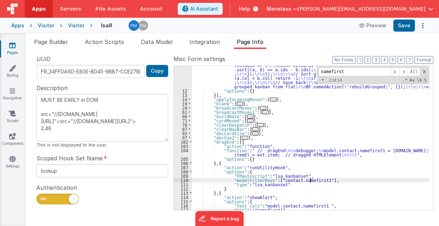
scroll to position [84, 0]
click at [310, 179] on div ""function" : "//applyIncomingCardChanges \r\n debugger; \r\n\r\n\r\n event = ac…" at bounding box center [311, 133] width 238 height 208
type textarea "MUST BE EARLY in DOM src="//[DOMAIN_NAME][URL]">src="//[DOMAIN_NAME][URL]"> 2.46"
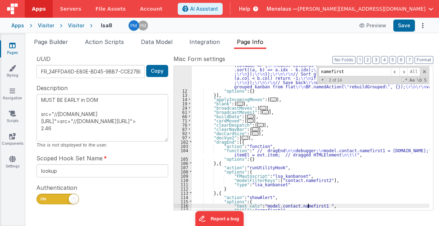
click at [308, 205] on div ""function" : "//applyIncomingCardChanges \r\n debugger; \r\n\r\n\r\n event = ac…" at bounding box center [311, 133] width 238 height 208
type textarea "MUST BE EARLY in DOM src="//[DOMAIN_NAME][URL]">src="//[DOMAIN_NAME][URL]"> 2.46"
click at [407, 71] on span at bounding box center [404, 71] width 9 height 9
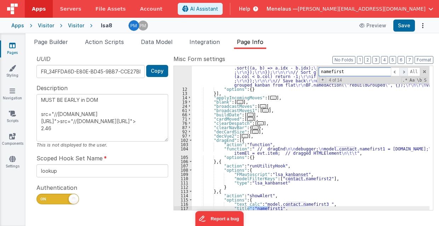
scroll to position [85, 0]
click at [269, 208] on div ""function" : "//applyIncomingCardChanges \r\n debugger; \r\n\r\n\r\n event = ac…" at bounding box center [311, 131] width 238 height 208
type textarea "MUST BE EARLY in DOM src="//[DOMAIN_NAME][URL]">src="//[DOMAIN_NAME][URL]"> 2.46"
click at [404, 71] on span at bounding box center [404, 71] width 9 height 9
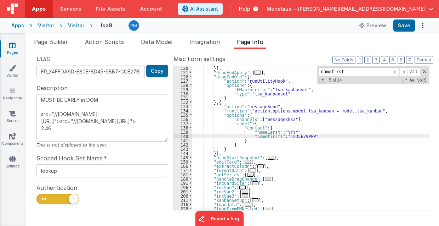
click at [268, 135] on div "}] , "dragEndApply" : [ ... ] , "dragEndOld" : [{ "action" : "runUtilityHook" ,…" at bounding box center [311, 142] width 238 height 153
type textarea "MUST BE EARLY in DOM src="//[DOMAIN_NAME][URL]">src="//[DOMAIN_NAME][URL]"> 2.46"
click at [405, 70] on span at bounding box center [404, 71] width 9 height 9
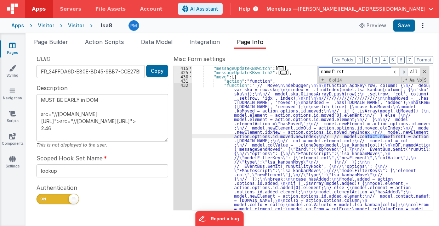
scroll to position [425, 0]
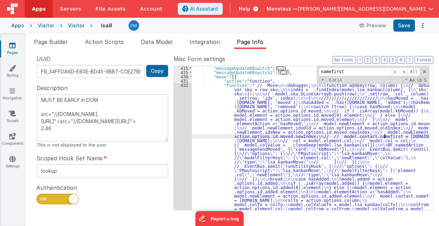
type textarea "MUST BE EARLY in DOM src="//[DOMAIN_NAME][URL]">src="//[DOMAIN_NAME][URL]"> 2.46"
click at [408, 71] on span at bounding box center [404, 71] width 9 height 9
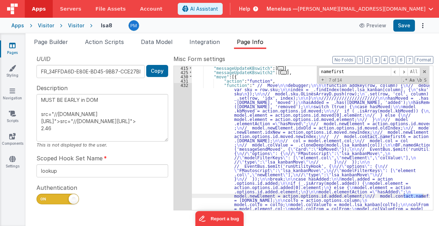
type textarea "MUST BE EARLY in DOM src="//[DOMAIN_NAME][URL]">src="//[DOMAIN_NAME][URL]"> 2.46"
click at [406, 70] on span at bounding box center [404, 71] width 9 height 9
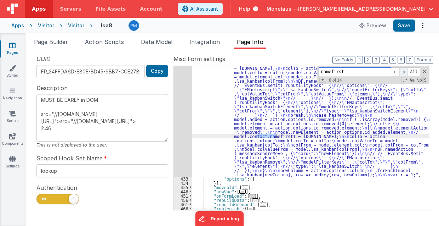
scroll to position [557, 0]
click at [276, 135] on div ""function" : " // Move \n\n debugger; \n\n\n function addkey(row, column) { \n …" at bounding box center [311, 138] width 238 height 374
type textarea "MUST BE EARLY in DOM src="//[DOMAIN_NAME][URL]">src="//[DOMAIN_NAME][URL]"> 2.46"
click at [404, 71] on span at bounding box center [404, 71] width 9 height 9
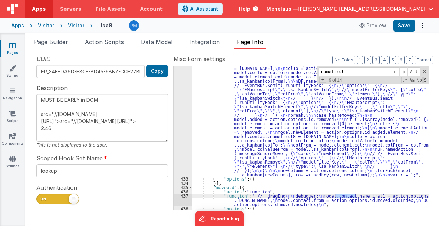
click at [356, 195] on div ""function" : " // Move \n\n debugger; \n\n\n function addkey(row, column) { \n …" at bounding box center [311, 138] width 238 height 374
type textarea "MUST BE EARLY in DOM src="//[DOMAIN_NAME][URL]">src="//[DOMAIN_NAME][URL]"> 2.46"
click at [406, 70] on span at bounding box center [404, 71] width 9 height 9
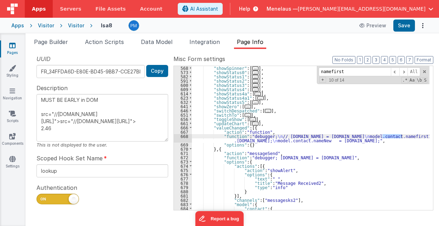
click at [403, 135] on div ""showSpinner" : [ ... ] , "showStatus0" : [ ... ] , "showStatus1" : [ ... ] , "…" at bounding box center [311, 142] width 238 height 153
type textarea "MUST BE EARLY in DOM src="//[DOMAIN_NAME][URL]">src="//[DOMAIN_NAME][URL]"> 2.46"
click at [407, 71] on span at bounding box center [404, 71] width 9 height 9
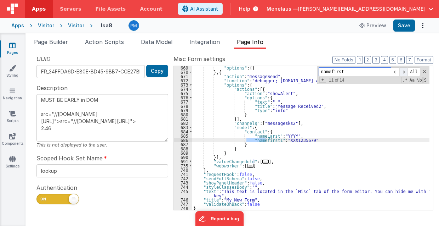
scroll to position [863, 0]
drag, startPoint x: 268, startPoint y: 138, endPoint x: 275, endPoint y: 151, distance: 14.7
click at [267, 138] on div ""options" : { } } , { "action" : "messageSend" , "function" : "debugger; [DOMAI…" at bounding box center [311, 142] width 238 height 153
type textarea "MUST BE EARLY in DOM src="//[DOMAIN_NAME][URL]">src="//[DOMAIN_NAME][URL]"> 2.46"
click at [408, 71] on span at bounding box center [404, 71] width 9 height 9
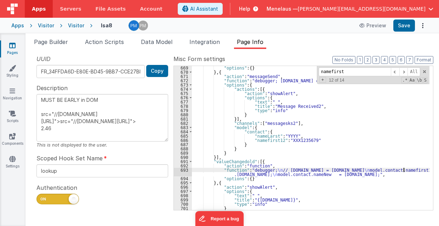
click at [404, 169] on div ""options" : { } } , { "action" : "messageSend" , "function" : "debugger; [DOMAI…" at bounding box center [311, 142] width 238 height 153
type textarea "MUST BE EARLY in DOM src="//[DOMAIN_NAME][URL]">src="//[DOMAIN_NAME][URL]"> 2.46"
click at [407, 72] on span at bounding box center [404, 71] width 9 height 9
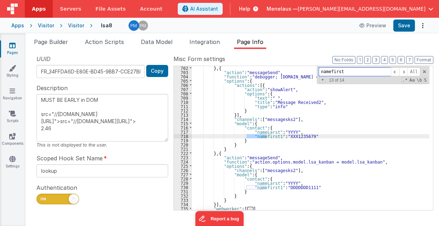
scroll to position [1008, 0]
click at [268, 186] on div "} , { "action" : "messageSend" , "function" : "debugger; [DOMAIN_NAME] = [DOMAI…" at bounding box center [311, 142] width 238 height 153
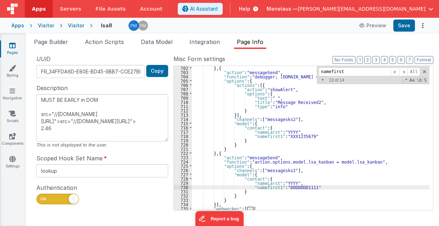
type textarea "MUST BE EARLY in DOM src="//[DOMAIN_NAME][URL]">src="//[DOMAIN_NAME][URL]"> 2.46"
click at [408, 71] on span at bounding box center [404, 71] width 9 height 9
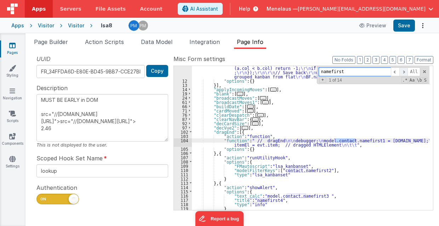
scroll to position [94, 0]
click at [356, 140] on div ""function" : "//applyIncomingCardChanges \r\n debugger; \r\n\r\n\r\n event = ac…" at bounding box center [311, 123] width 238 height 208
type textarea "MUST BE EARLY in DOM src="//[DOMAIN_NAME][URL]">src="//[DOMAIN_NAME][URL]"> 2.46"
click at [356, 75] on input "namefirst" at bounding box center [355, 71] width 72 height 9
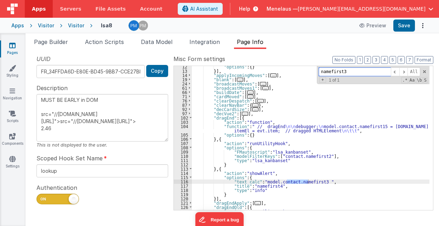
scroll to position [122, 0]
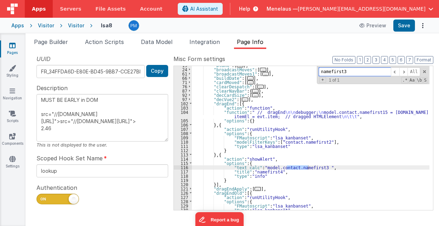
type input "namefirst3"
drag, startPoint x: 227, startPoint y: 167, endPoint x: 317, endPoint y: 165, distance: 90.0
click at [317, 165] on div ""blank" : [ ... ] , "broadcastMoves" : [ ... ] , "broadcastMoves1" : [ ... ] , …" at bounding box center [311, 139] width 238 height 153
type textarea "MUST BE EARLY in DOM src="//[DOMAIN_NAME][URL]">src="//[DOMAIN_NAME][URL]"> 2.46"
click at [425, 70] on span at bounding box center [424, 71] width 5 height 5
